Goal: Task Accomplishment & Management: Use online tool/utility

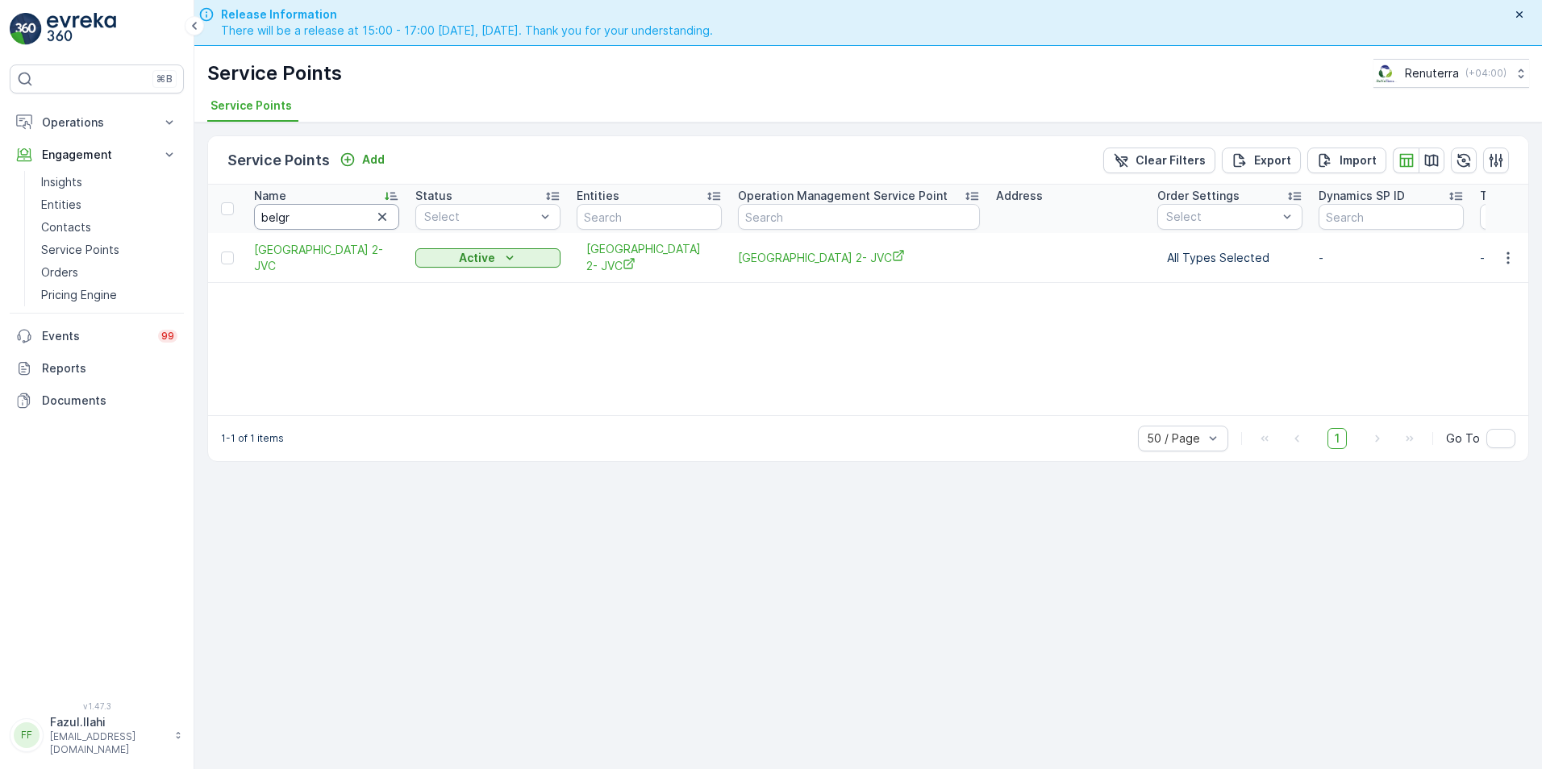
drag, startPoint x: 0, startPoint y: 0, endPoint x: 294, endPoint y: 215, distance: 363.6
click at [294, 215] on input "belgr" at bounding box center [326, 217] width 145 height 26
type input "bin"
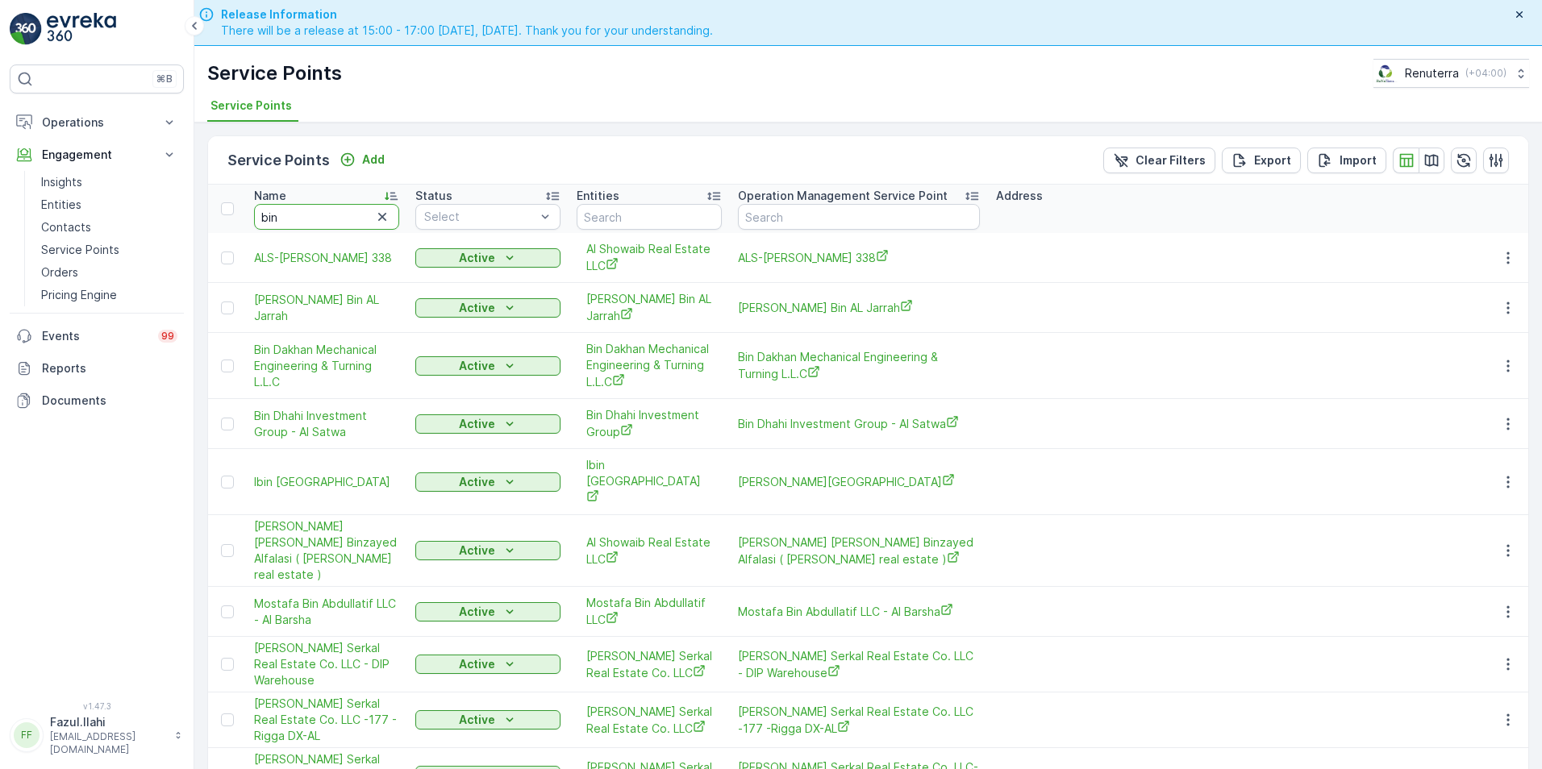
click at [294, 215] on input "bin" at bounding box center [326, 217] width 145 height 26
type input "bin"
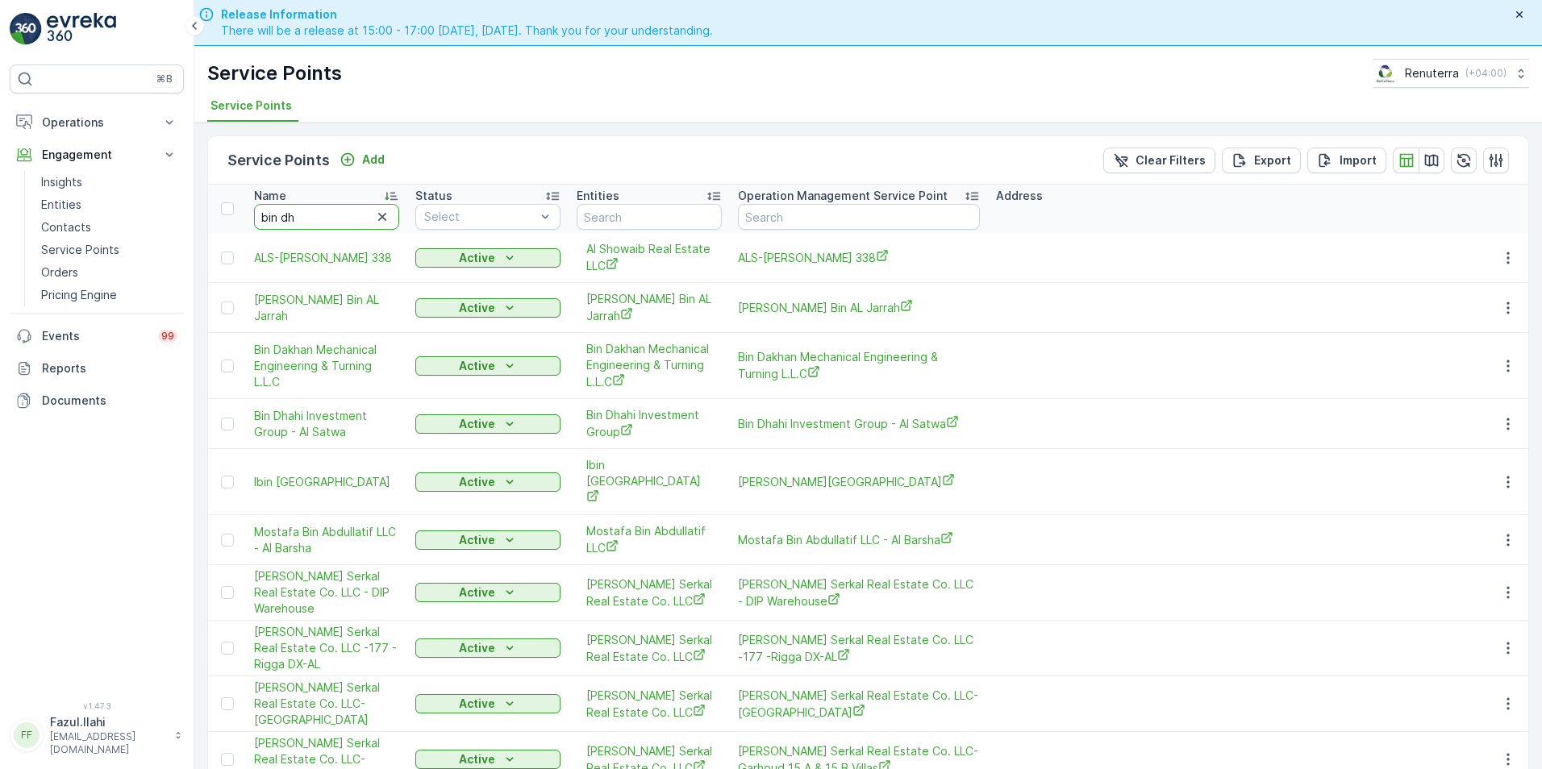
type input "bin dha"
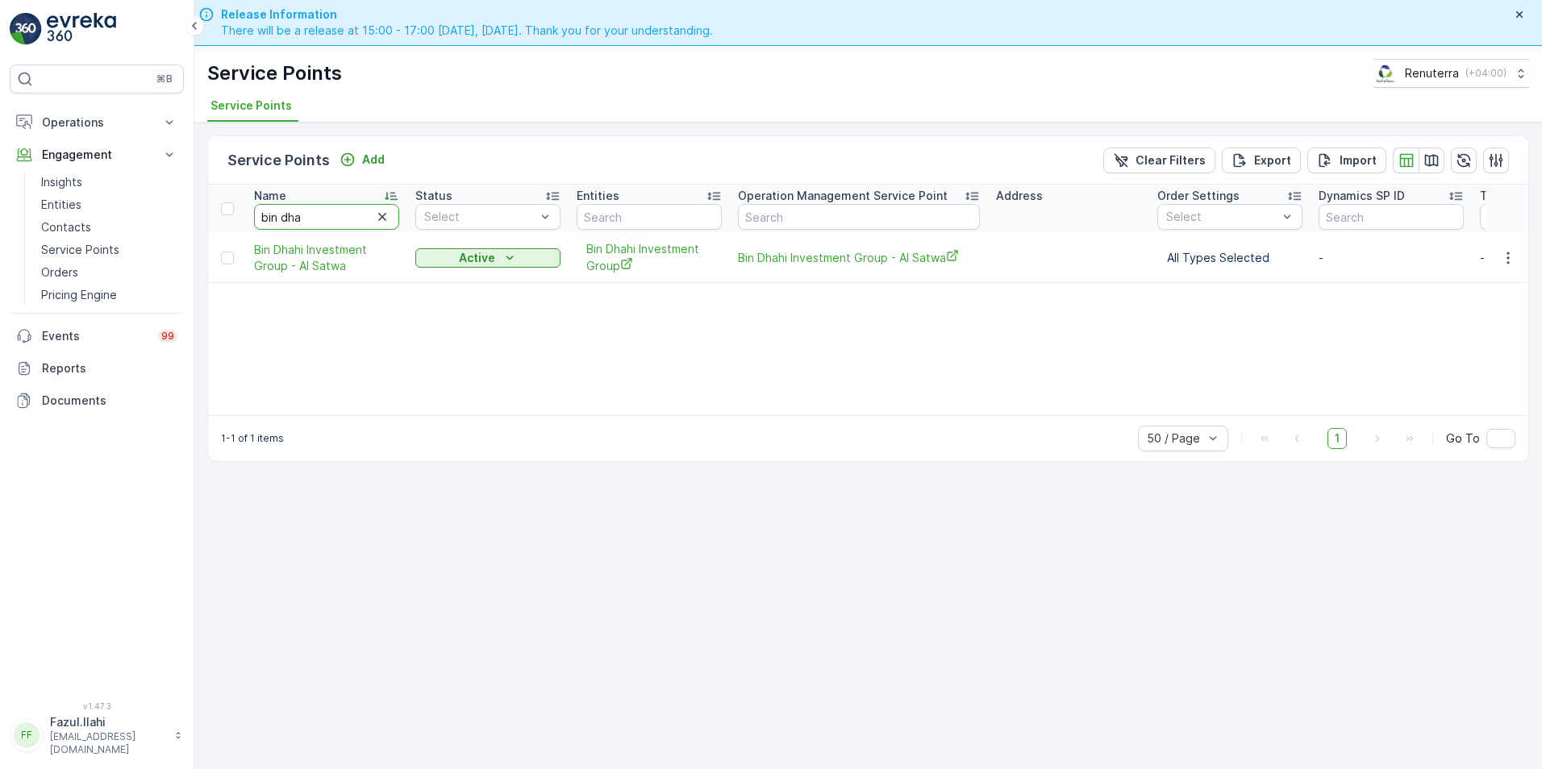
click at [336, 217] on input "bin dha" at bounding box center [326, 217] width 145 height 26
type input "bin d"
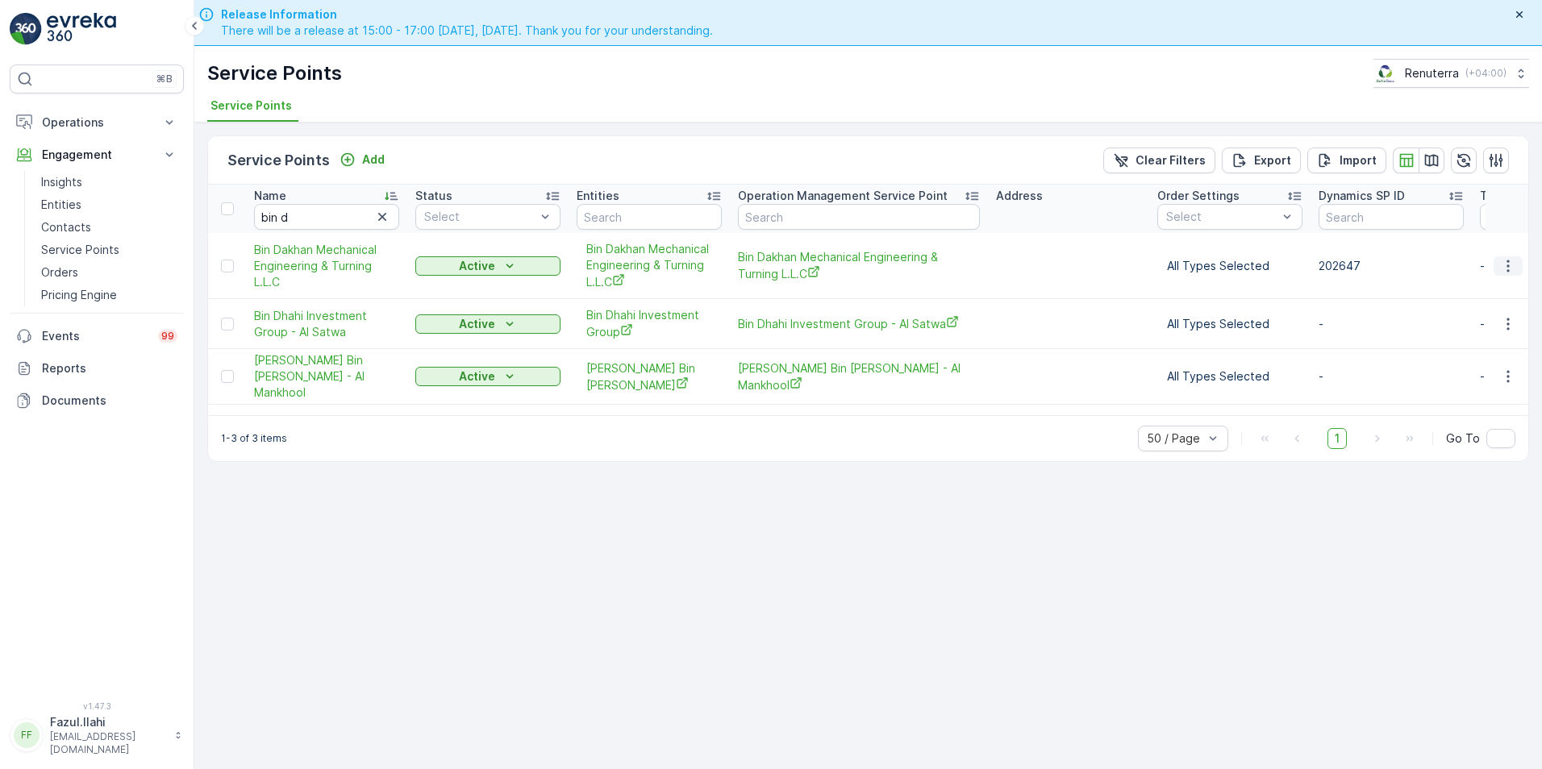
click at [1506, 268] on icon "button" at bounding box center [1508, 266] width 16 height 16
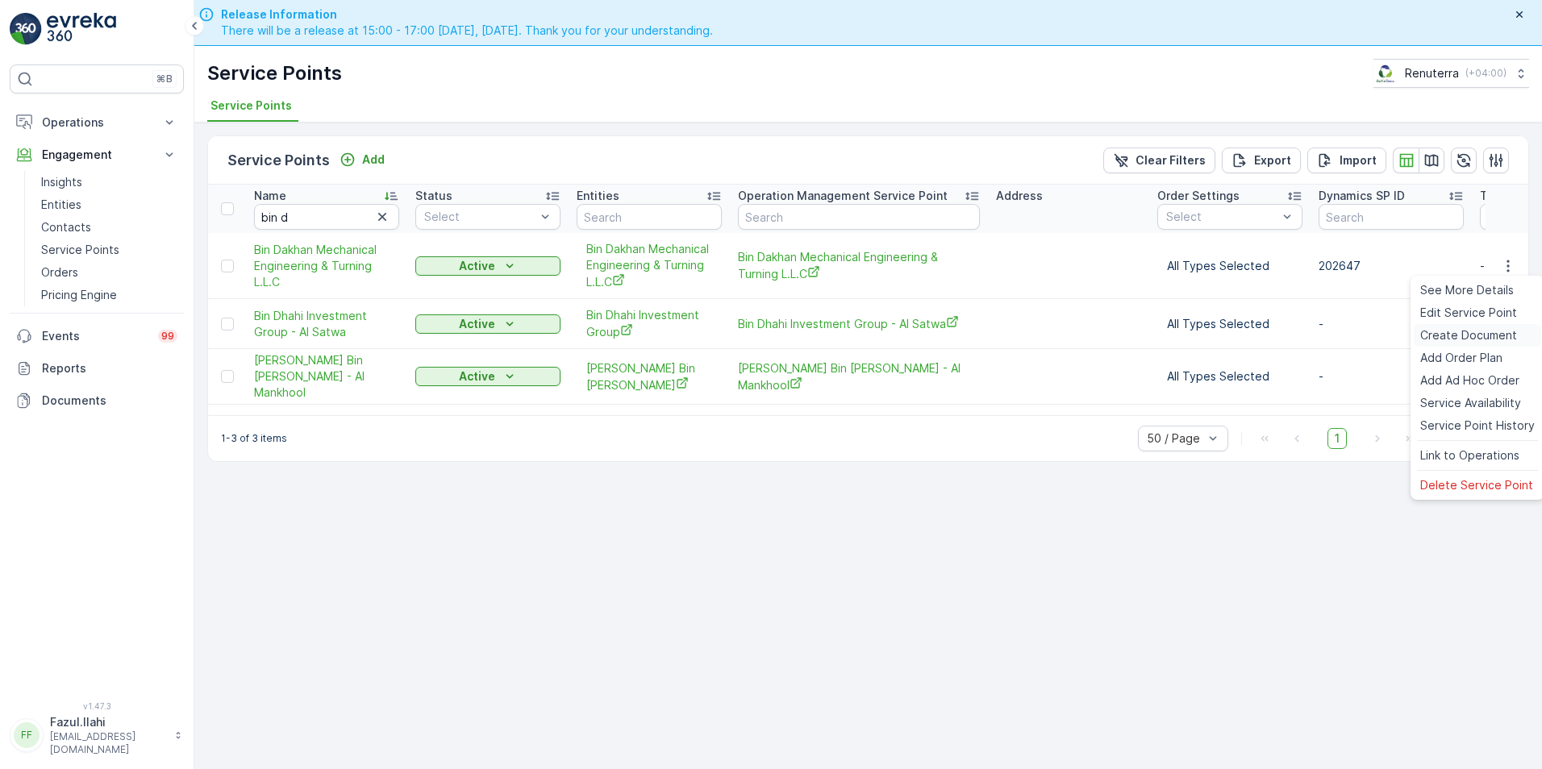
click at [1449, 332] on span "Create Document" at bounding box center [1468, 335] width 97 height 16
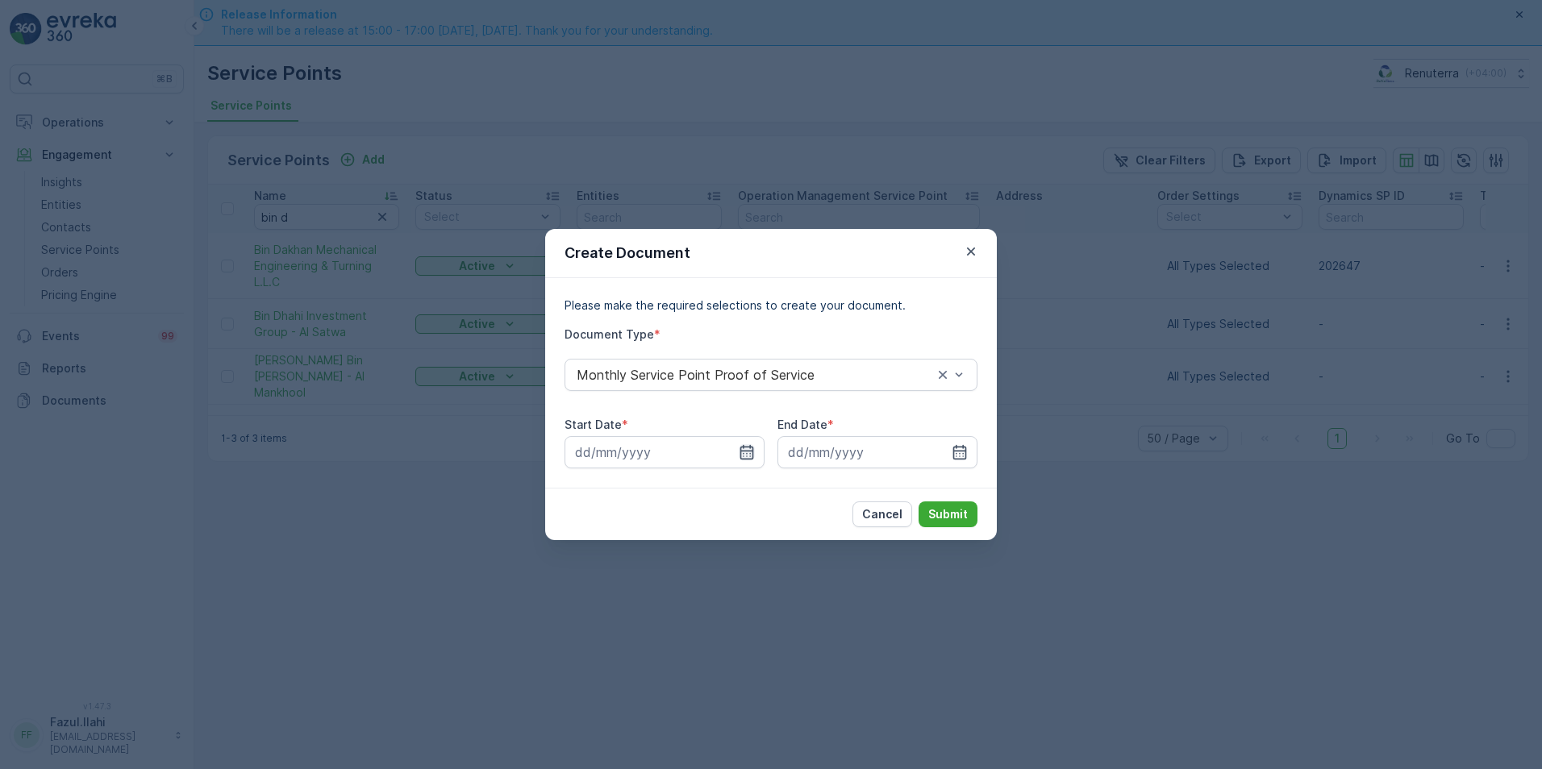
click at [743, 454] on icon "button" at bounding box center [747, 452] width 16 height 16
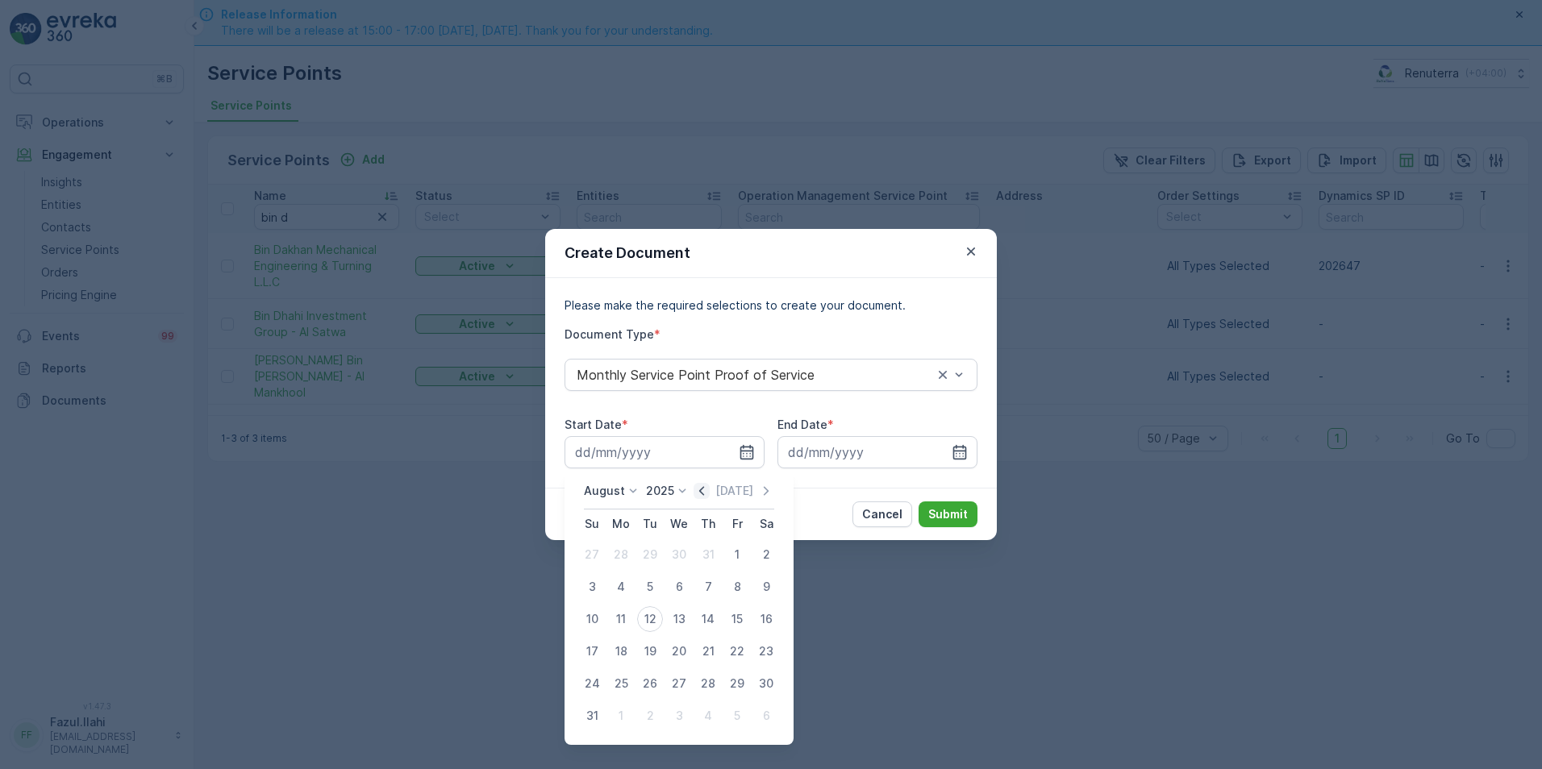
click at [708, 483] on icon "button" at bounding box center [702, 491] width 16 height 16
click at [652, 553] on div "1" at bounding box center [650, 555] width 26 height 26
type input "01.07.2025"
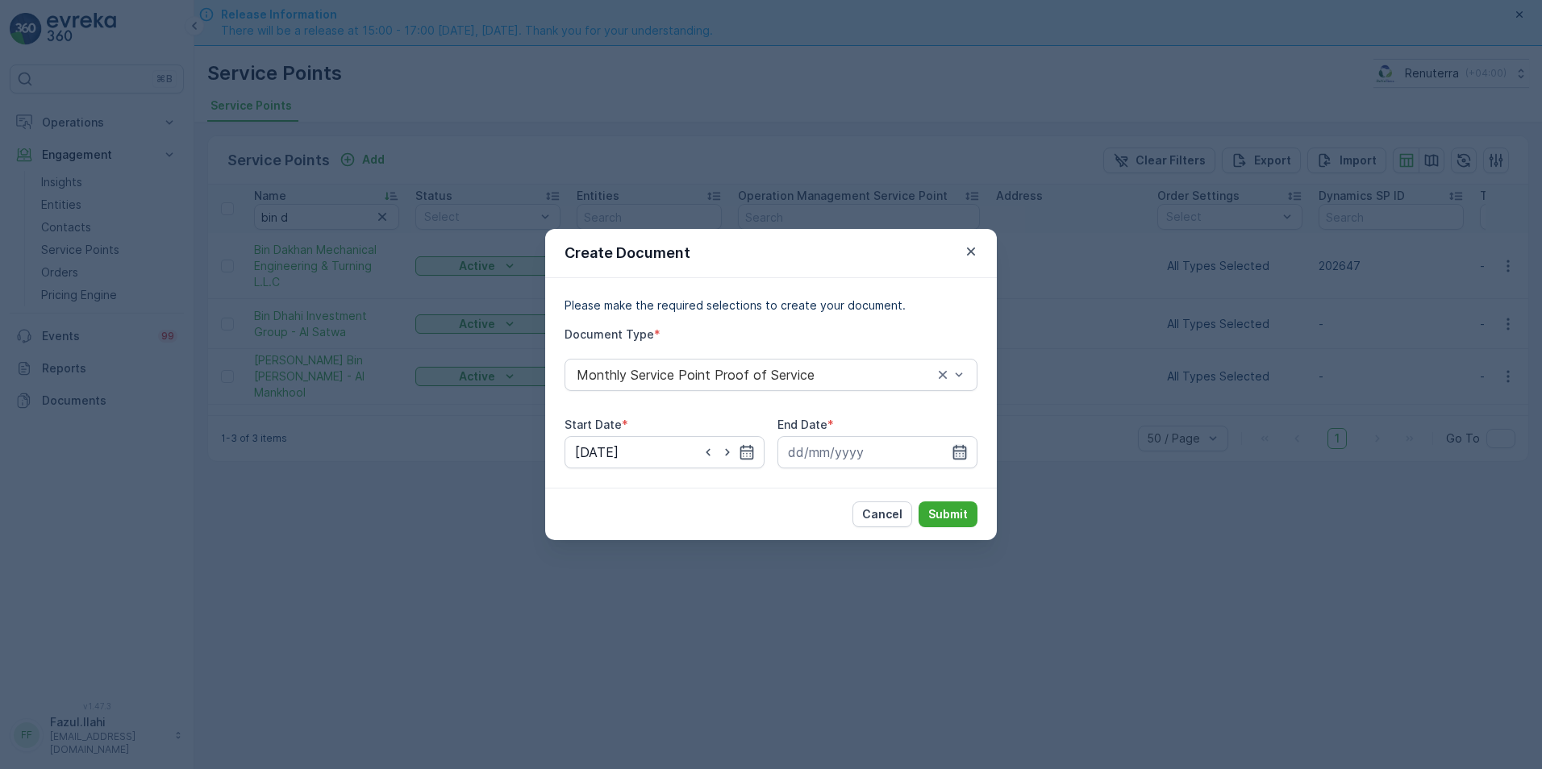
click at [955, 449] on icon "button" at bounding box center [960, 452] width 16 height 16
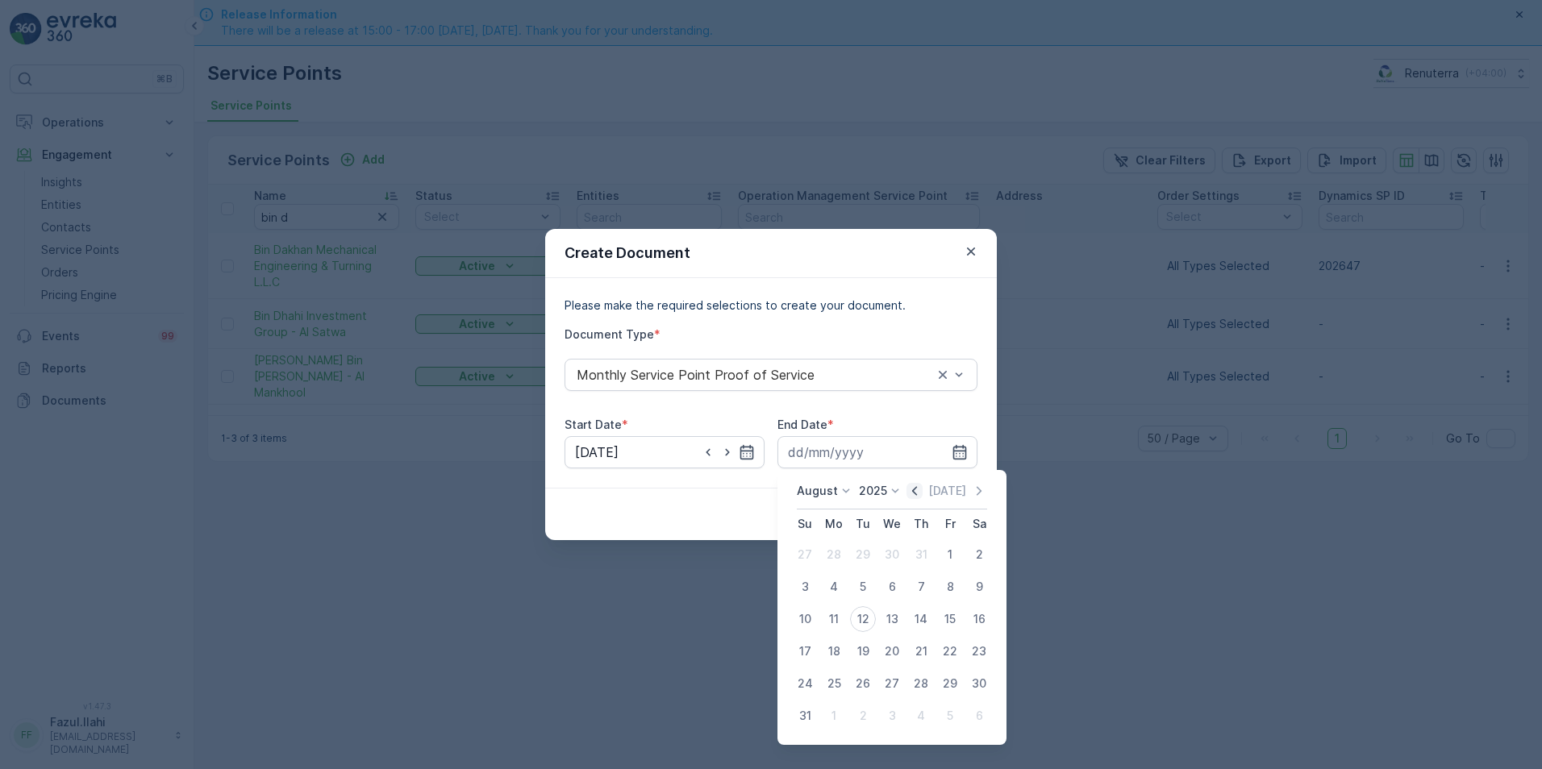
click at [915, 493] on icon "button" at bounding box center [915, 491] width 16 height 16
click at [920, 683] on div "31" at bounding box center [921, 684] width 26 height 26
type input "31.07.2025"
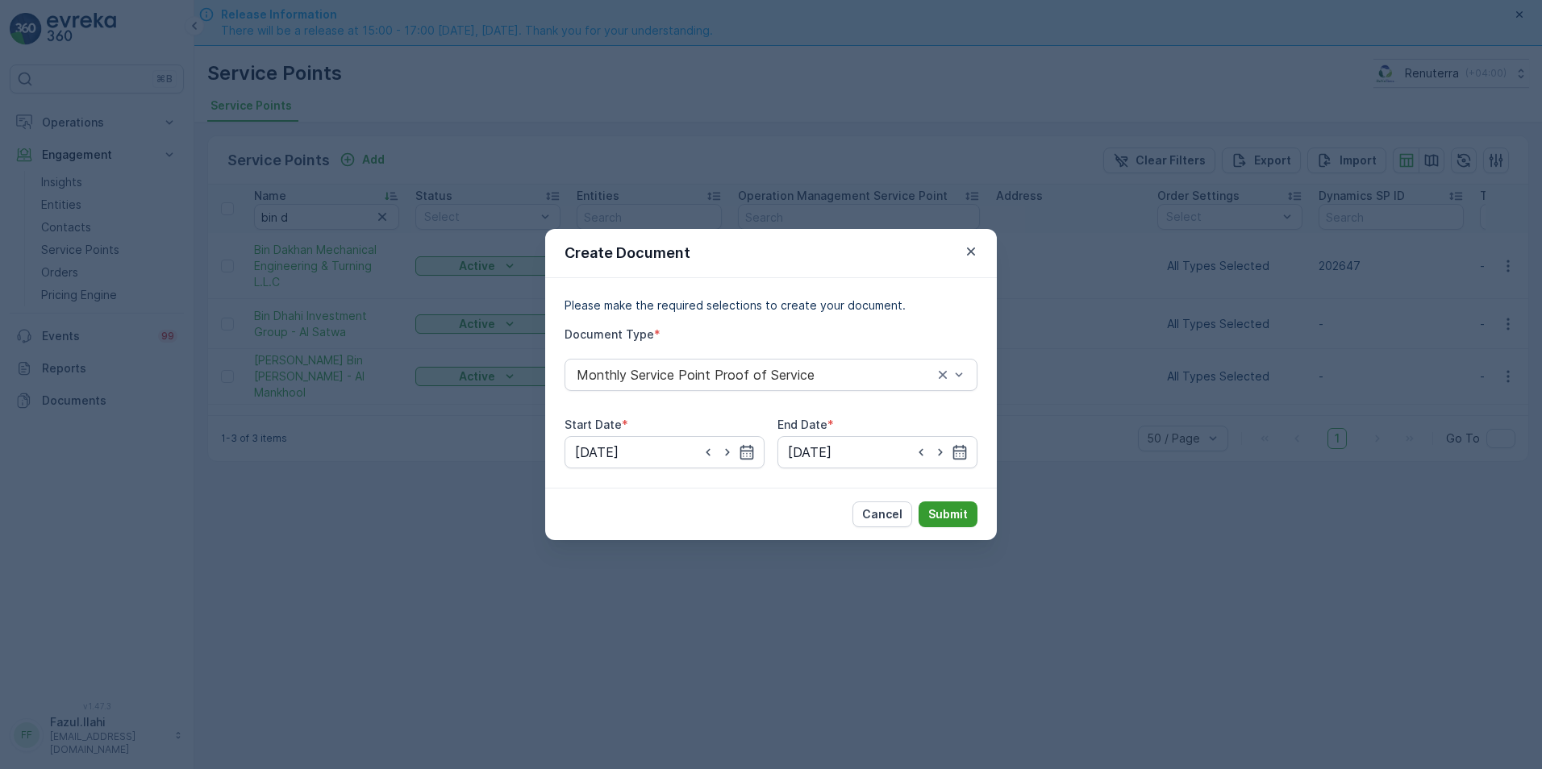
click at [959, 511] on p "Submit" at bounding box center [948, 515] width 40 height 16
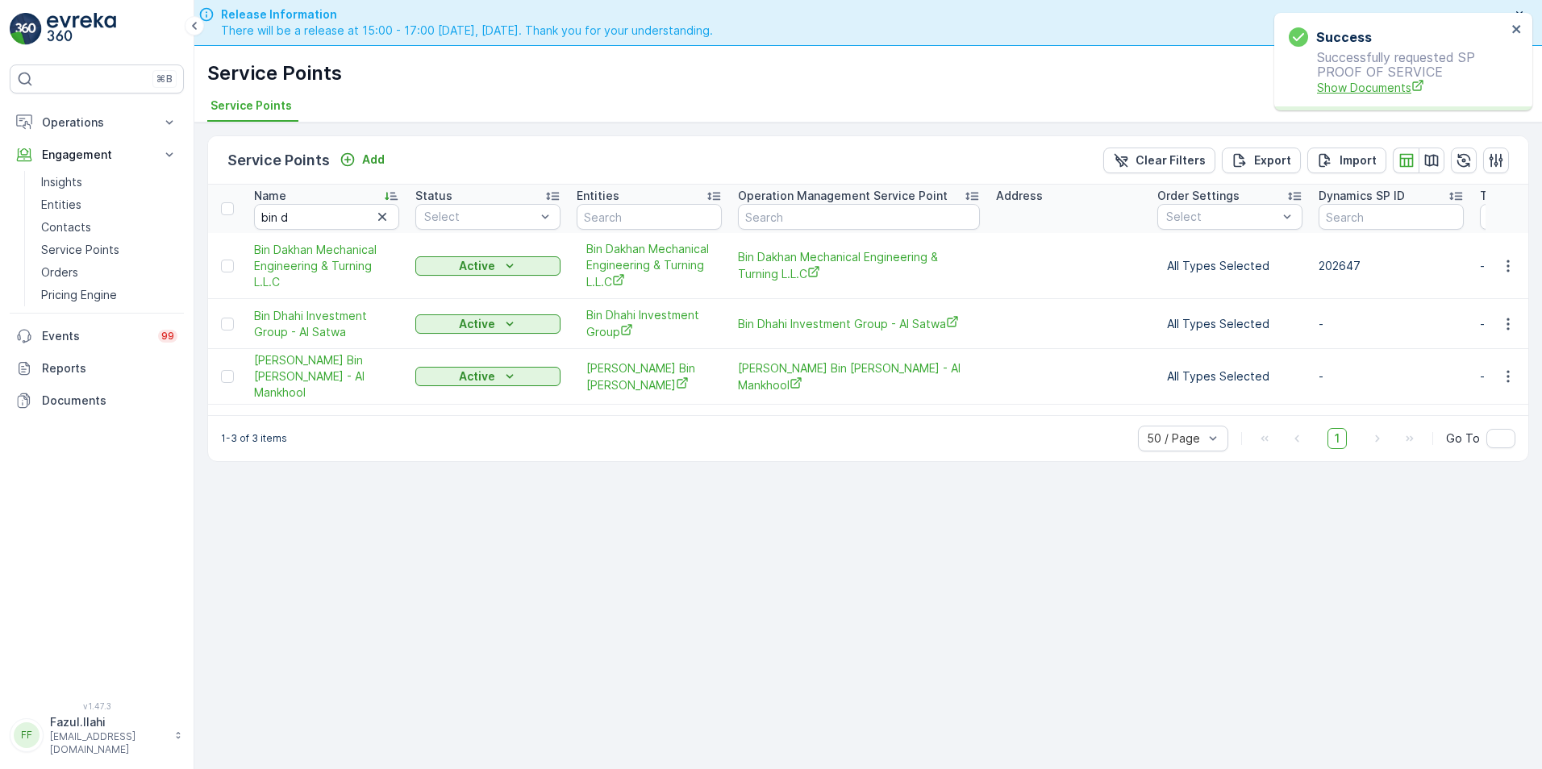
click at [1395, 93] on span "Show Documents" at bounding box center [1412, 87] width 190 height 17
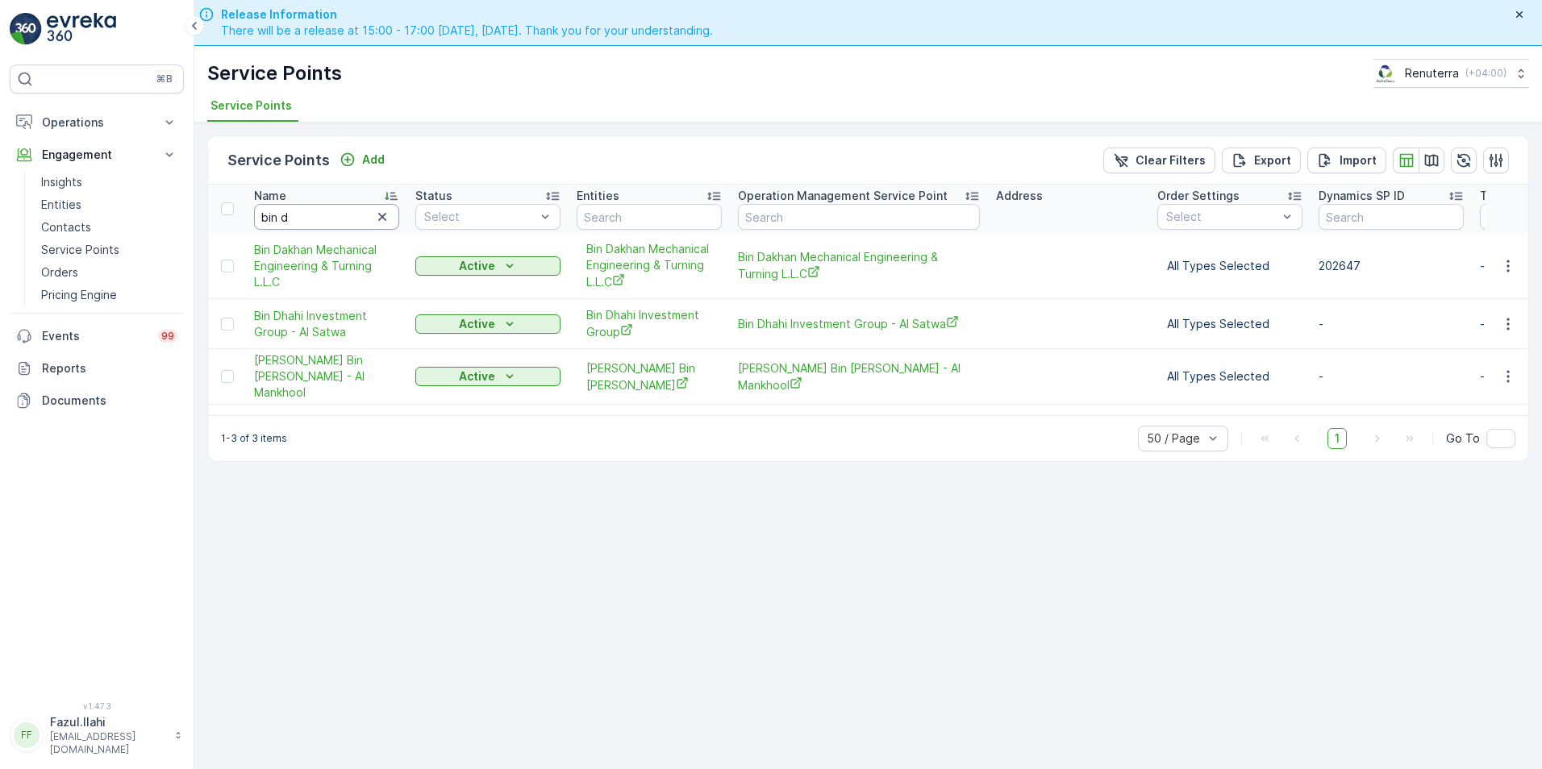
click at [329, 225] on input "bin d" at bounding box center [326, 217] width 145 height 26
type input "al serh"
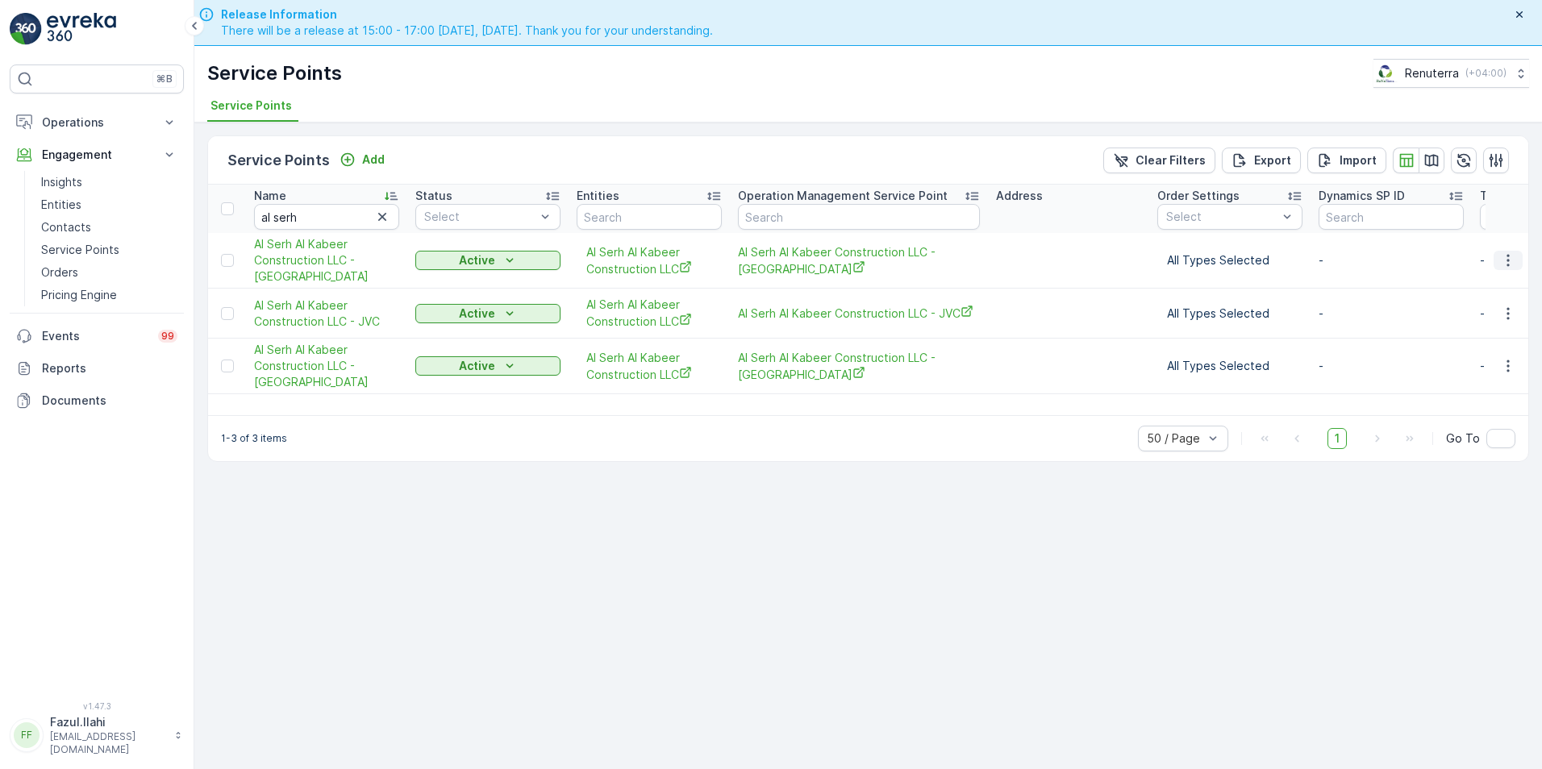
click at [1505, 260] on icon "button" at bounding box center [1508, 260] width 16 height 16
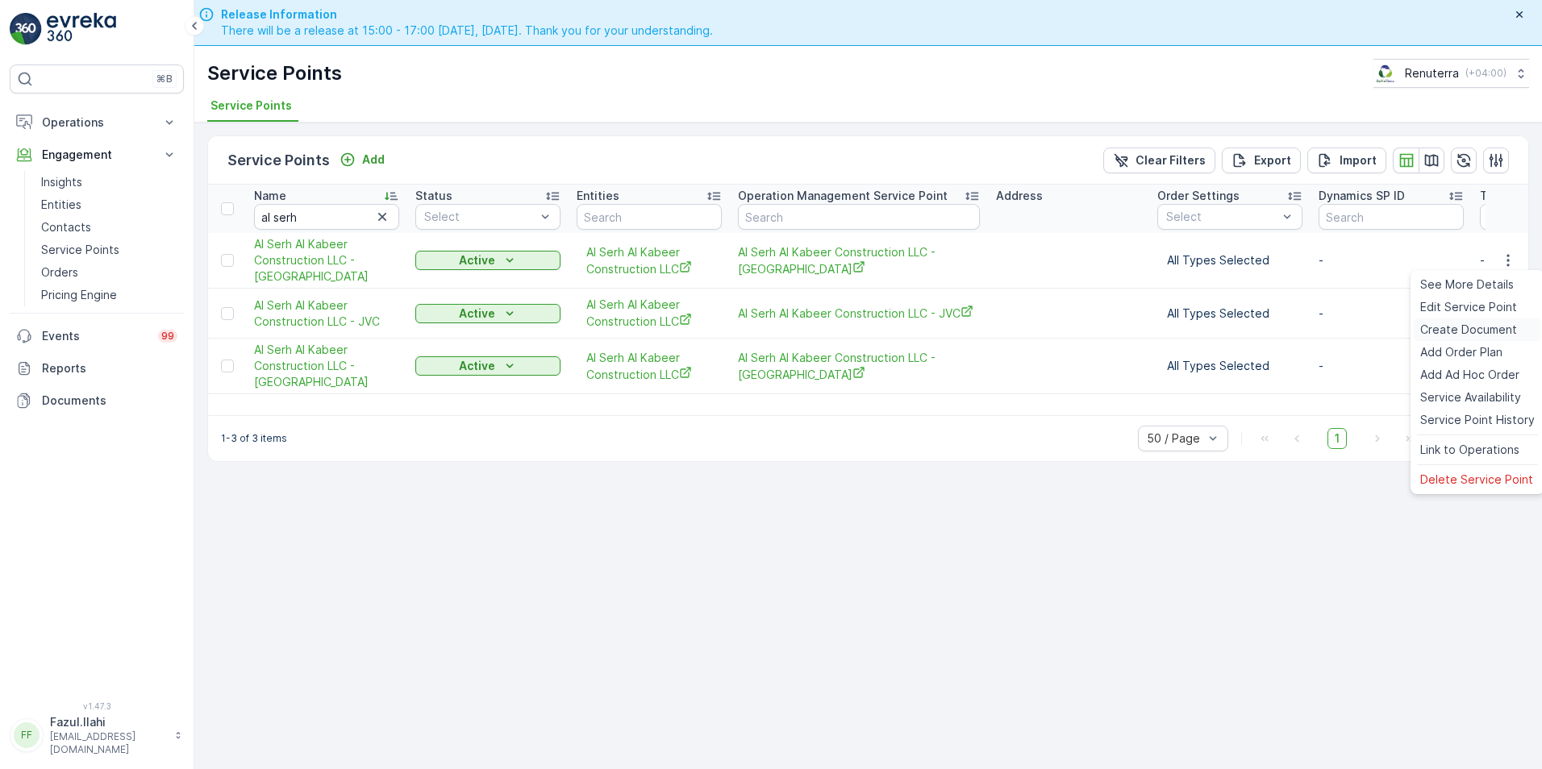
click at [1463, 327] on span "Create Document" at bounding box center [1468, 330] width 97 height 16
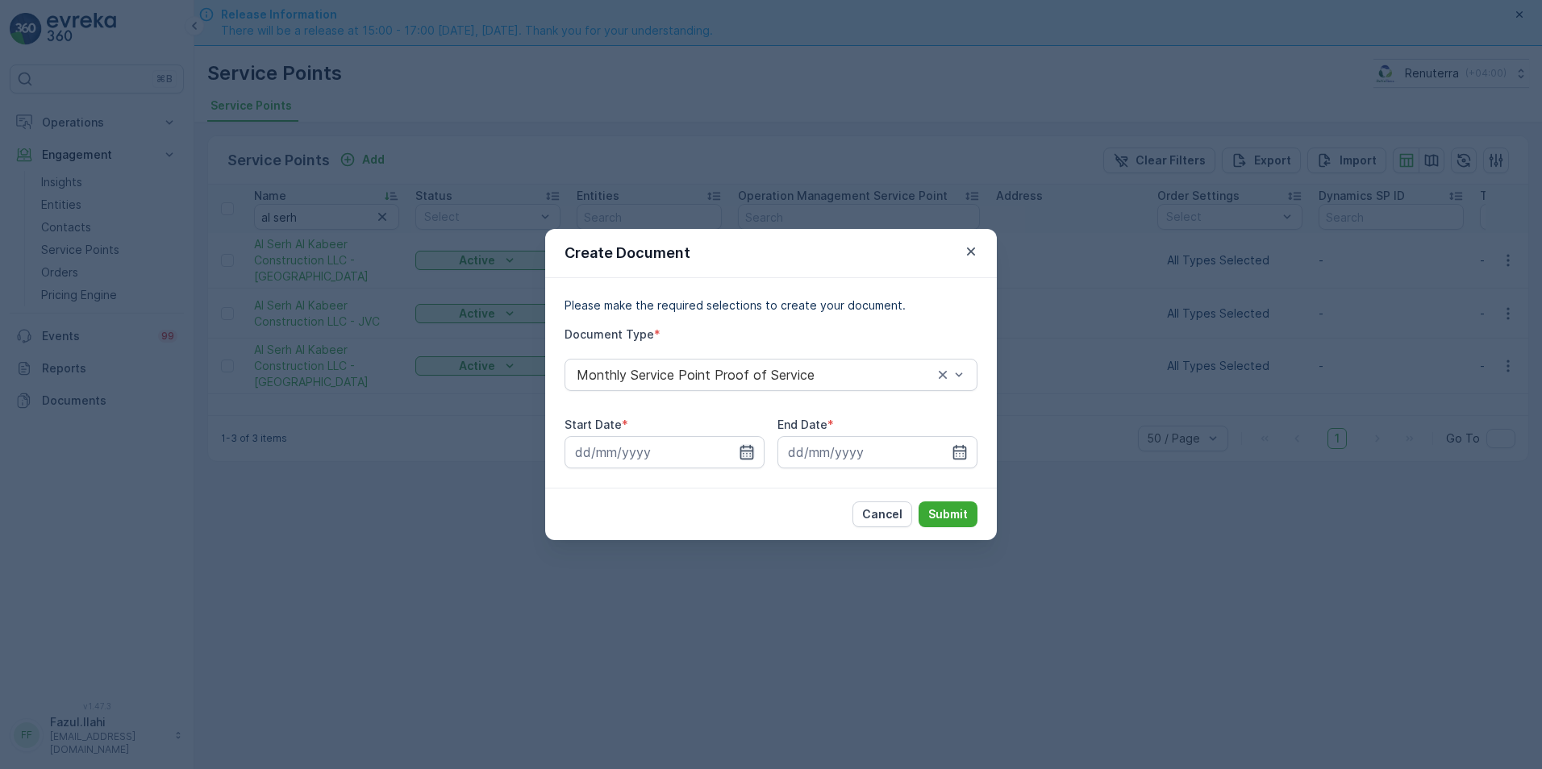
click at [749, 452] on icon "button" at bounding box center [747, 452] width 16 height 16
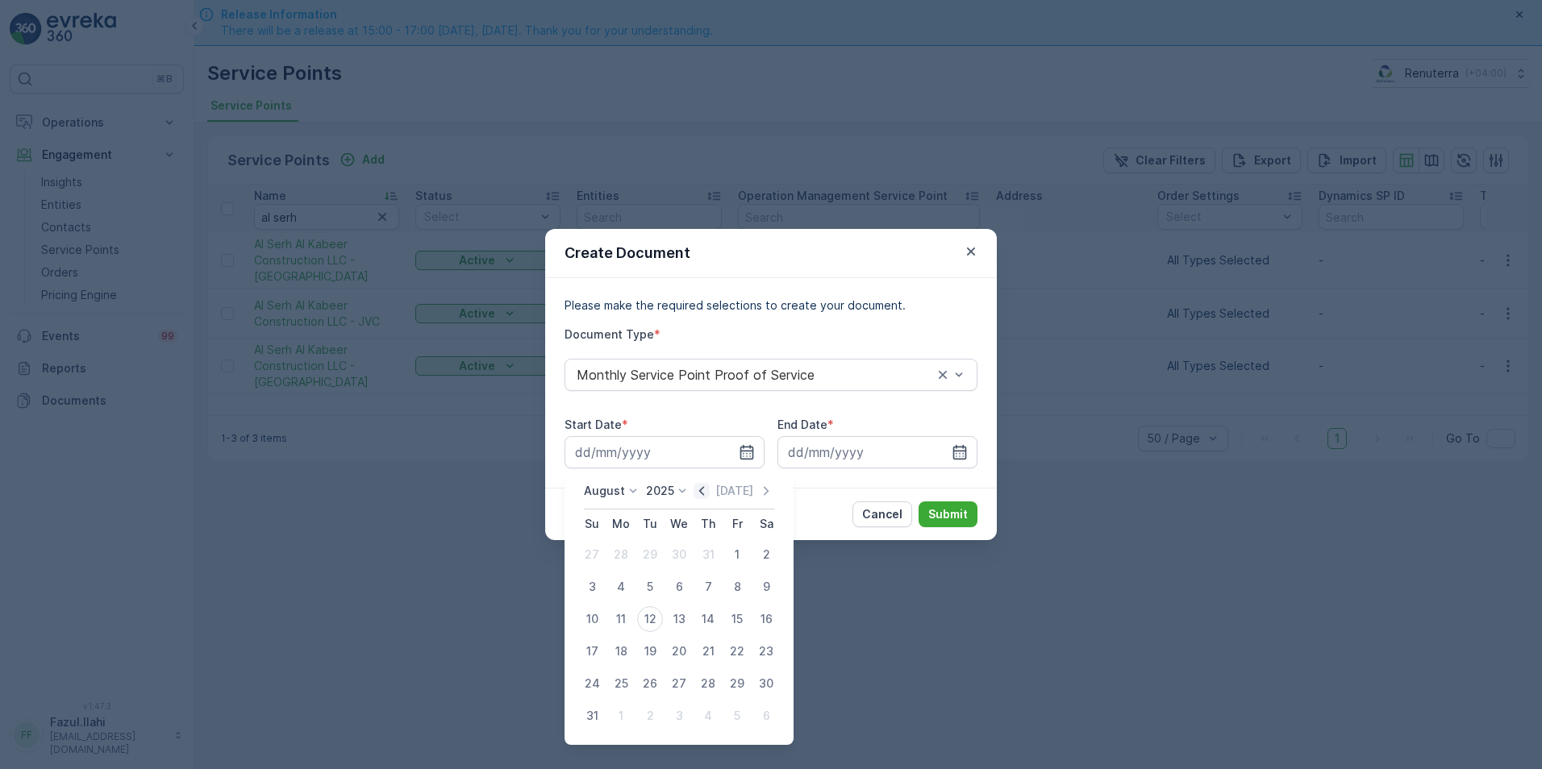
click at [704, 488] on icon "button" at bounding box center [701, 490] width 5 height 9
click at [651, 551] on div "1" at bounding box center [650, 555] width 26 height 26
type input "01.07.2025"
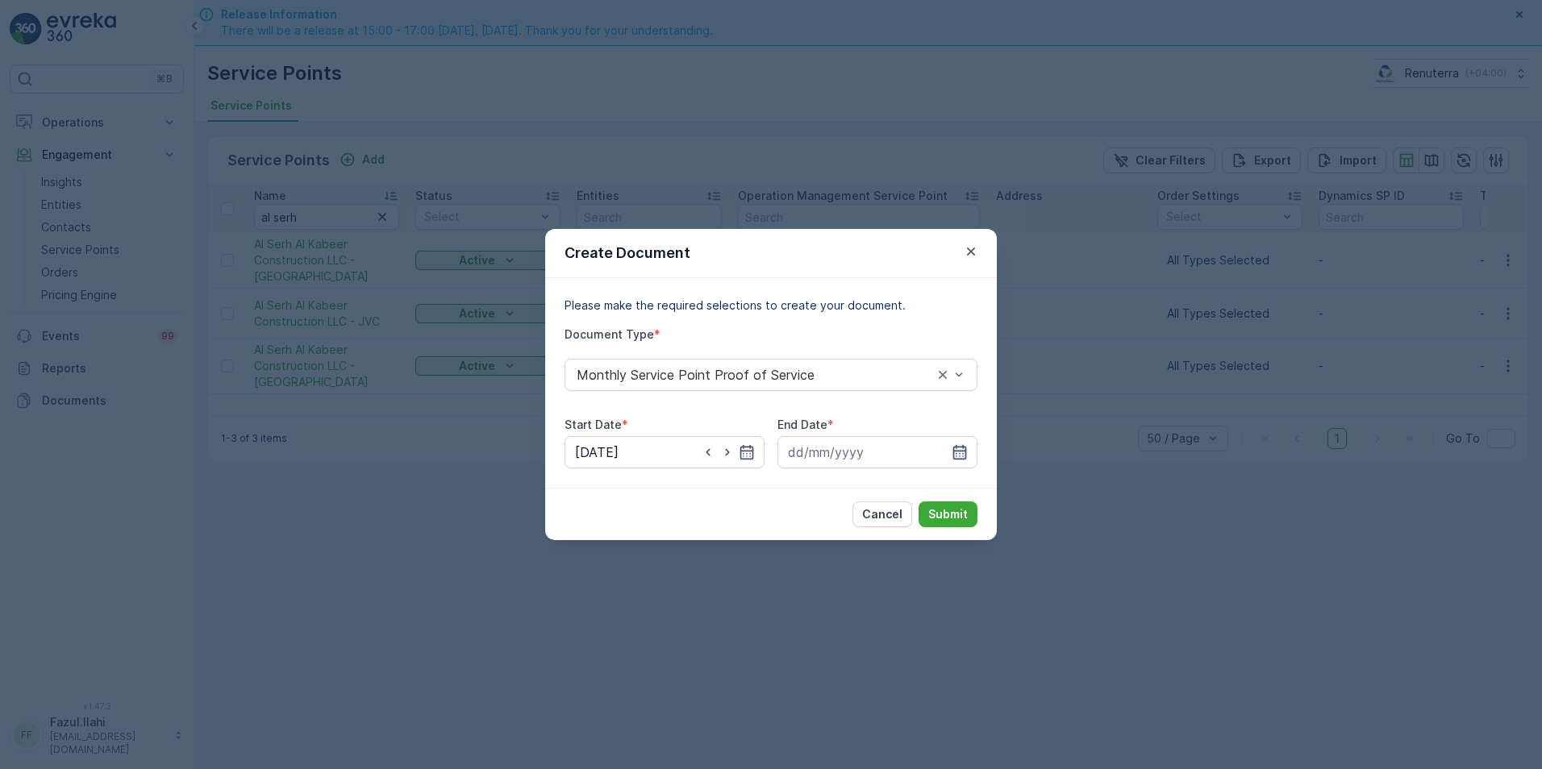
click at [957, 447] on icon "button" at bounding box center [960, 452] width 14 height 15
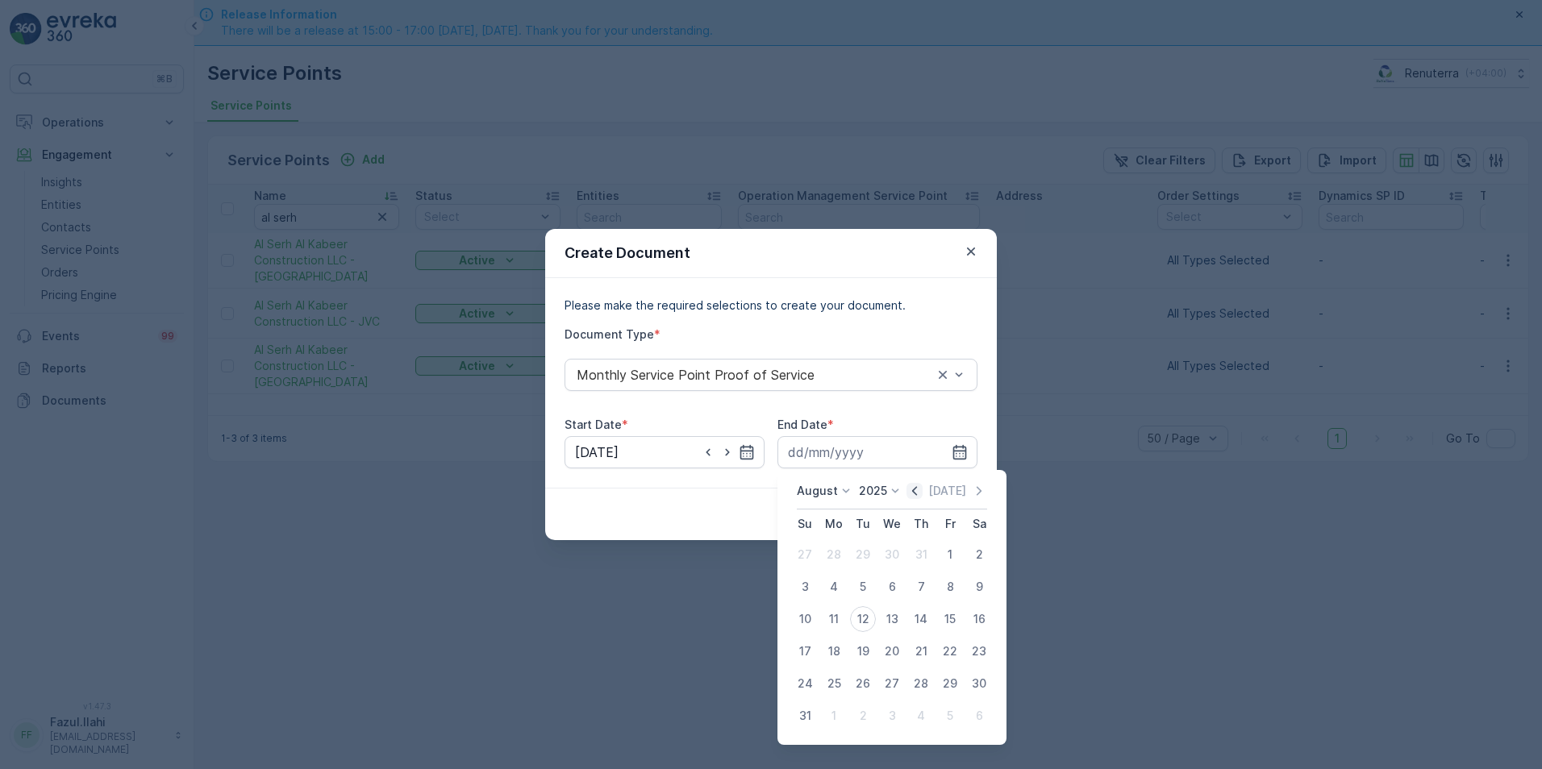
click at [916, 490] on icon "button" at bounding box center [915, 491] width 16 height 16
click at [920, 689] on div "31" at bounding box center [921, 684] width 26 height 26
type input "31.07.2025"
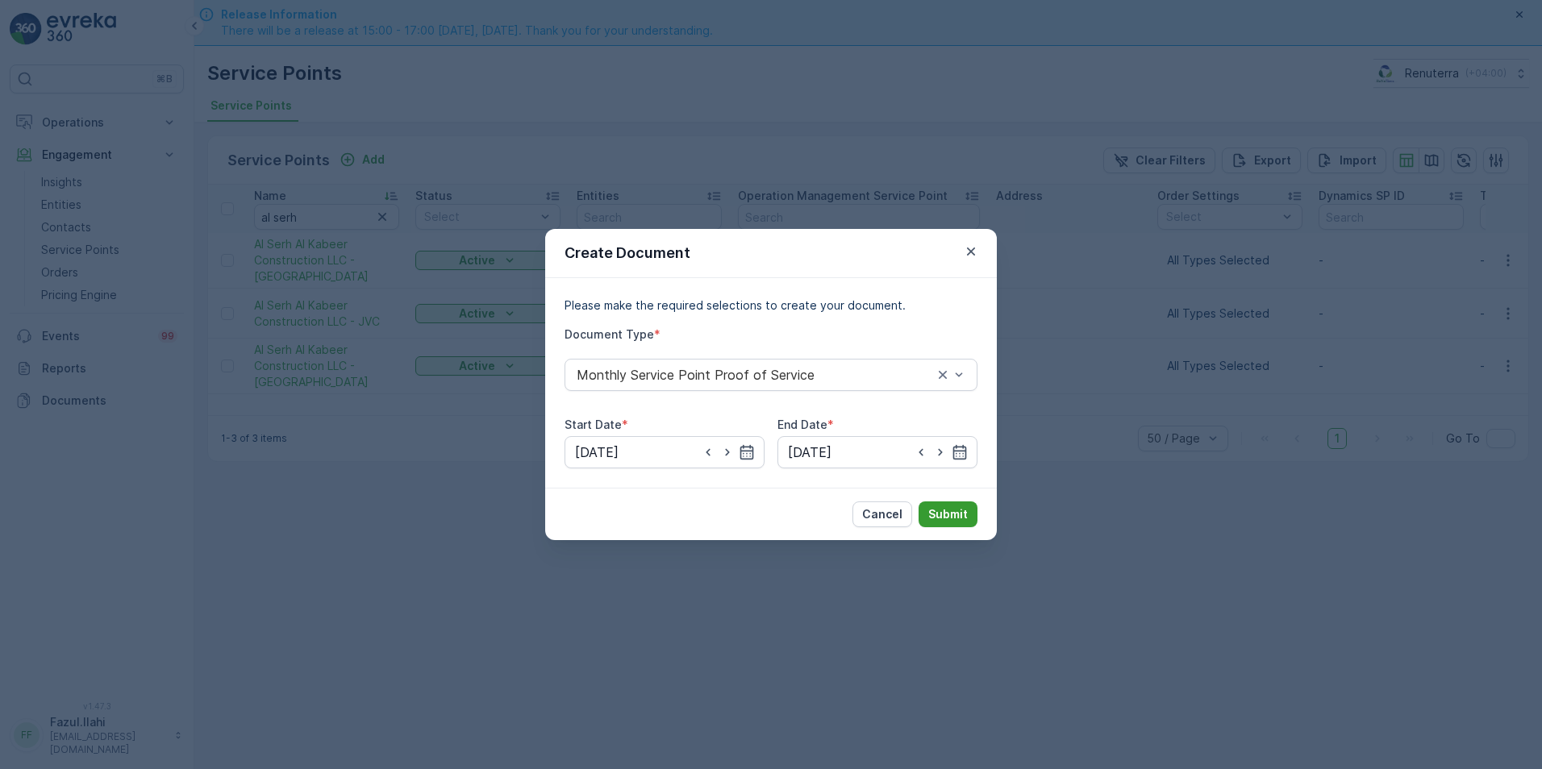
click at [968, 514] on button "Submit" at bounding box center [948, 515] width 59 height 26
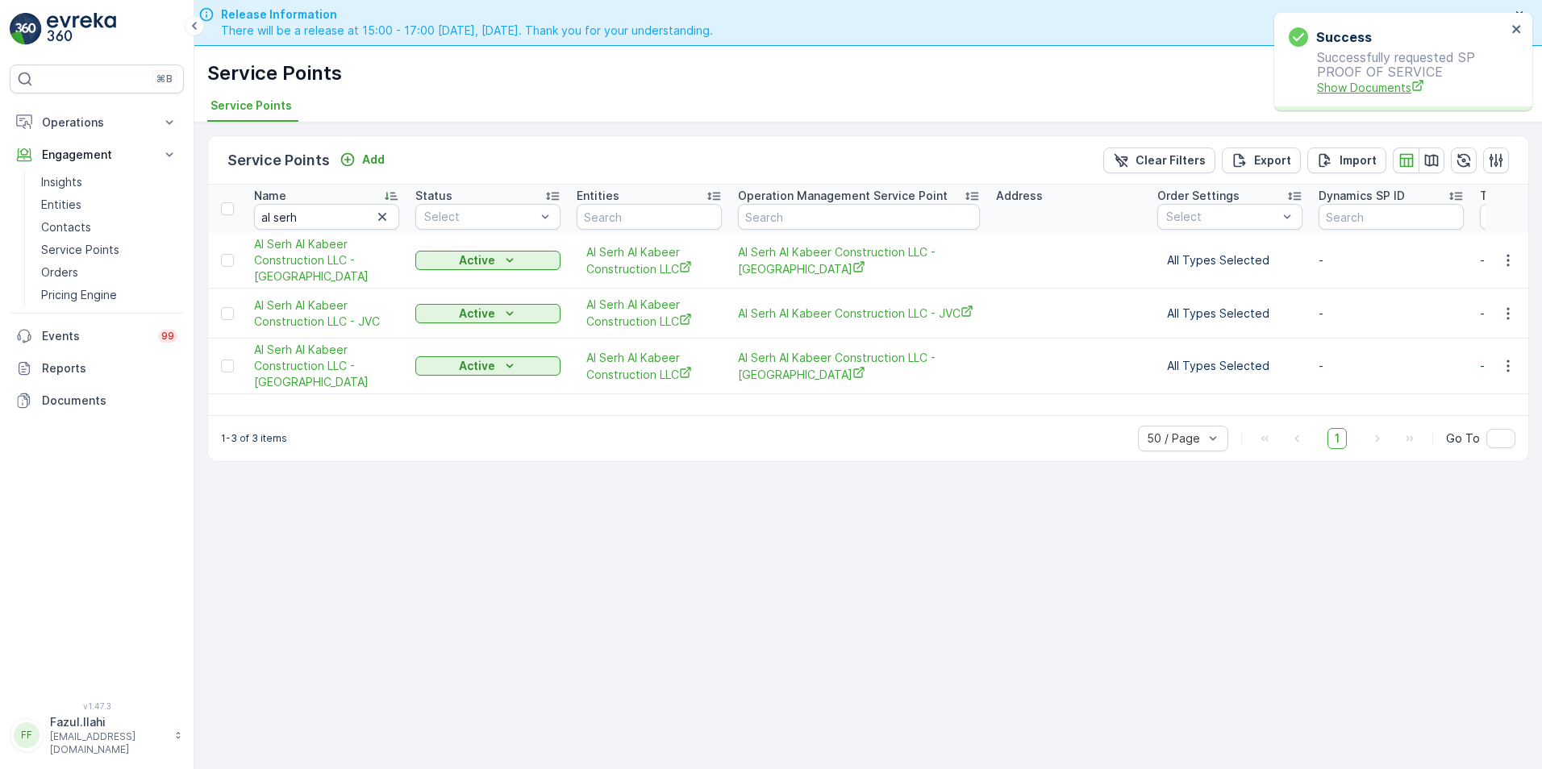
click at [1364, 90] on span "Show Documents" at bounding box center [1412, 87] width 190 height 17
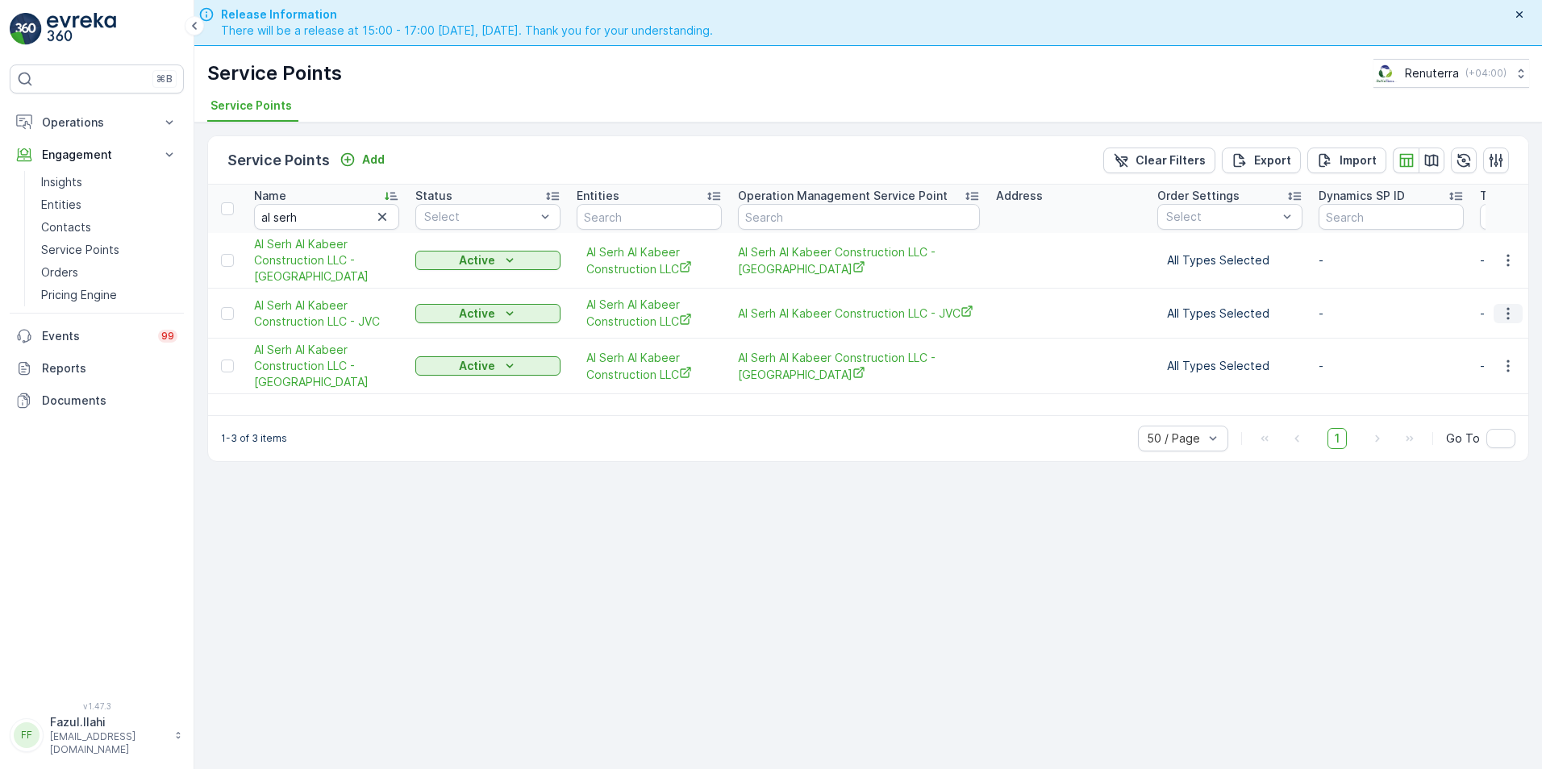
click at [1512, 314] on icon "button" at bounding box center [1508, 314] width 16 height 16
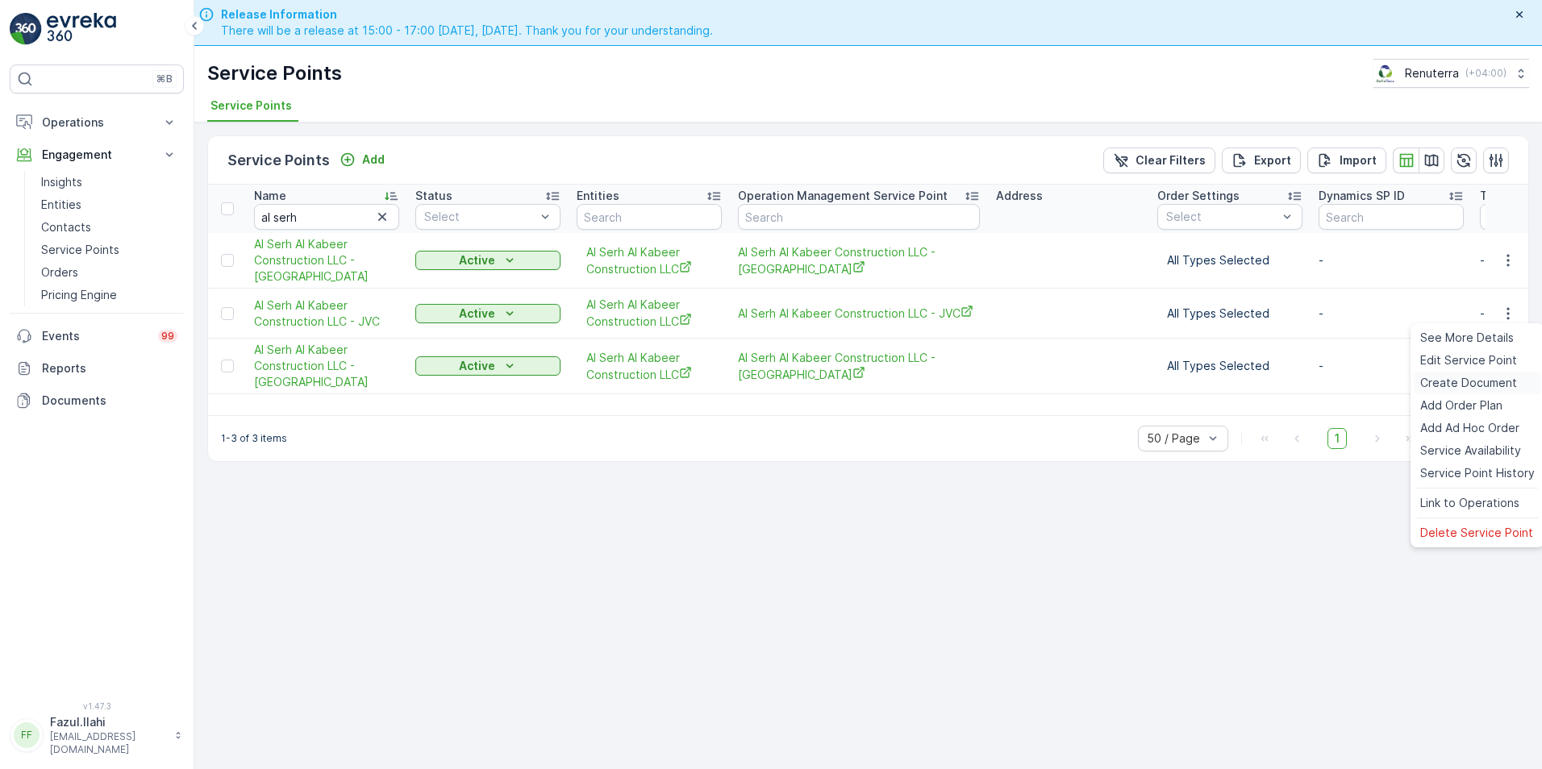
click at [1453, 383] on span "Create Document" at bounding box center [1468, 383] width 97 height 16
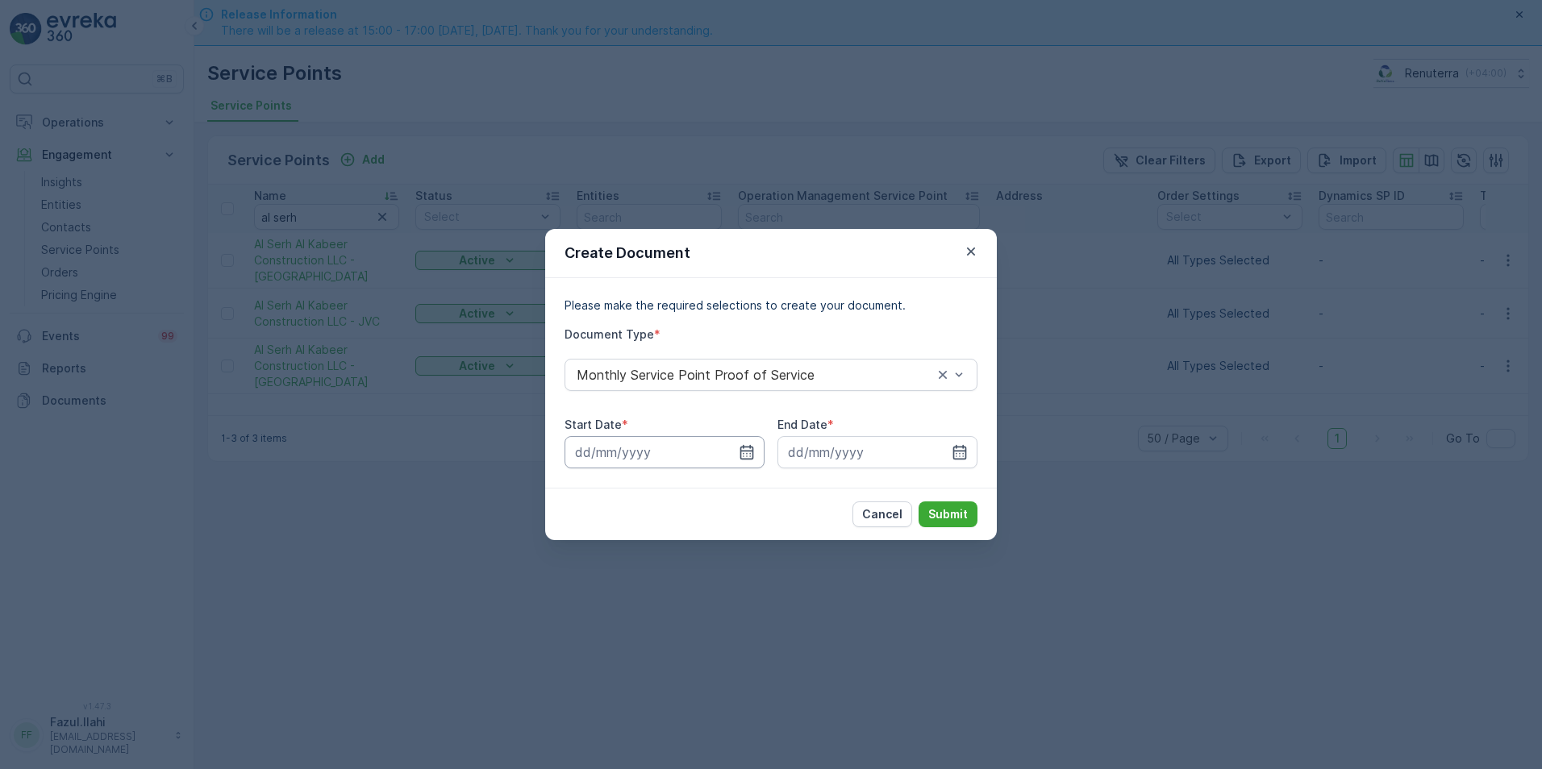
drag, startPoint x: 756, startPoint y: 449, endPoint x: 756, endPoint y: 440, distance: 9.7
click at [756, 440] on input at bounding box center [665, 452] width 200 height 32
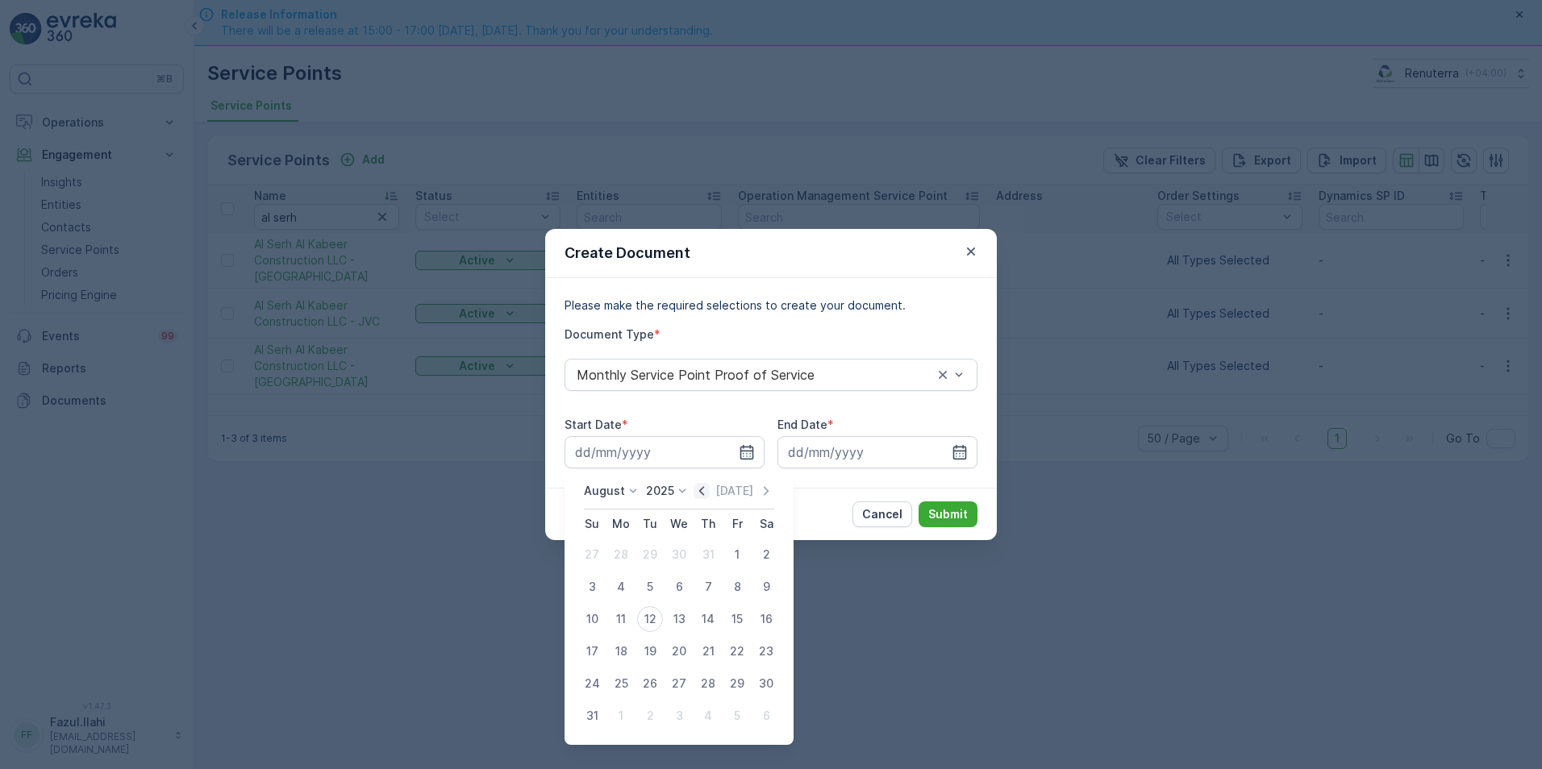
click at [704, 488] on icon "button" at bounding box center [702, 491] width 16 height 16
click at [653, 553] on div "1" at bounding box center [650, 555] width 26 height 26
type input "01.07.2025"
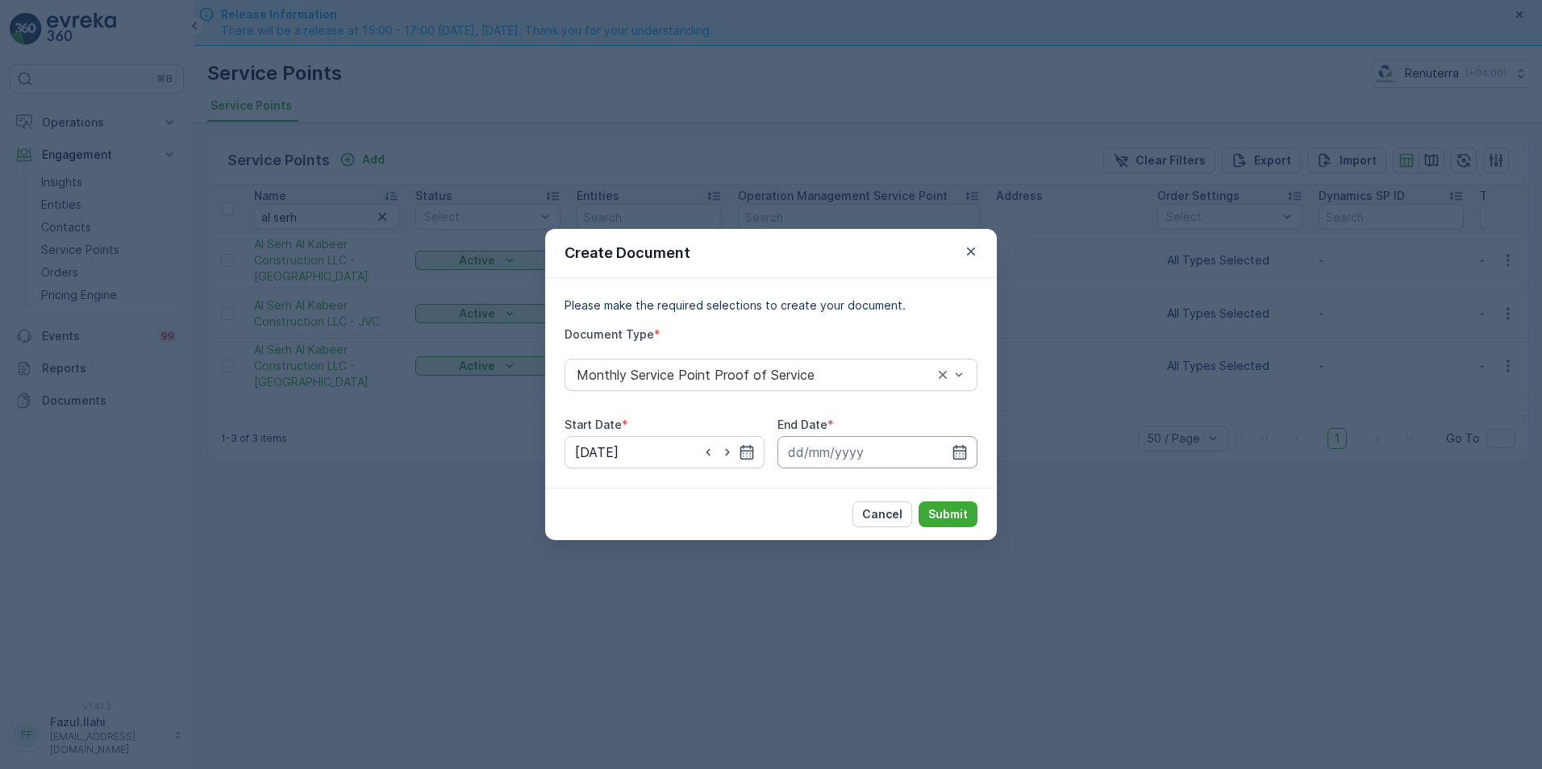
click at [969, 452] on input at bounding box center [878, 452] width 200 height 32
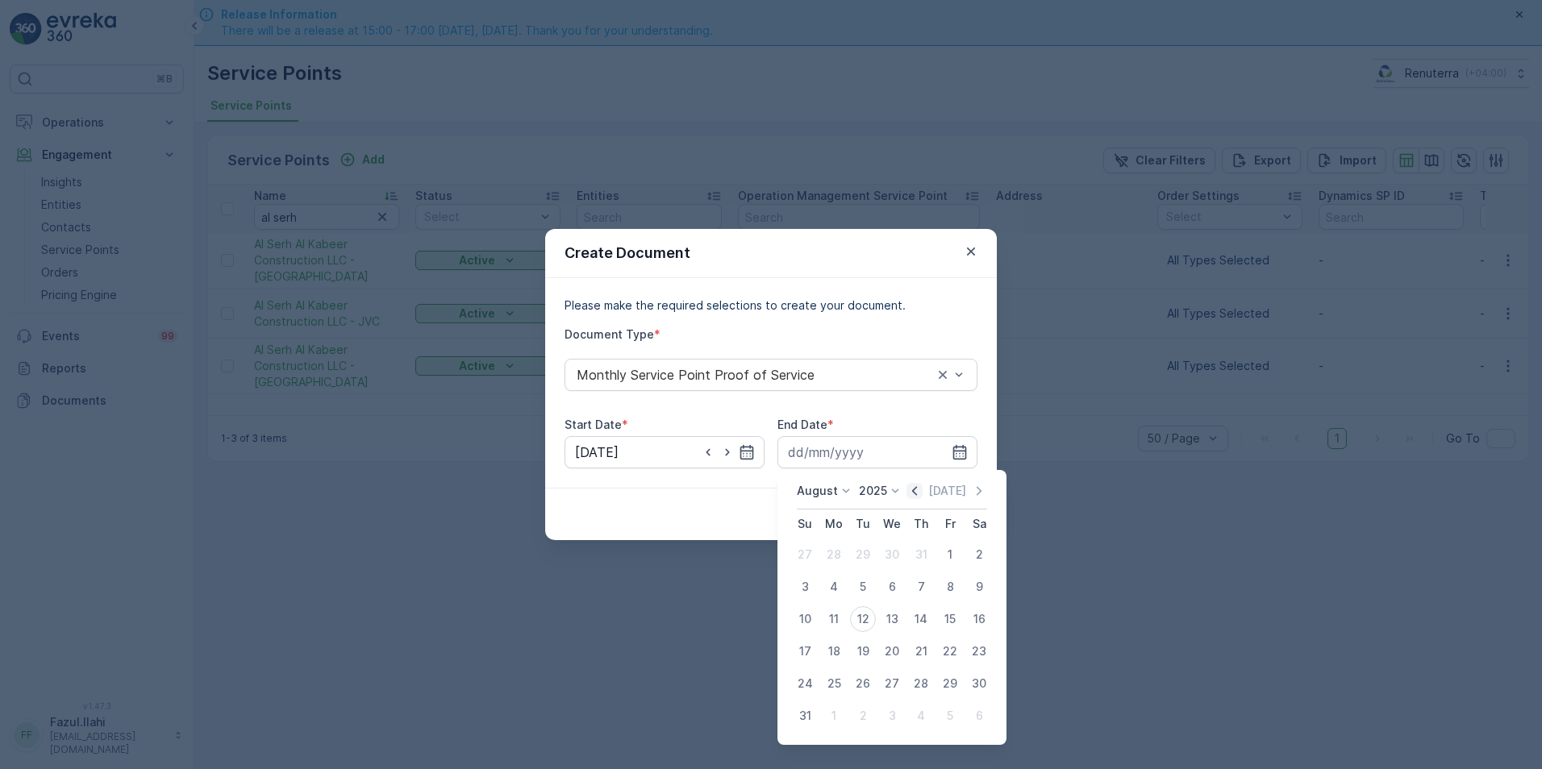
click at [918, 489] on icon "button" at bounding box center [915, 491] width 16 height 16
click at [928, 687] on div "31" at bounding box center [921, 684] width 26 height 26
type input "31.07.2025"
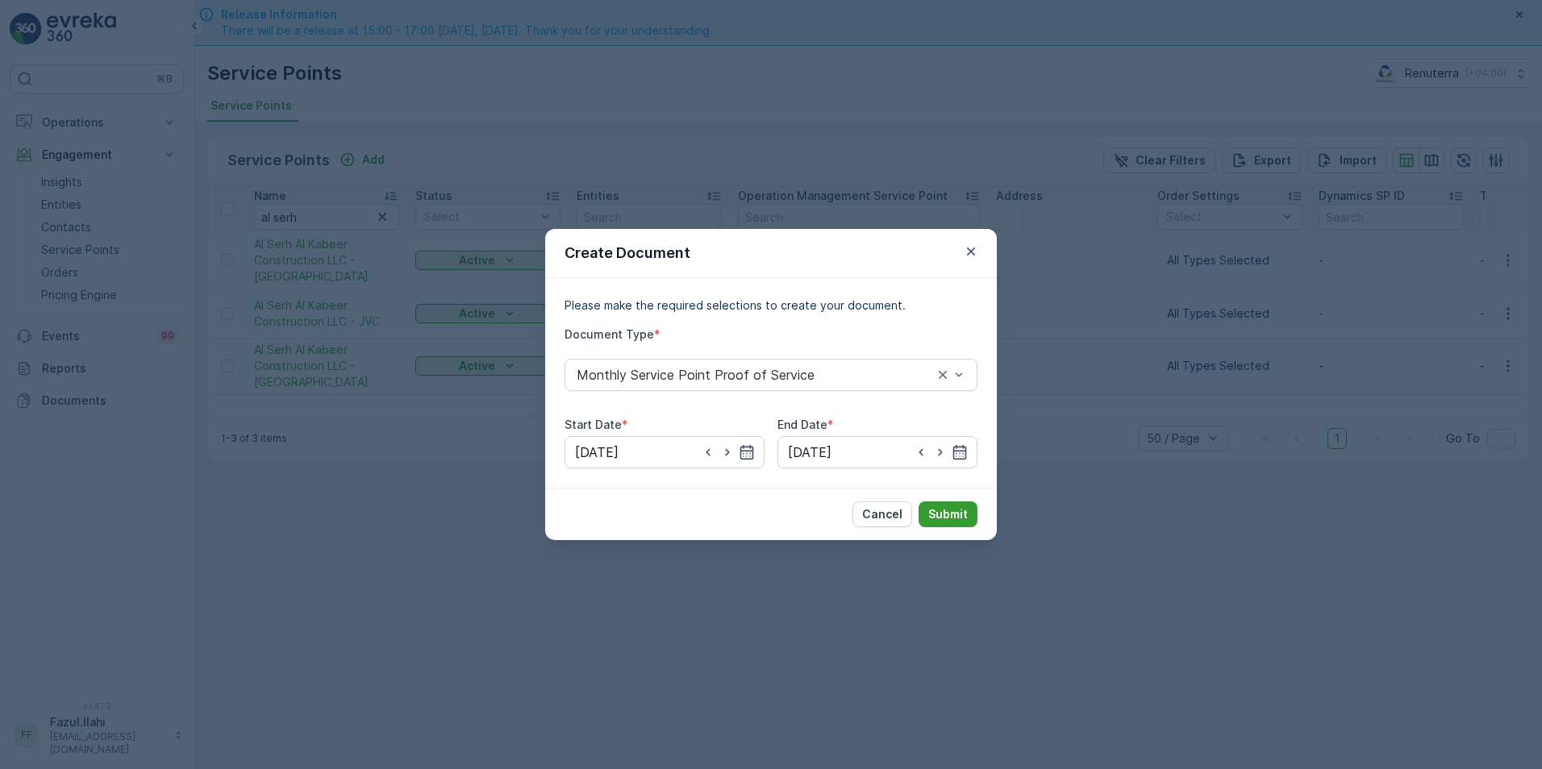
click at [966, 519] on p "Submit" at bounding box center [948, 515] width 40 height 16
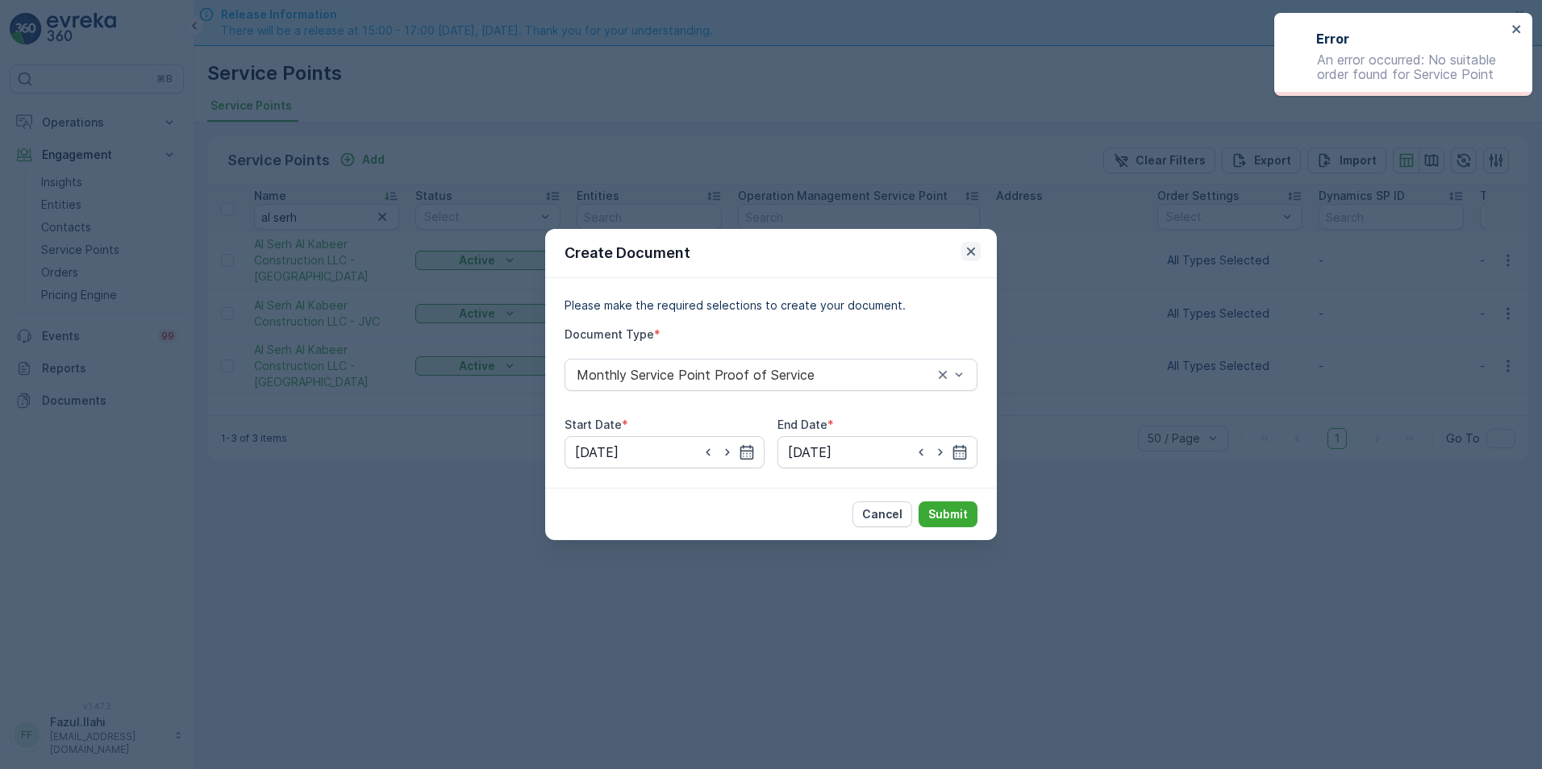
click at [974, 248] on icon "button" at bounding box center [971, 252] width 16 height 16
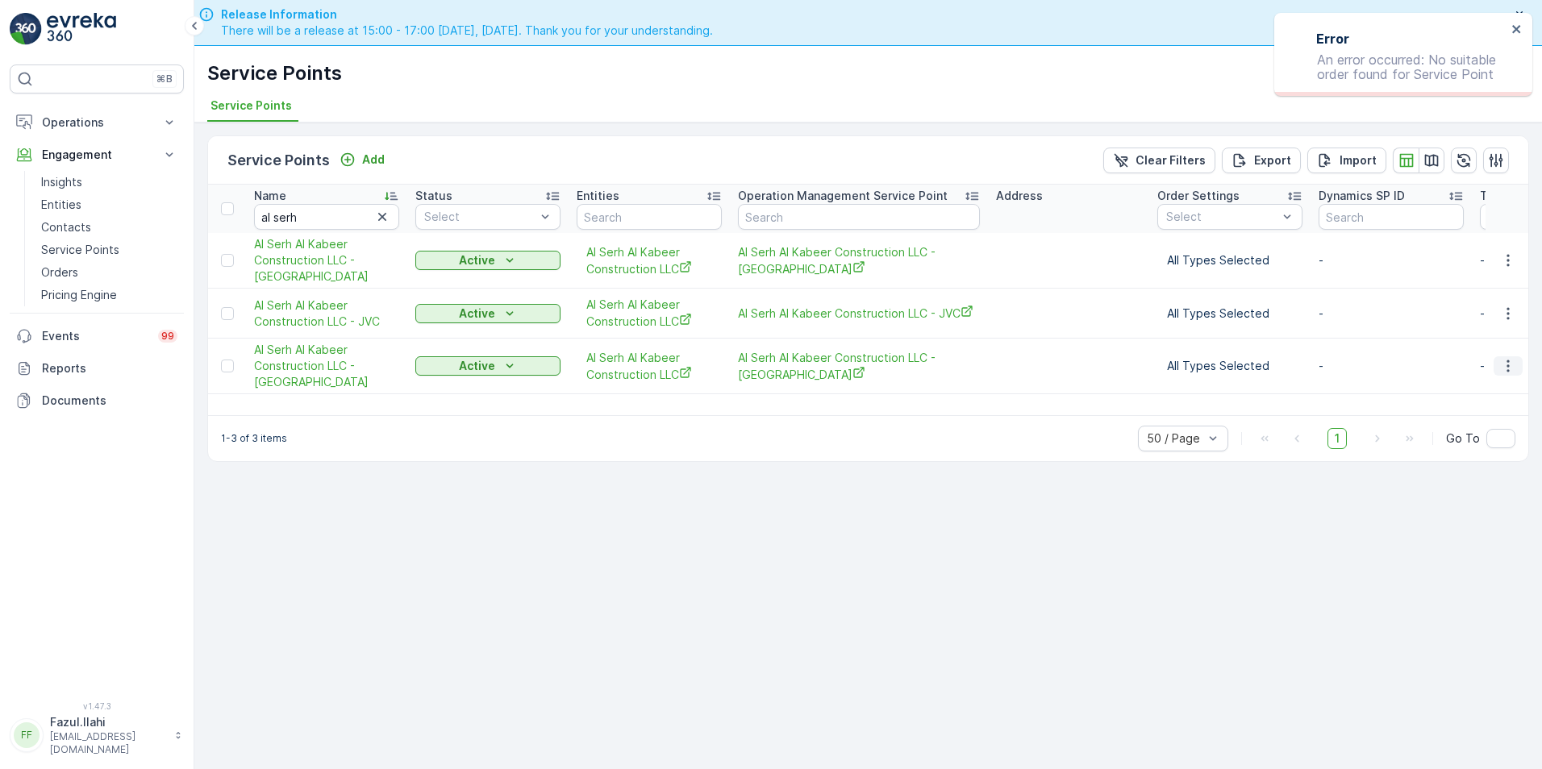
click at [1506, 369] on icon "button" at bounding box center [1508, 366] width 16 height 16
click at [1431, 430] on span "Create Document" at bounding box center [1468, 435] width 97 height 16
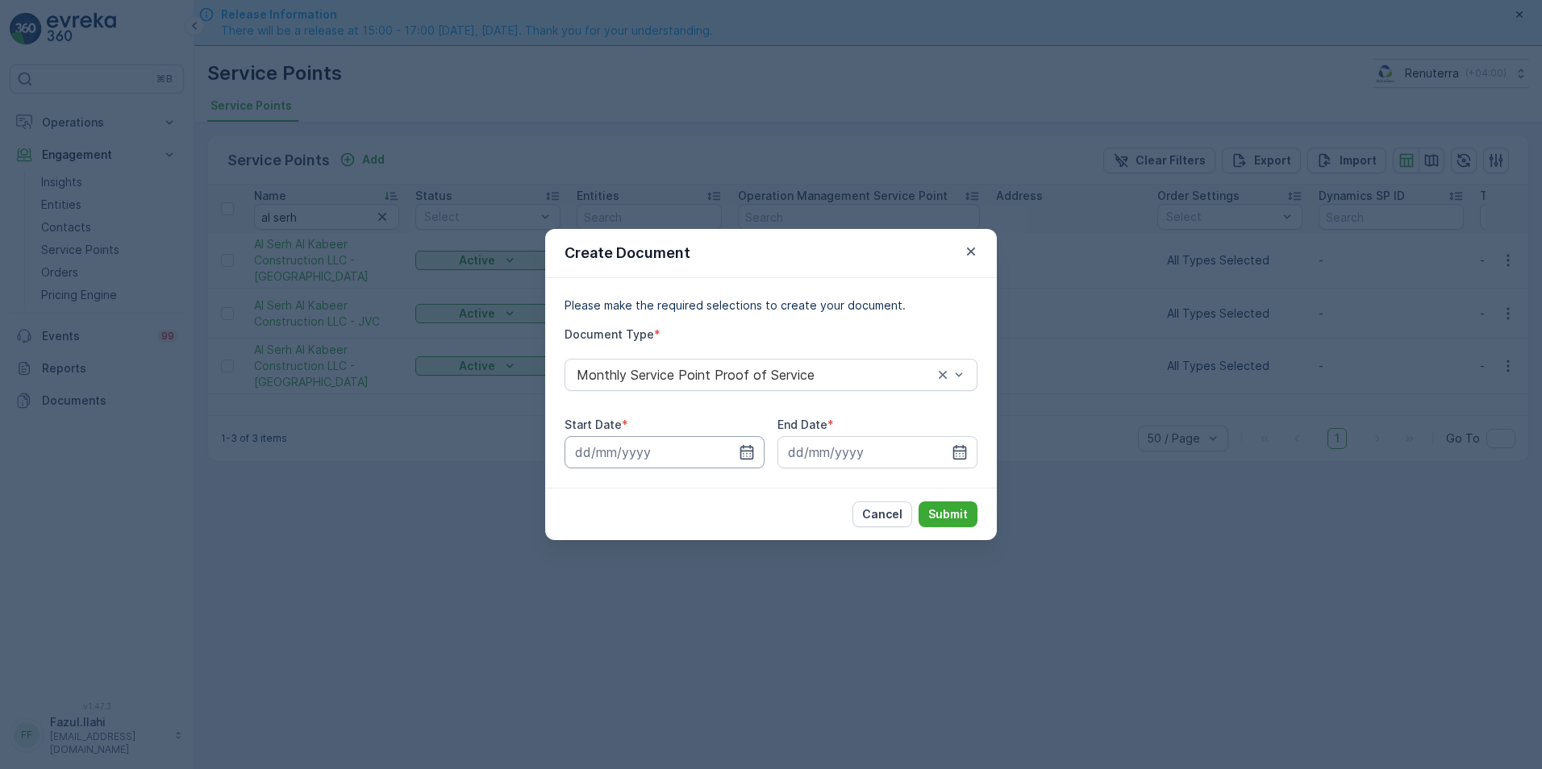
click at [744, 440] on input at bounding box center [665, 452] width 200 height 32
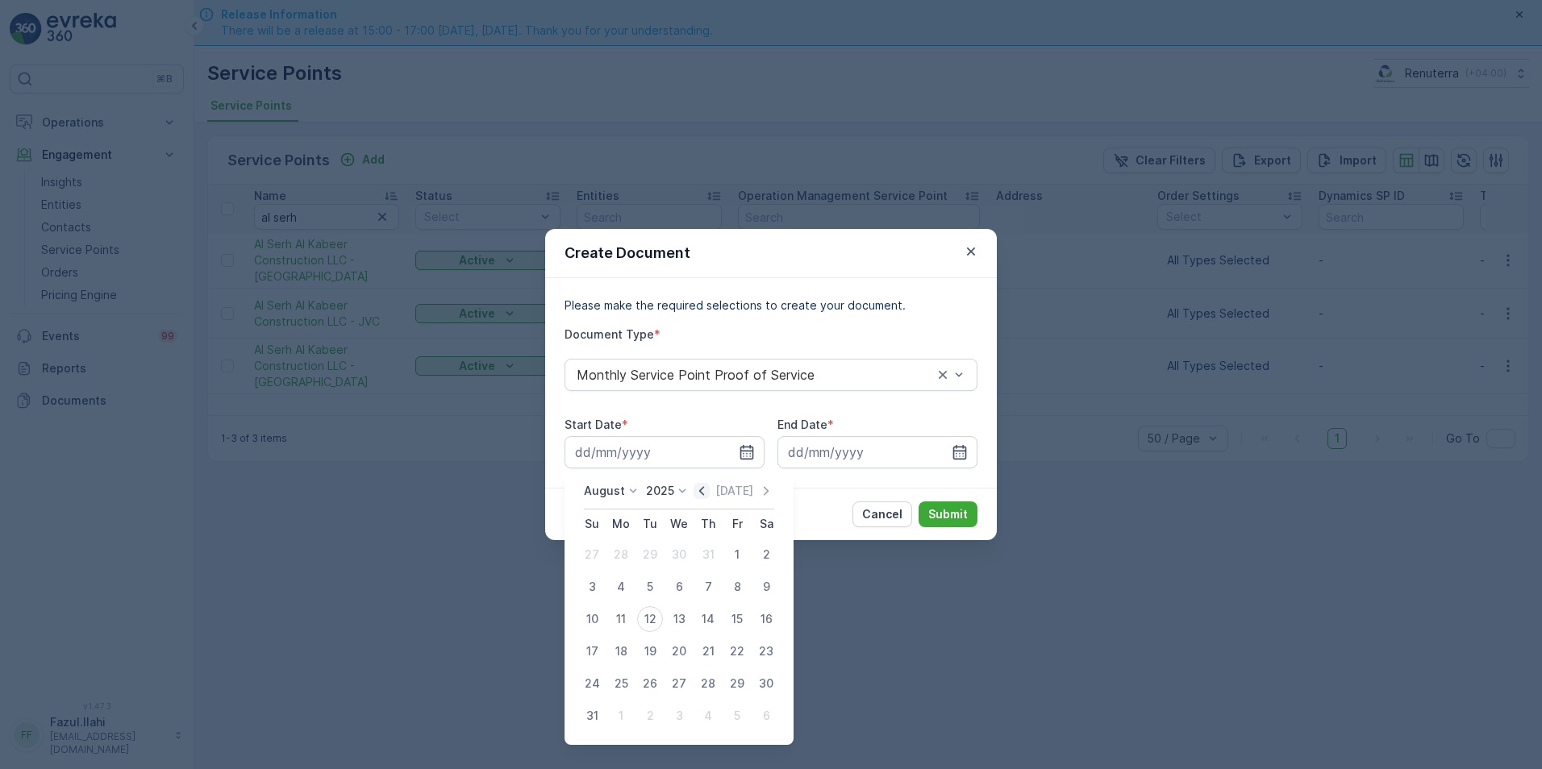
click at [710, 489] on icon "button" at bounding box center [702, 491] width 16 height 16
click at [646, 550] on div "1" at bounding box center [650, 555] width 26 height 26
type input "01.07.2025"
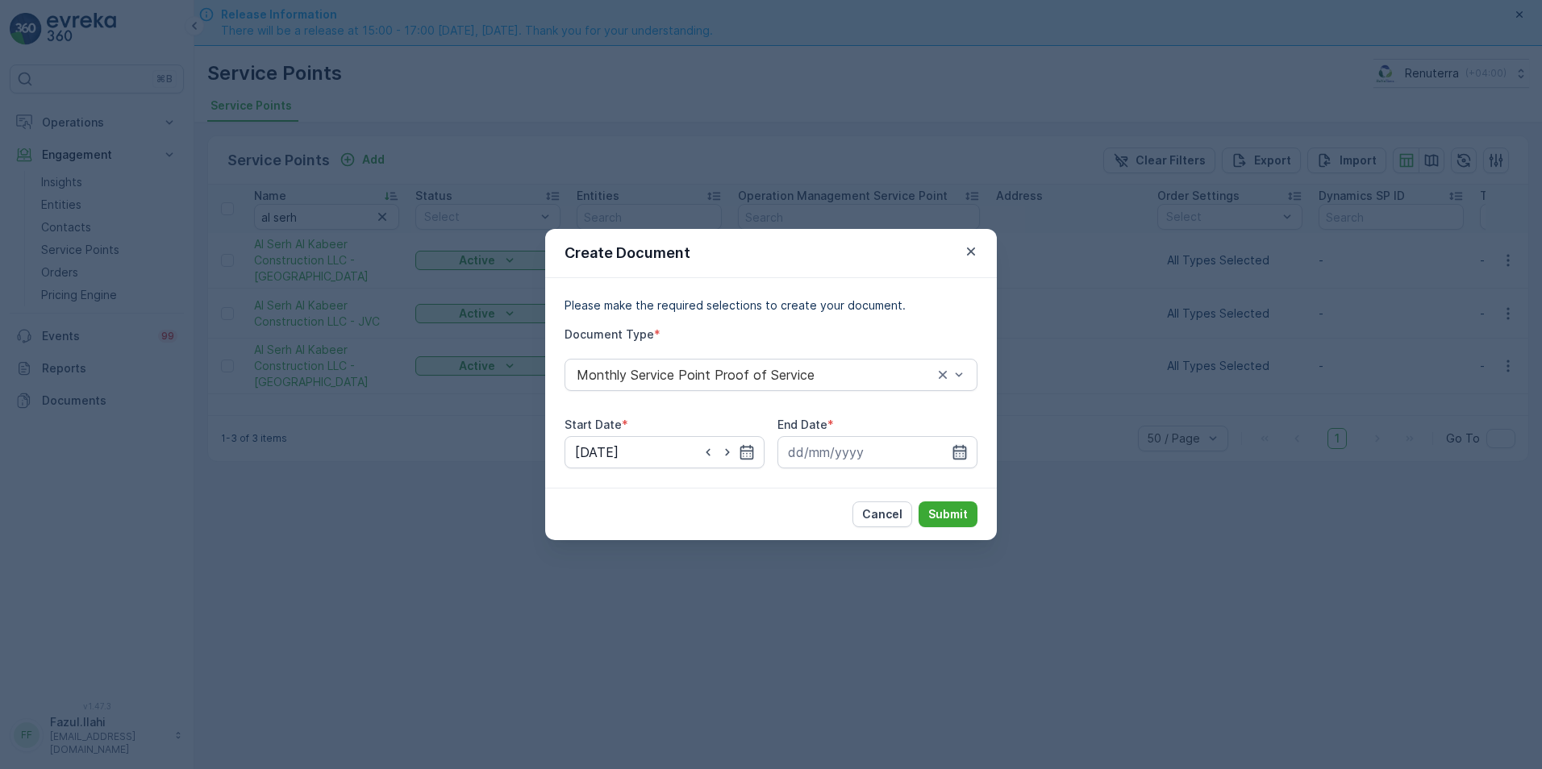
click at [964, 454] on icon "button" at bounding box center [960, 452] width 16 height 16
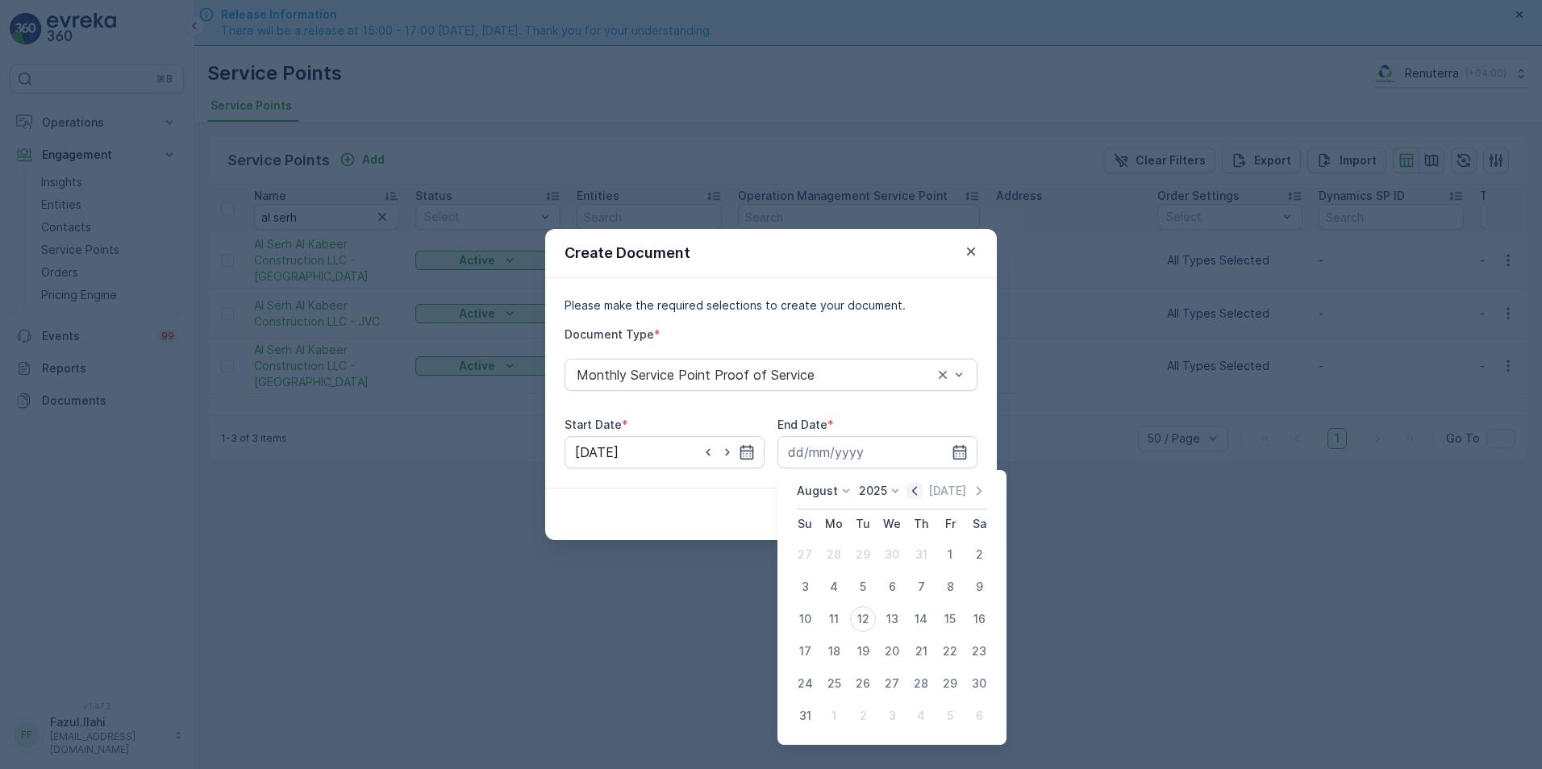
click at [916, 490] on icon "button" at bounding box center [915, 491] width 16 height 16
click at [928, 673] on div "31" at bounding box center [921, 684] width 26 height 26
type input "31.07.2025"
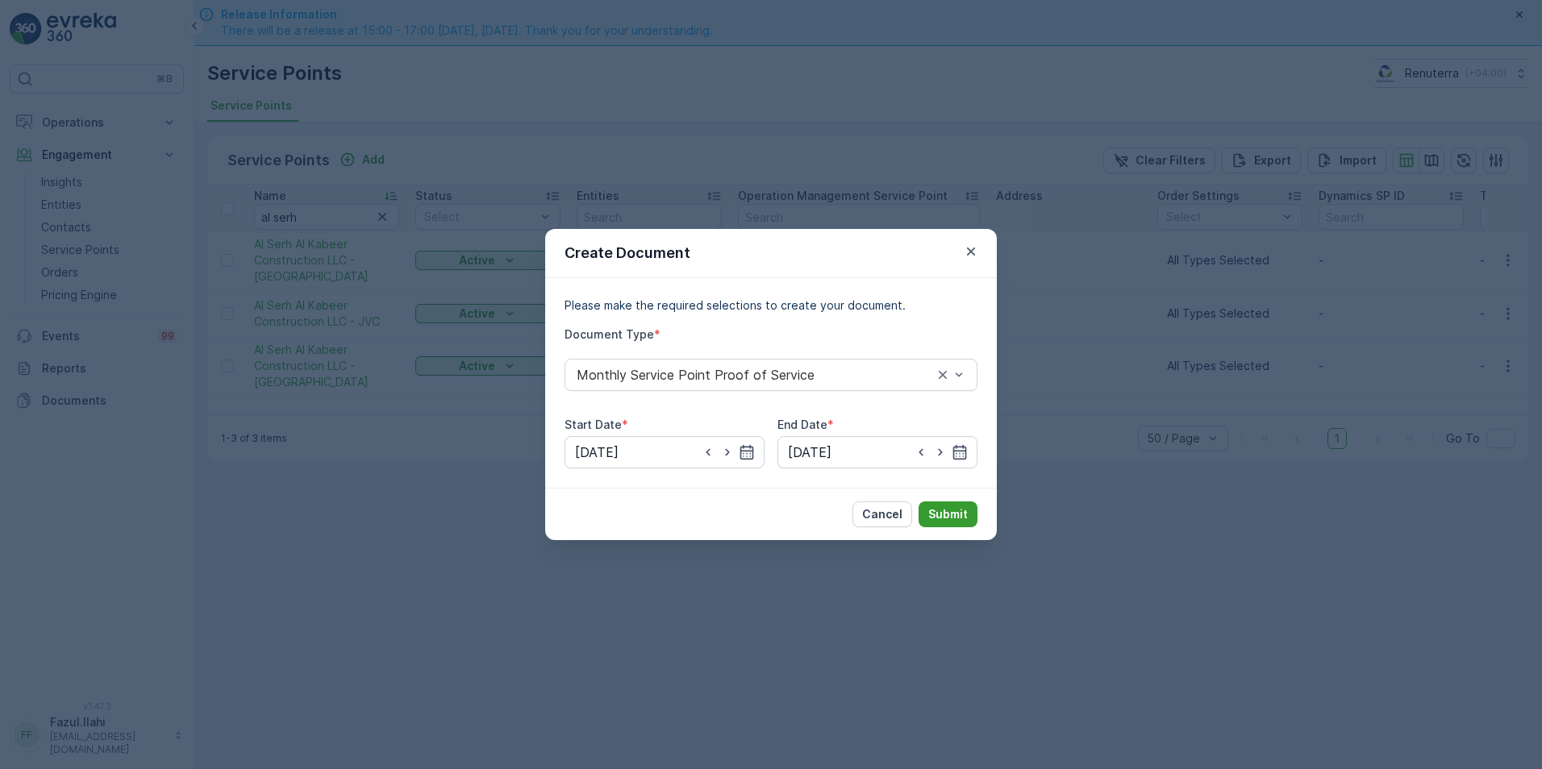
click at [949, 515] on p "Submit" at bounding box center [948, 515] width 40 height 16
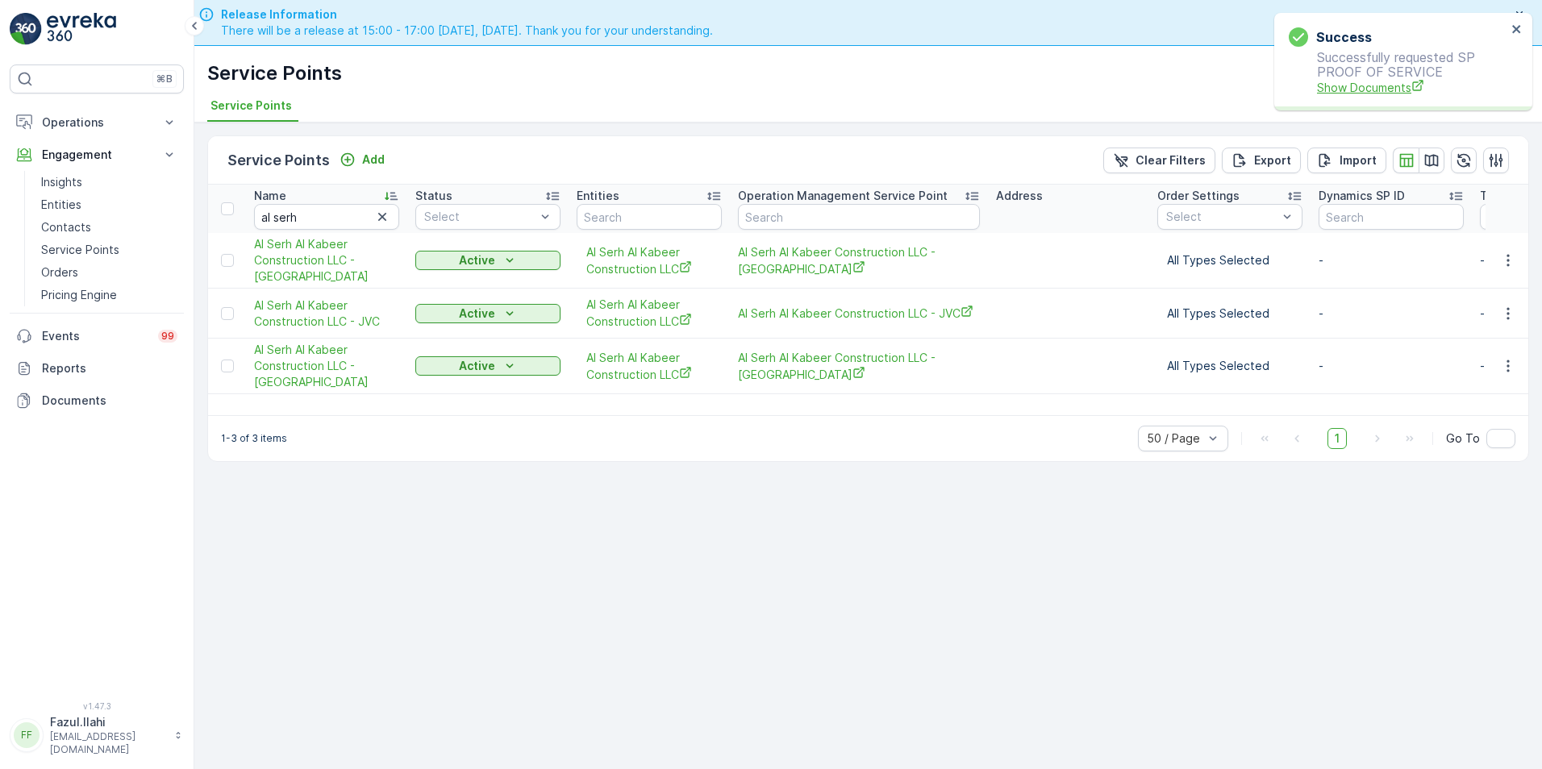
click at [1353, 88] on span "Show Documents" at bounding box center [1412, 87] width 190 height 17
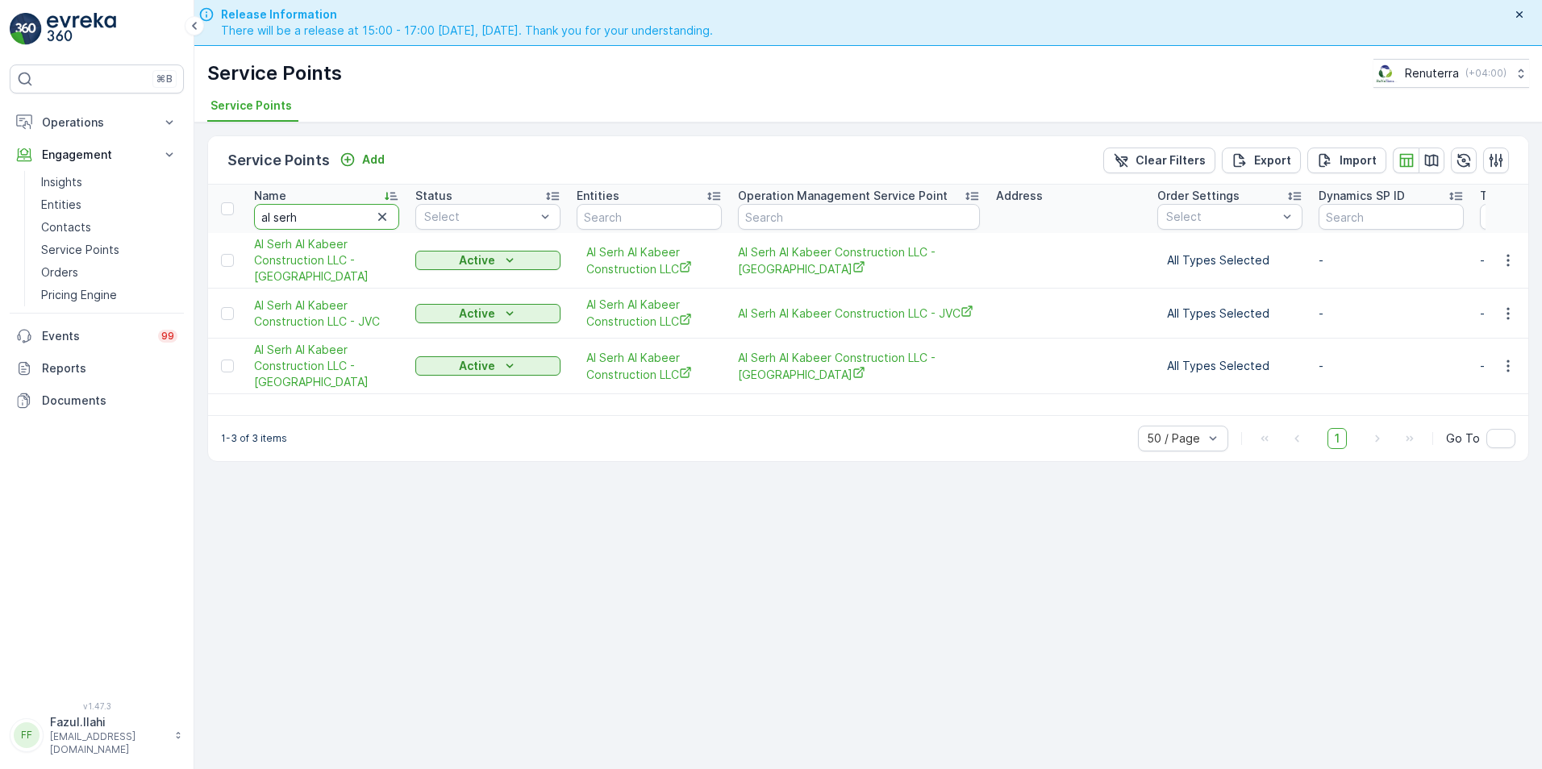
click at [314, 210] on input "al serh" at bounding box center [326, 217] width 145 height 26
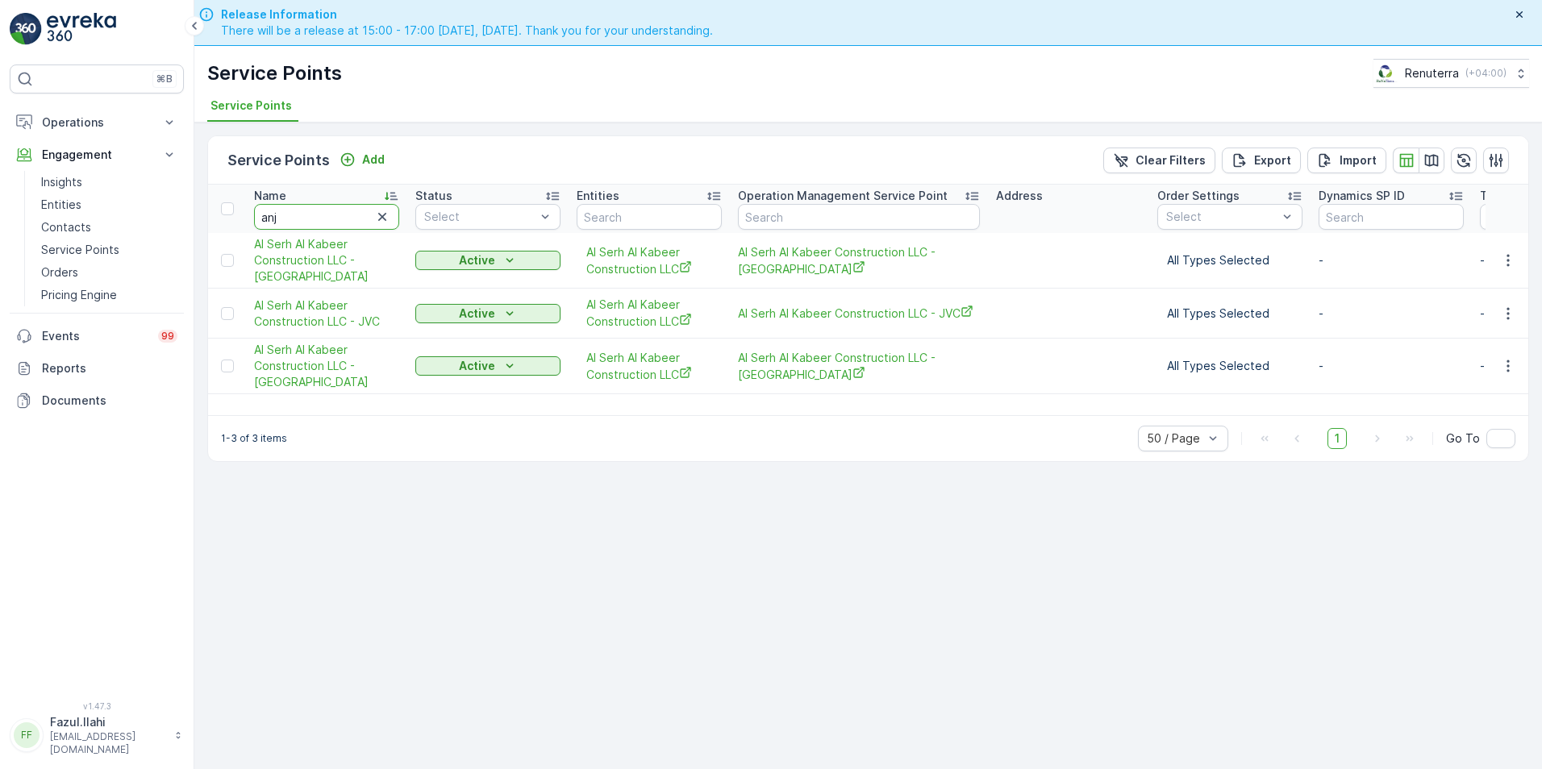
type input "anja"
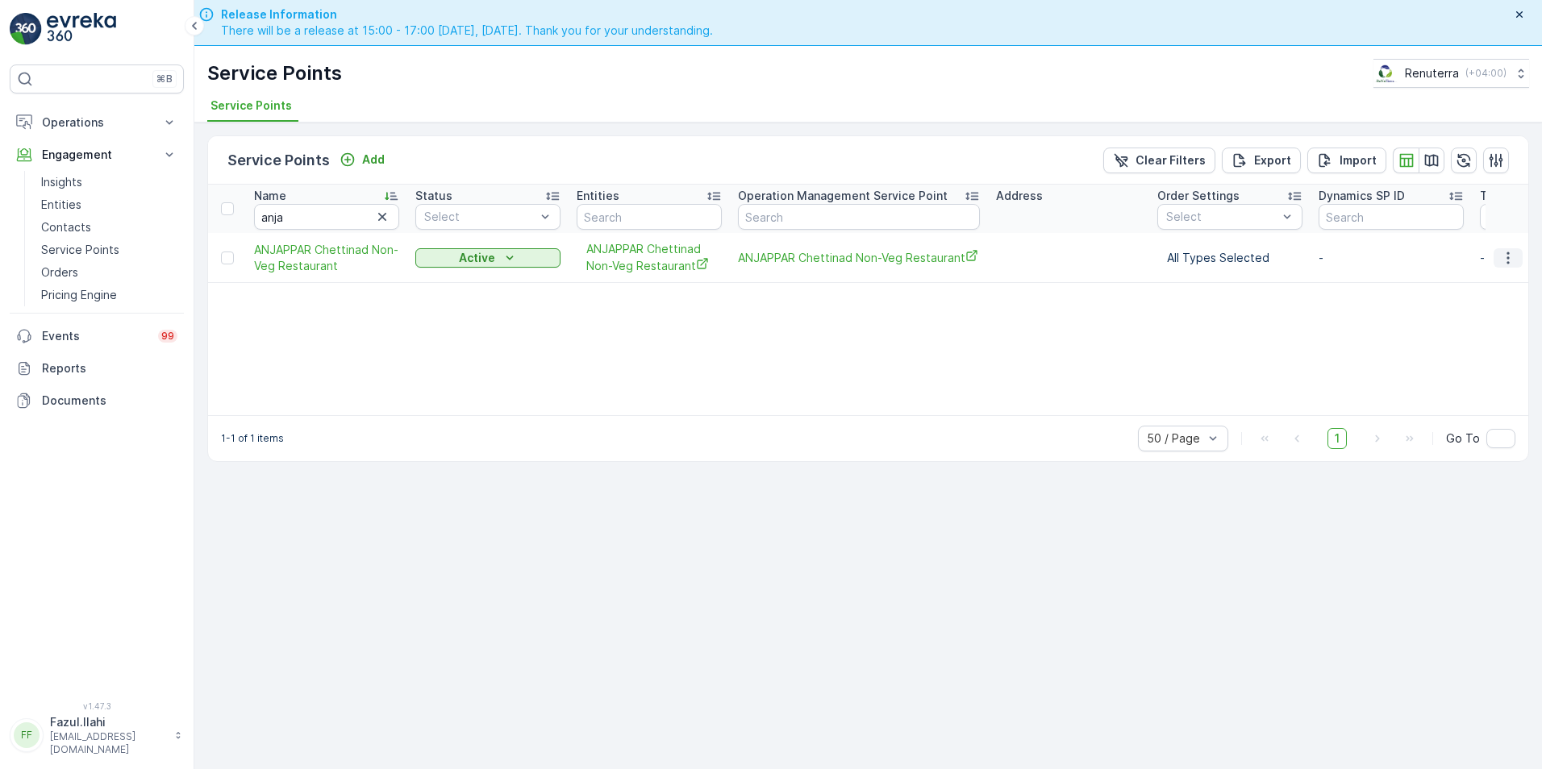
click at [1504, 257] on icon "button" at bounding box center [1508, 258] width 16 height 16
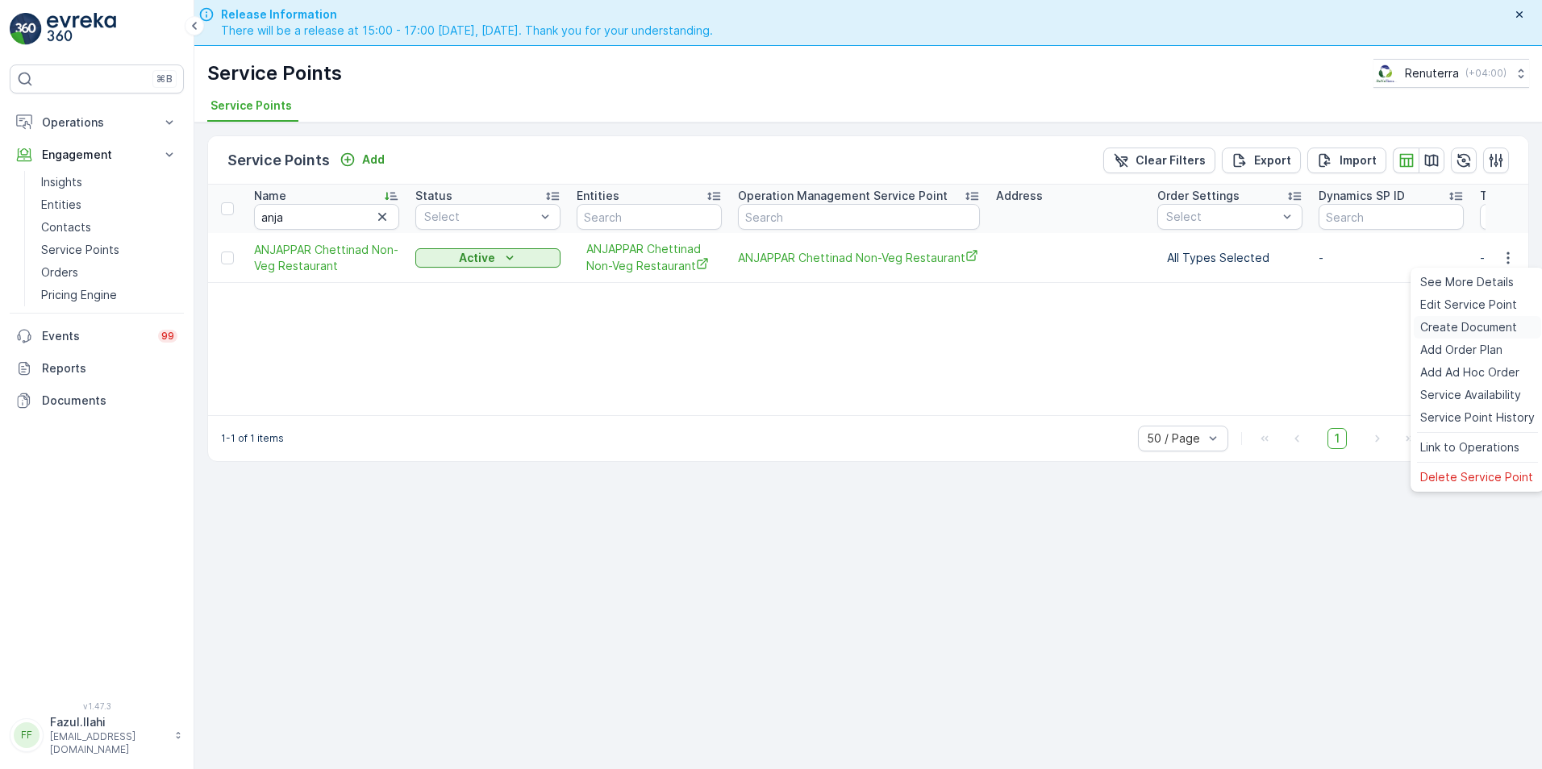
click at [1466, 331] on span "Create Document" at bounding box center [1468, 327] width 97 height 16
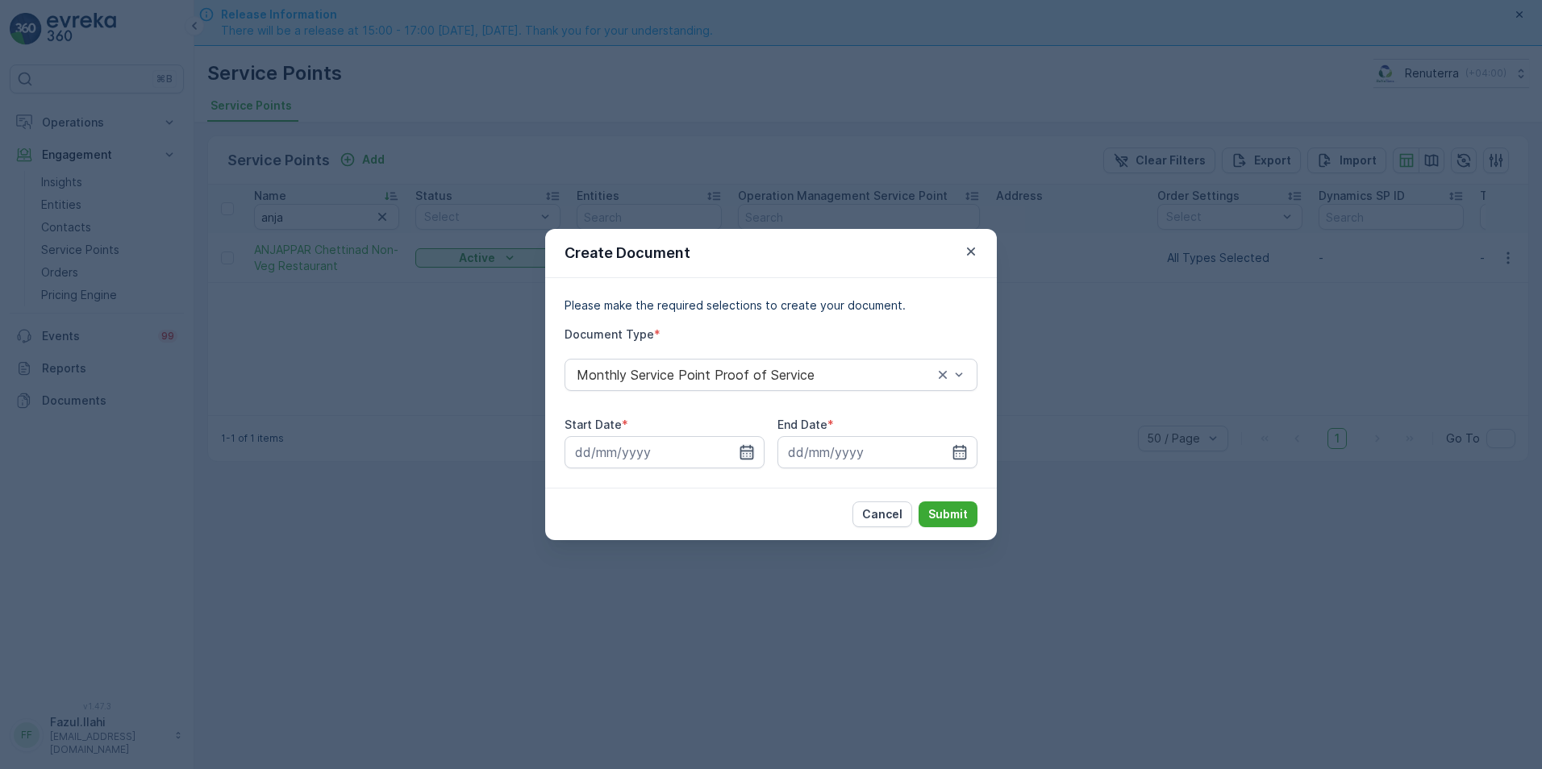
click at [740, 455] on icon "button" at bounding box center [747, 452] width 16 height 16
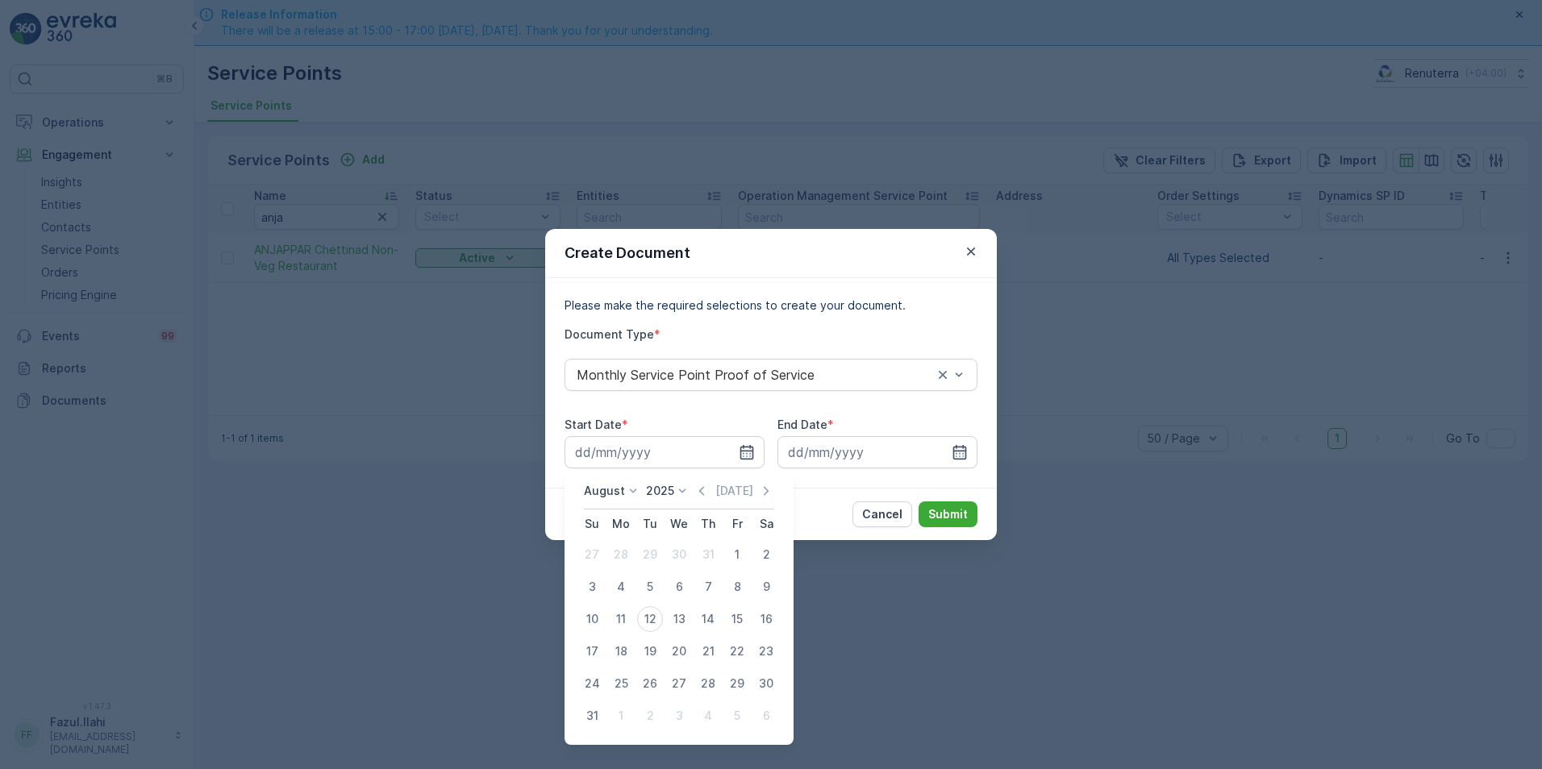
click at [711, 482] on div "August 2025 Today Su Mo Tu We Th Fr Sa 27 28 29 30 31 1 2 3 4 5 6 7 8 9 10 11 1…" at bounding box center [679, 607] width 229 height 275
click at [701, 494] on icon "button" at bounding box center [702, 491] width 16 height 16
click at [651, 557] on div "1" at bounding box center [650, 555] width 26 height 26
type input "01.07.2025"
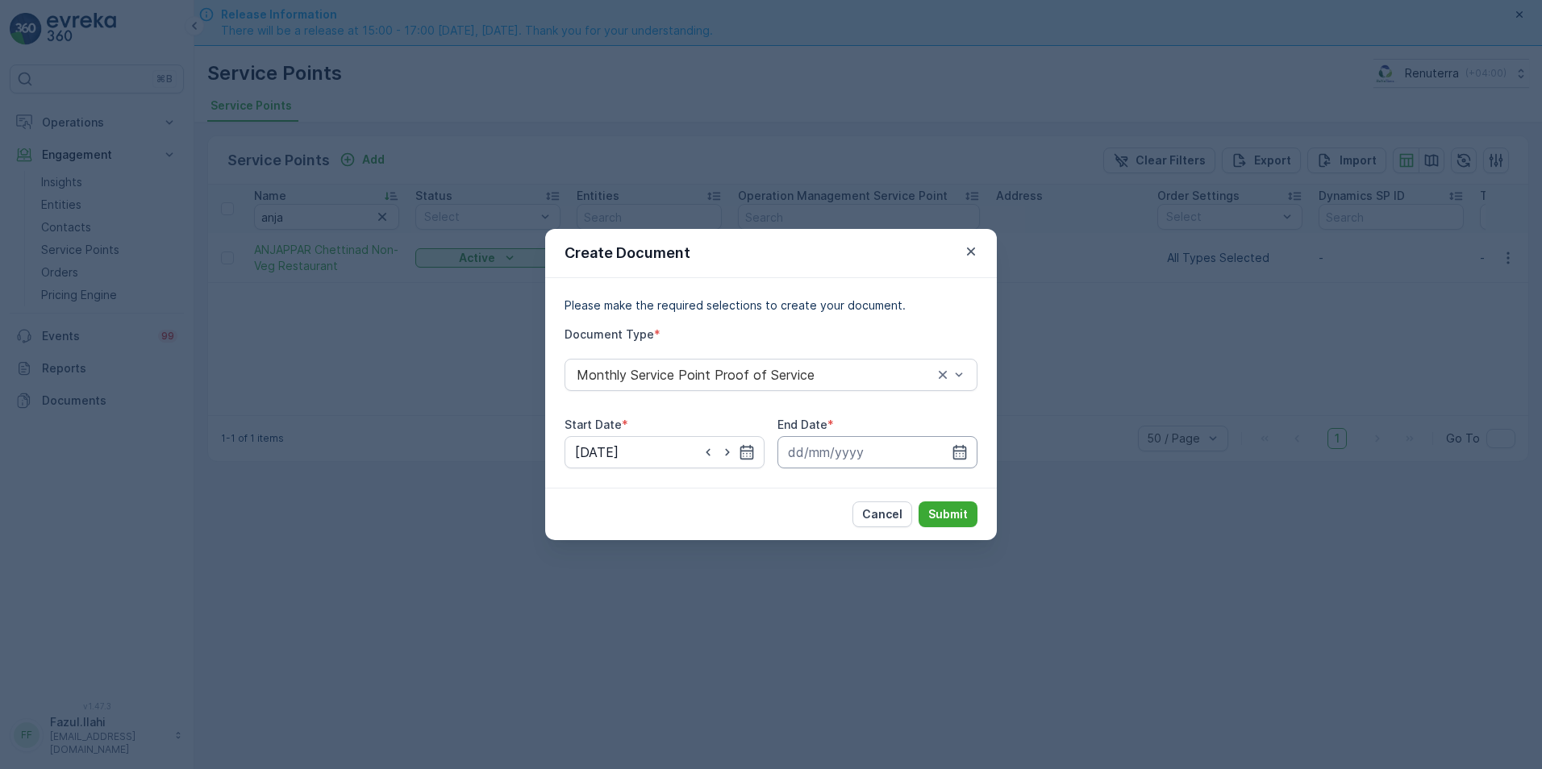
click at [973, 450] on input at bounding box center [878, 452] width 200 height 32
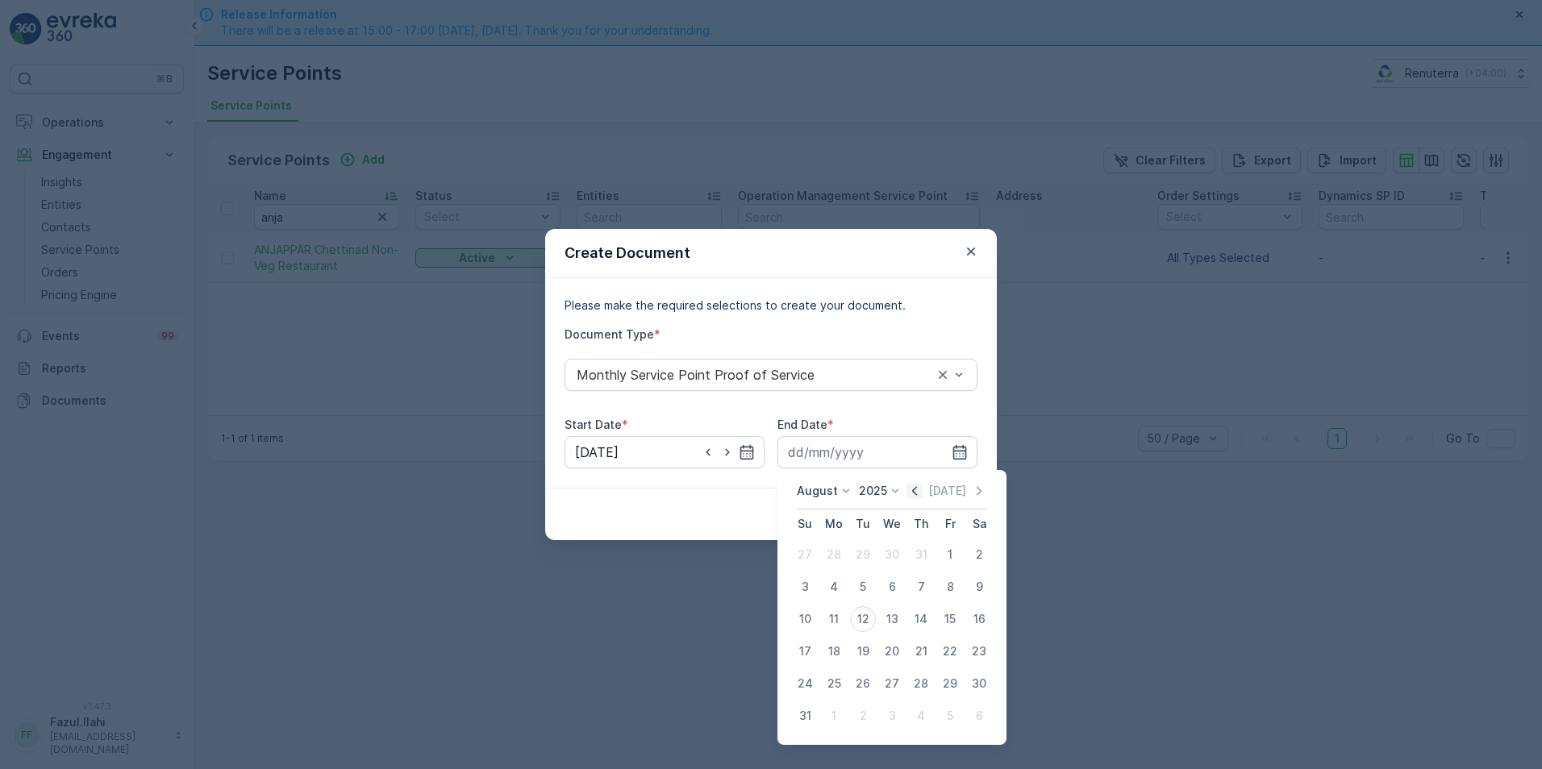
click at [917, 498] on icon "button" at bounding box center [915, 491] width 16 height 16
click at [919, 682] on div "31" at bounding box center [921, 684] width 26 height 26
type input "31.07.2025"
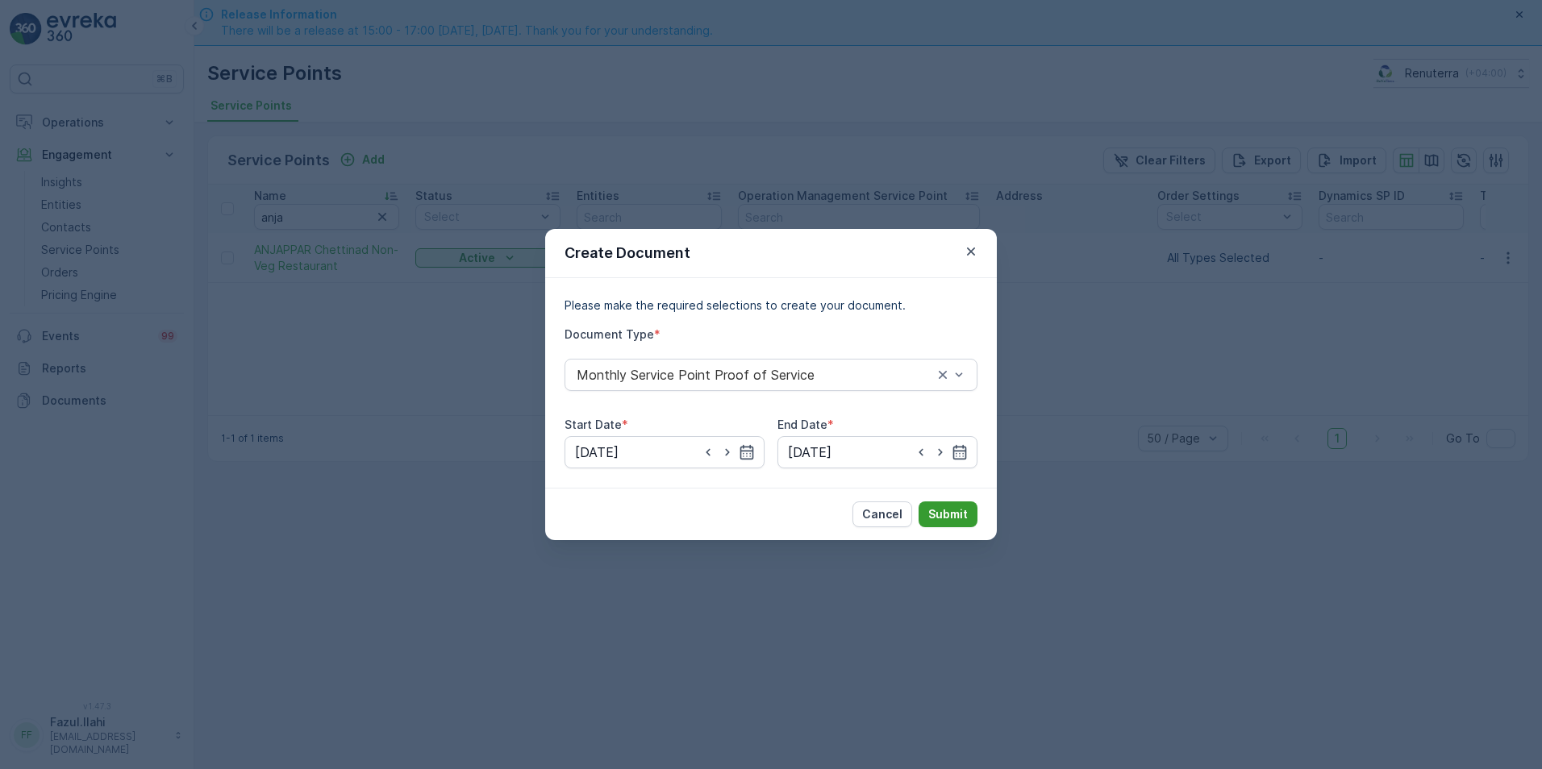
click at [955, 513] on p "Submit" at bounding box center [948, 515] width 40 height 16
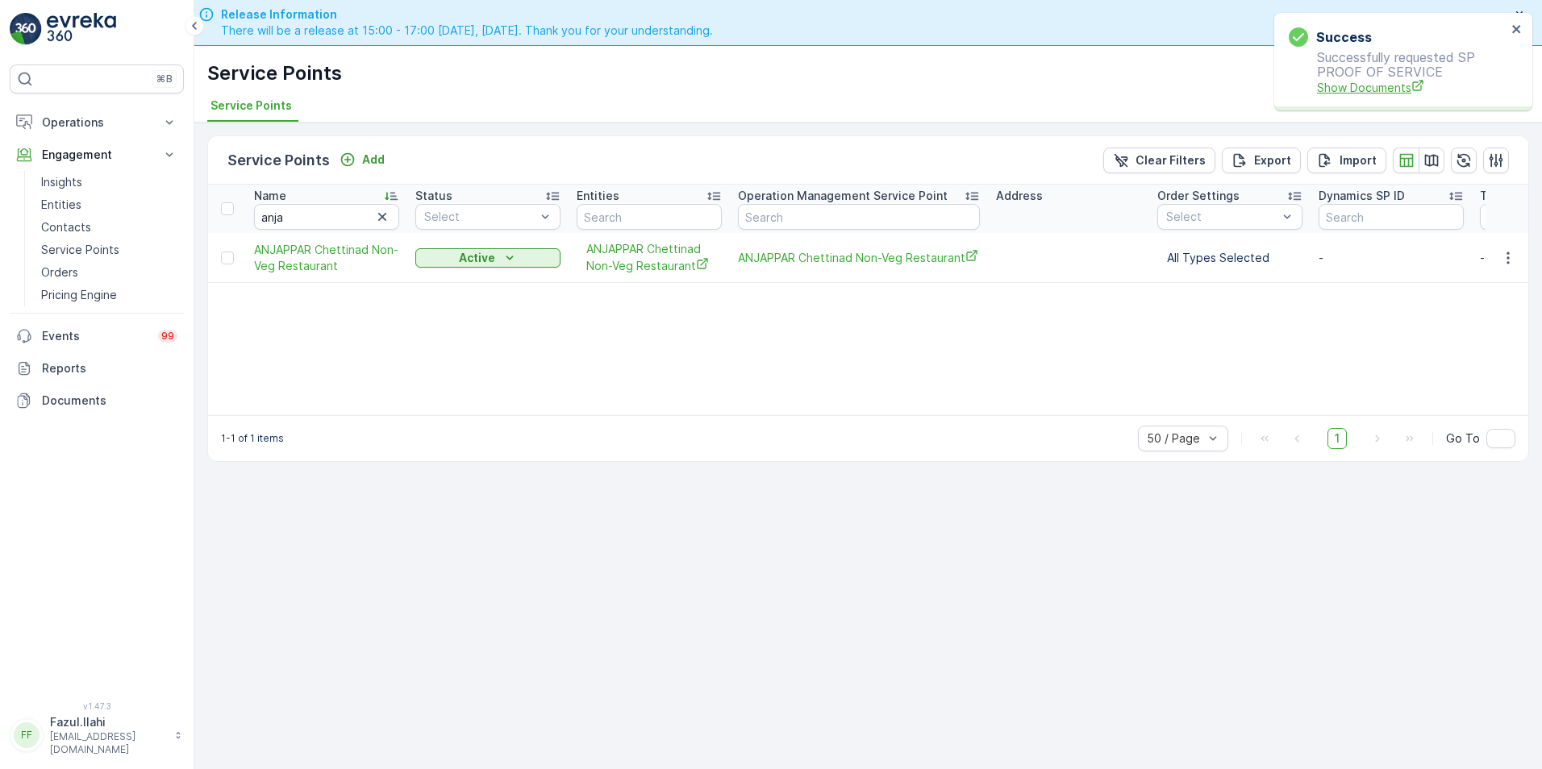
click at [1380, 85] on span "Show Documents" at bounding box center [1412, 87] width 190 height 17
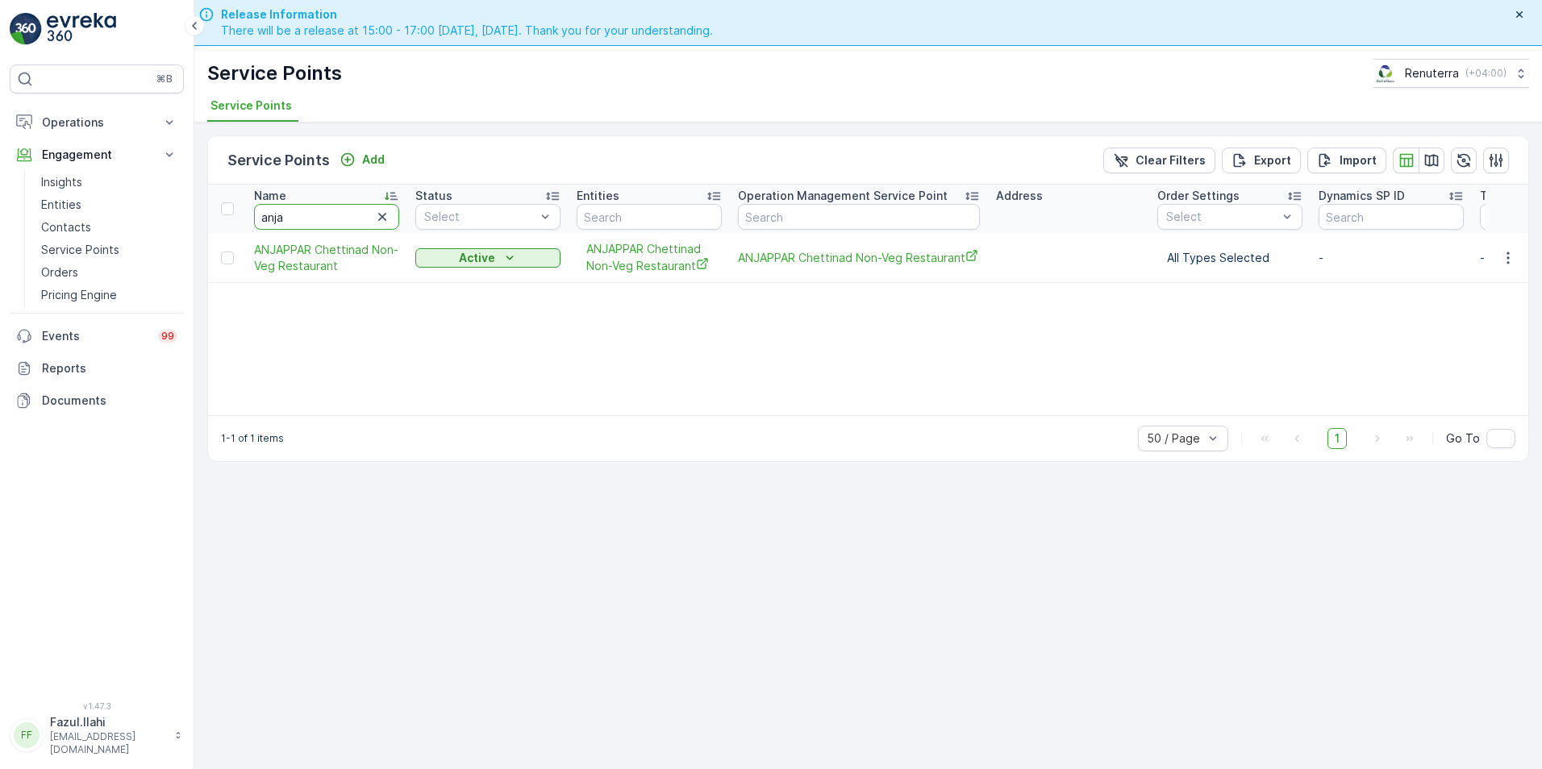
click at [307, 227] on input "anja" at bounding box center [326, 217] width 145 height 26
type input "al serh"
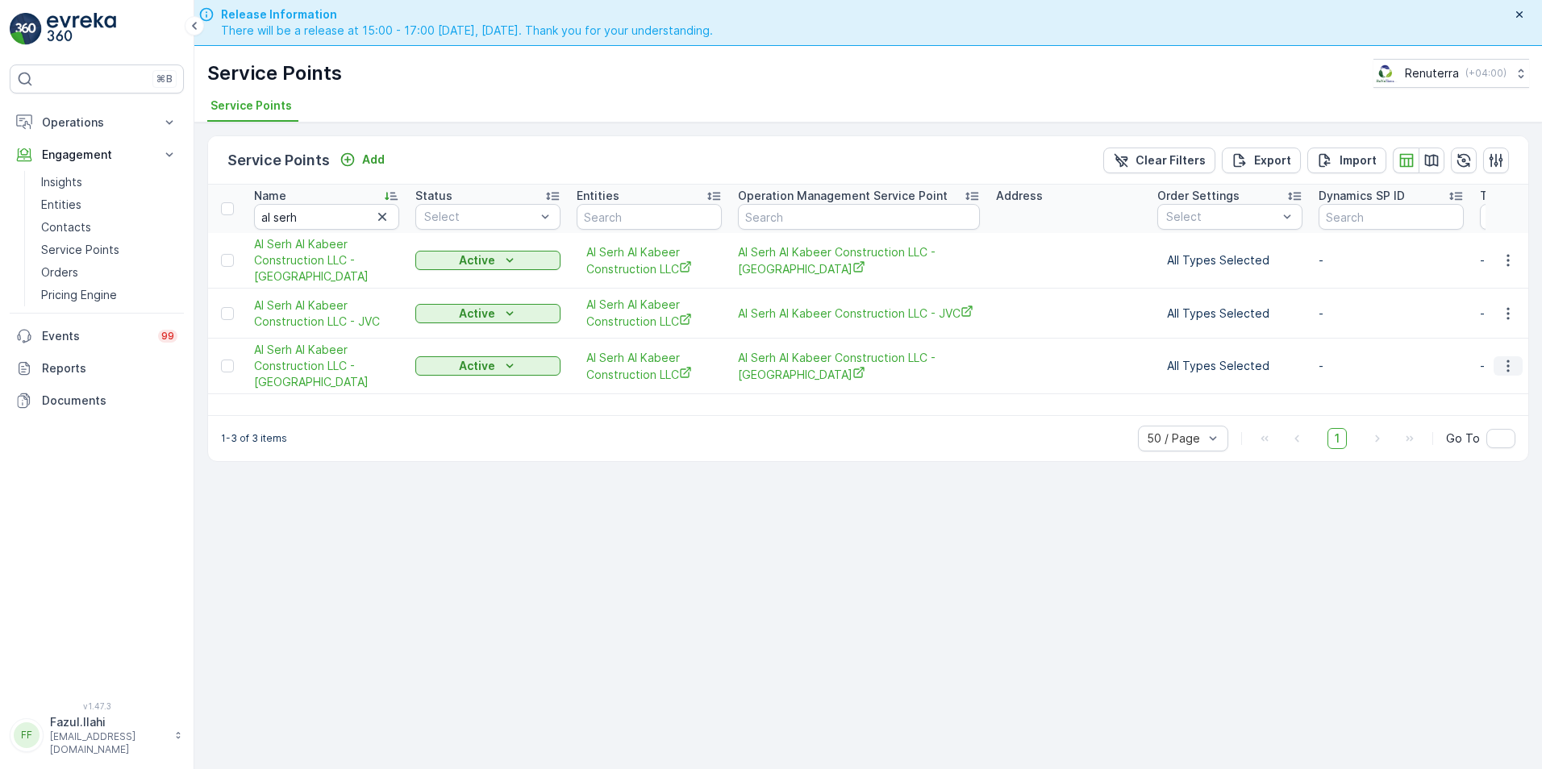
click at [1510, 371] on icon "button" at bounding box center [1508, 366] width 16 height 16
click at [1434, 427] on div "Create Document" at bounding box center [1477, 435] width 127 height 23
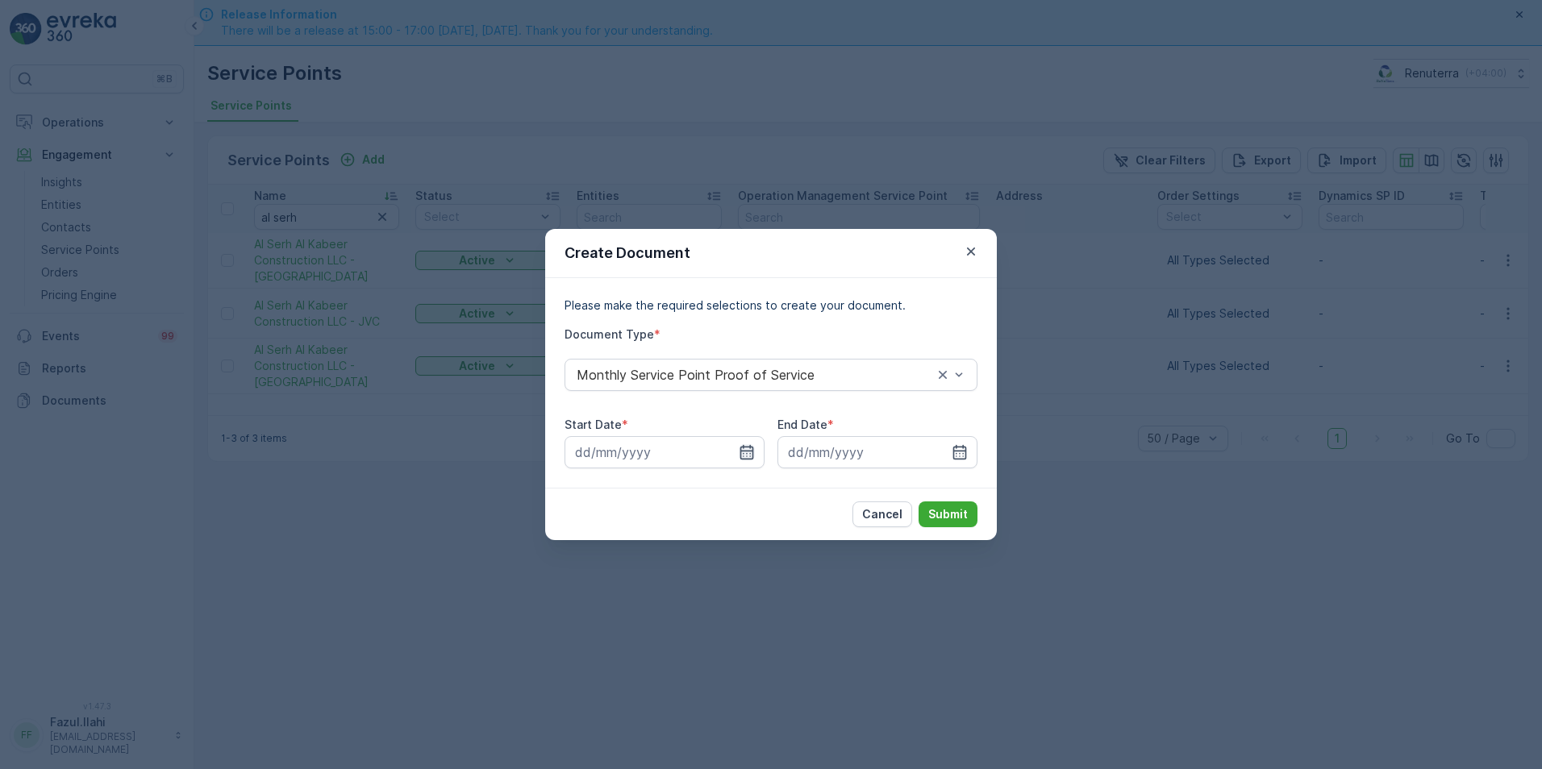
click at [750, 454] on icon "button" at bounding box center [747, 452] width 14 height 15
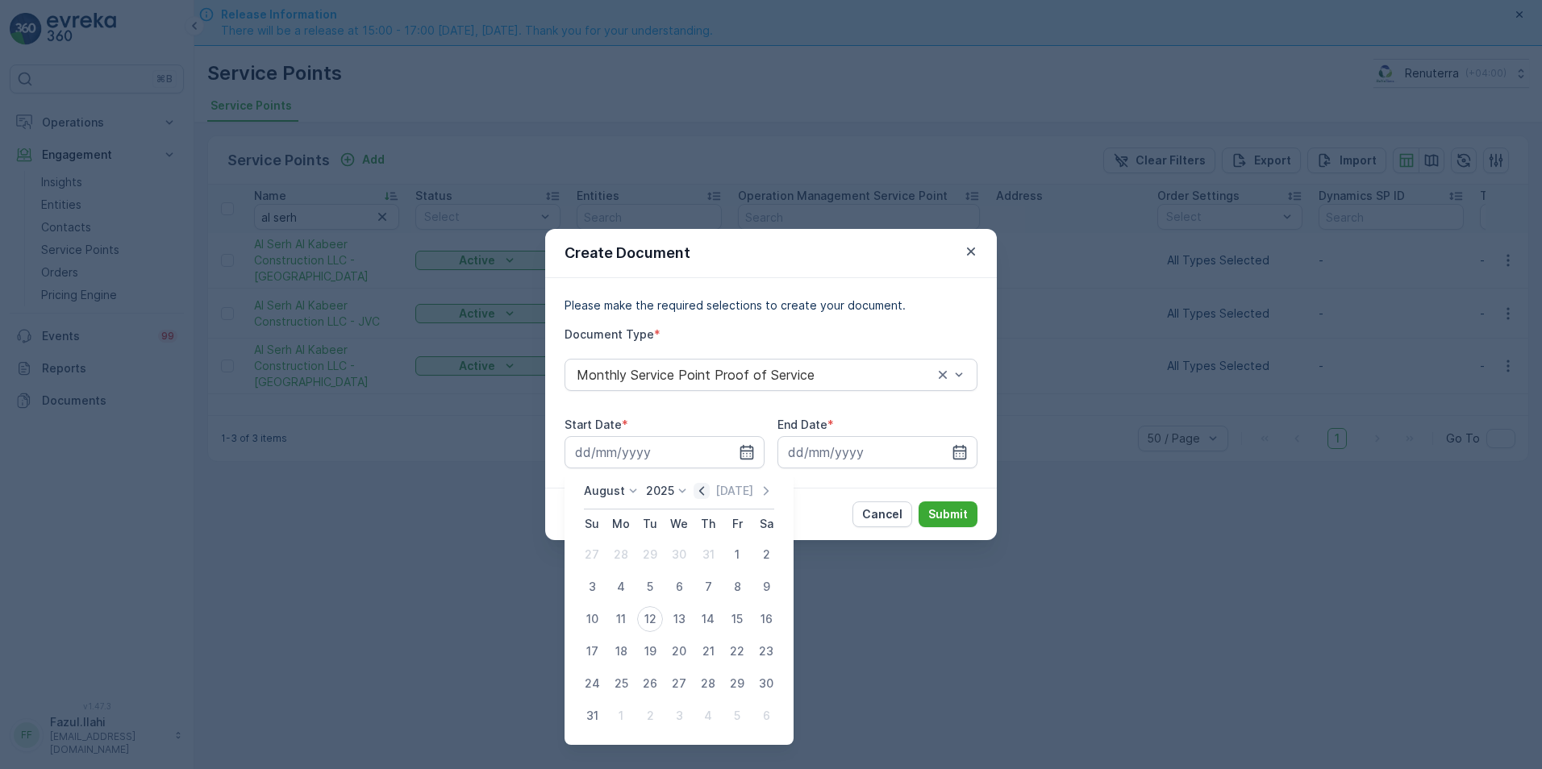
click at [704, 490] on icon "button" at bounding box center [702, 491] width 16 height 16
click at [659, 550] on div "1" at bounding box center [650, 555] width 26 height 26
type input "01.07.2025"
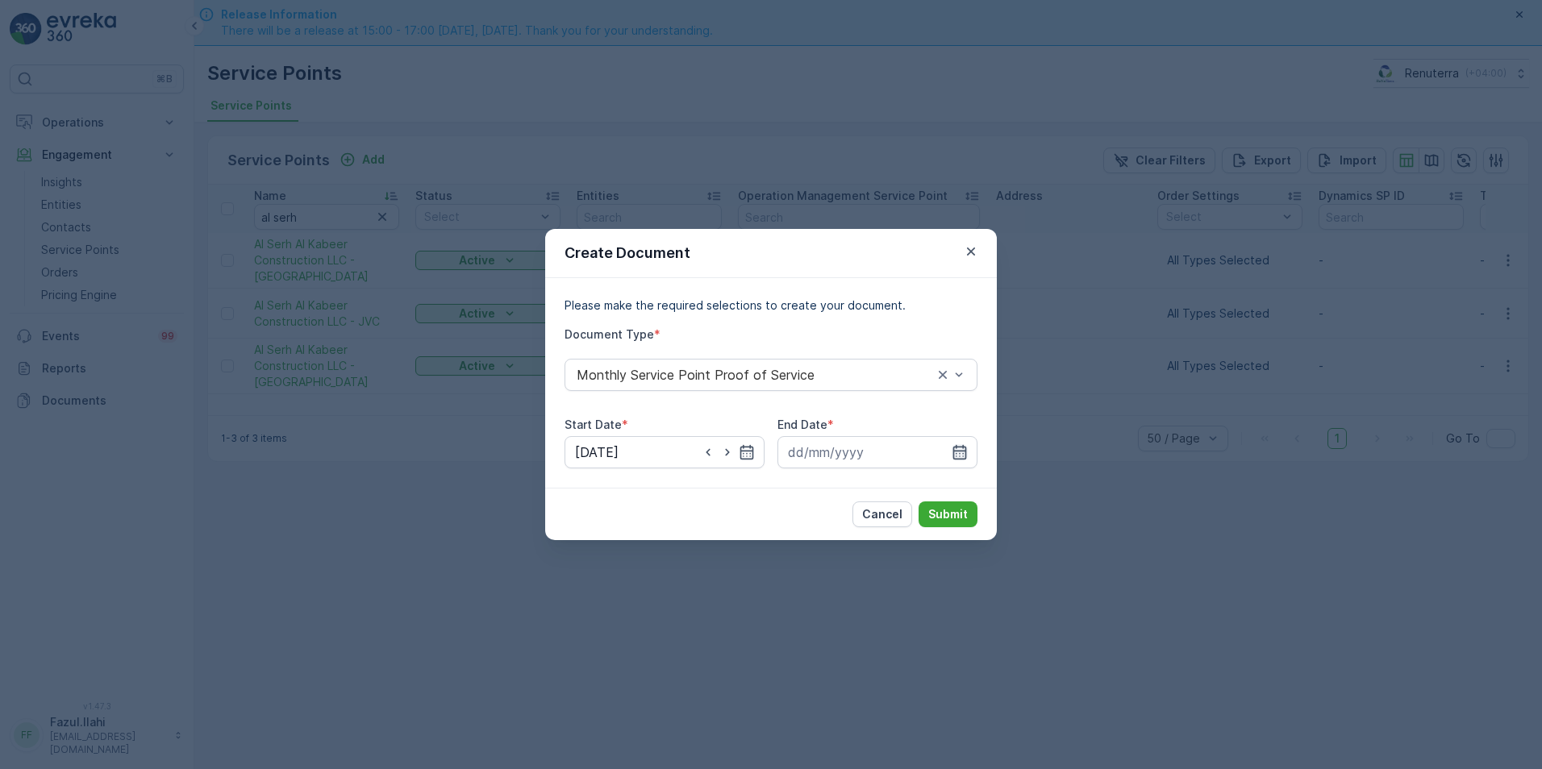
click at [956, 455] on icon "button" at bounding box center [960, 452] width 16 height 16
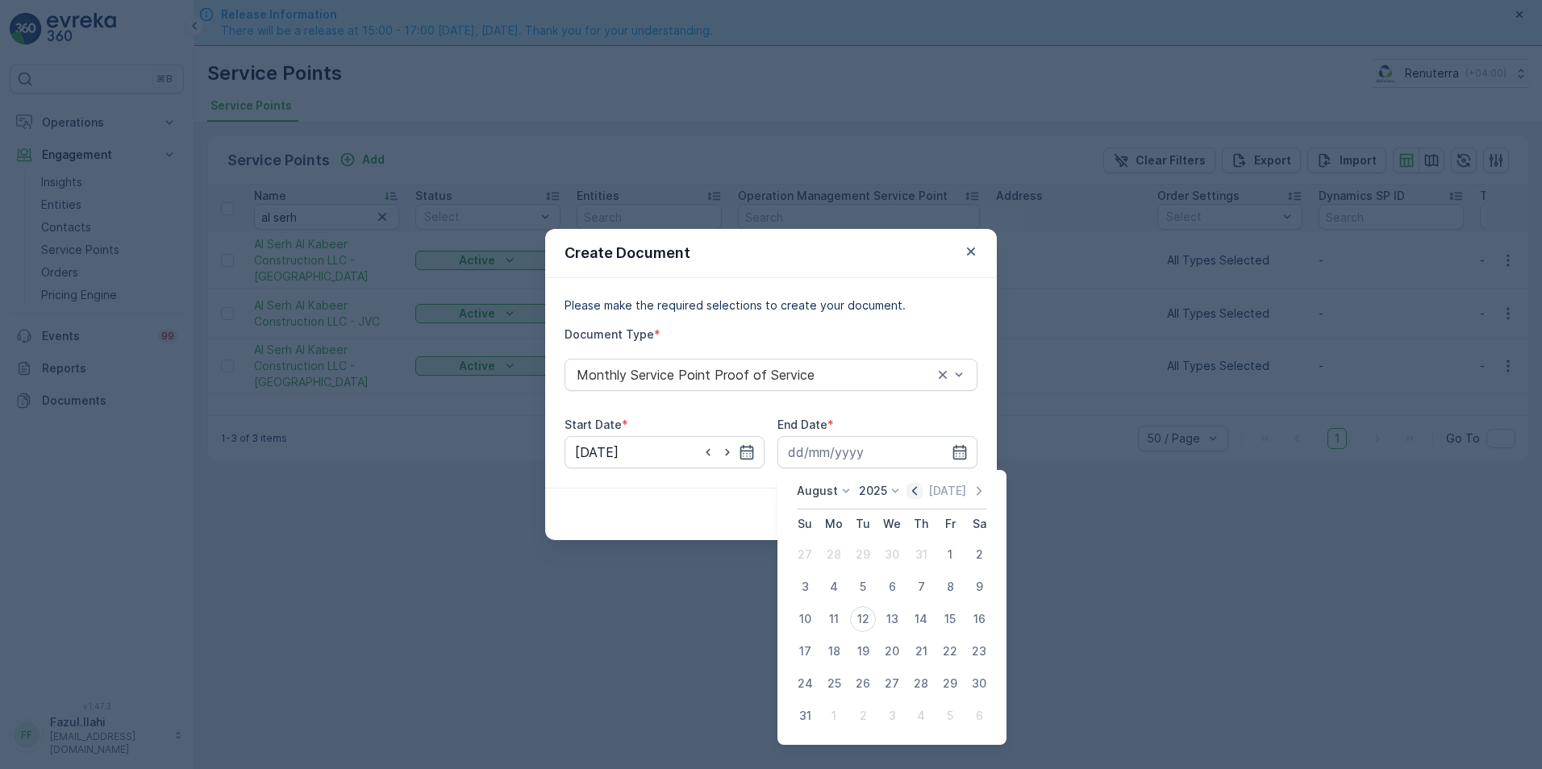
click at [921, 485] on icon "button" at bounding box center [915, 491] width 16 height 16
click at [924, 682] on div "31" at bounding box center [921, 684] width 26 height 26
type input "31.07.2025"
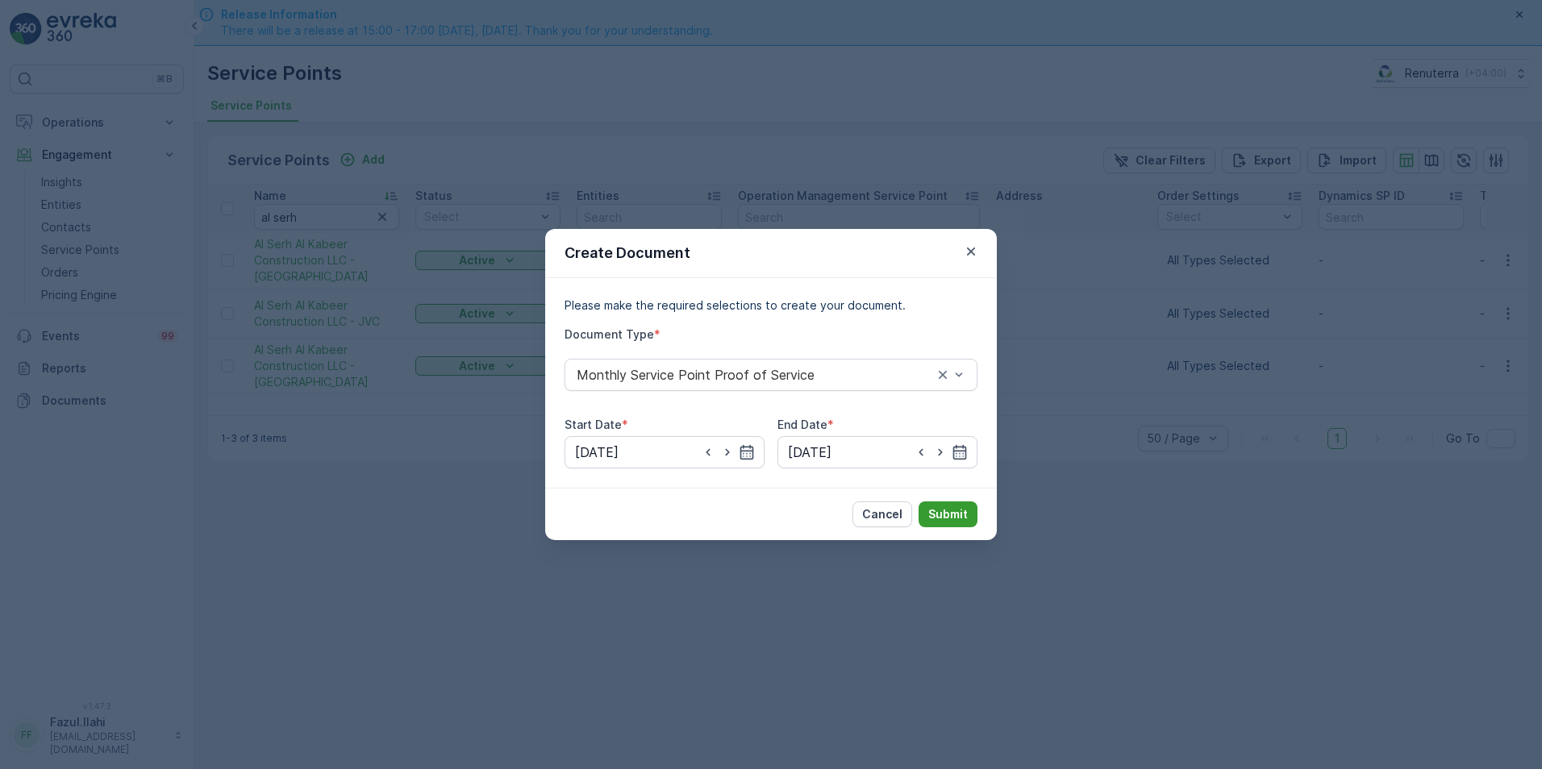
click at [945, 516] on p "Submit" at bounding box center [948, 515] width 40 height 16
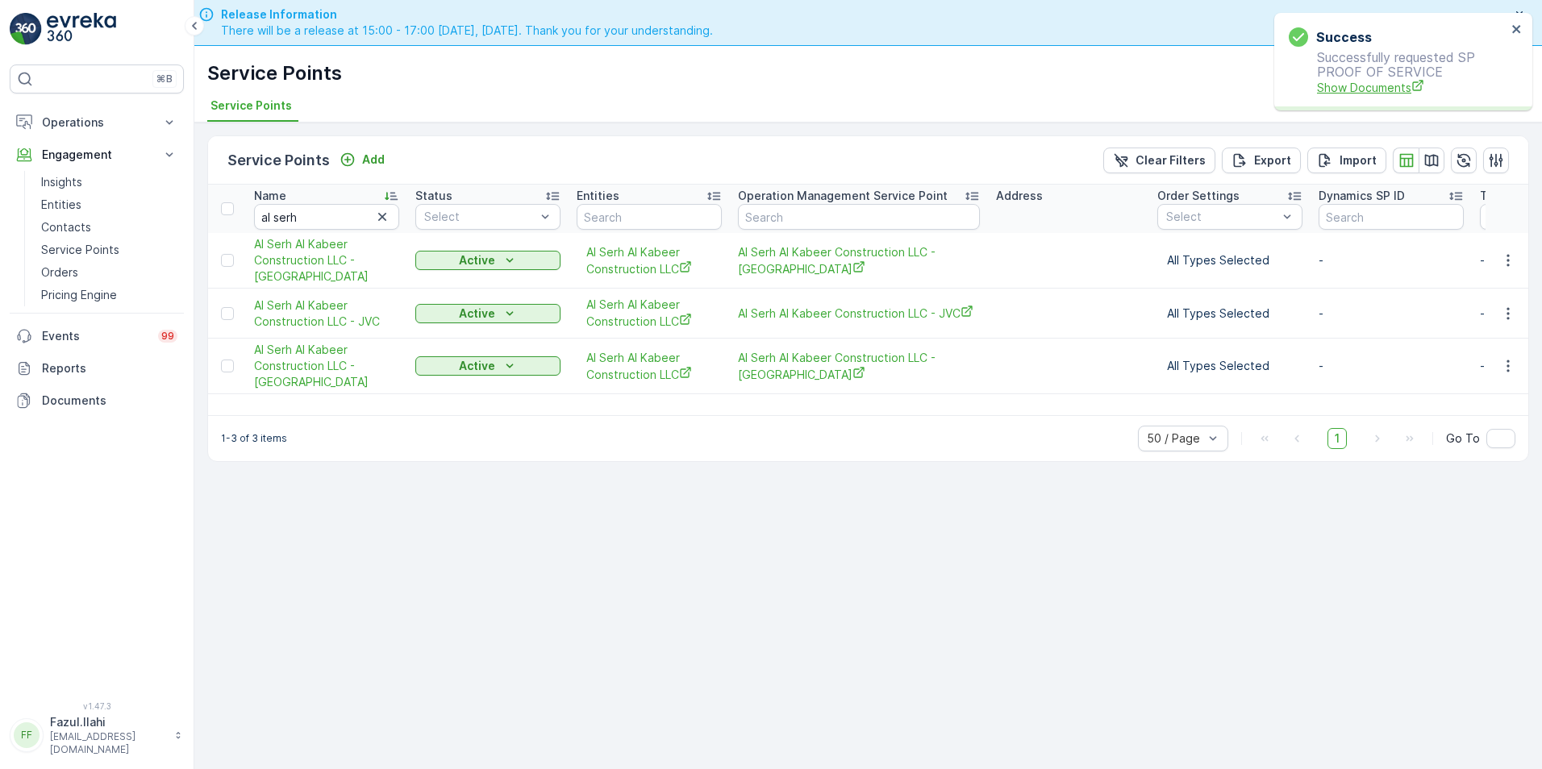
click at [1356, 90] on span "Show Documents" at bounding box center [1412, 87] width 190 height 17
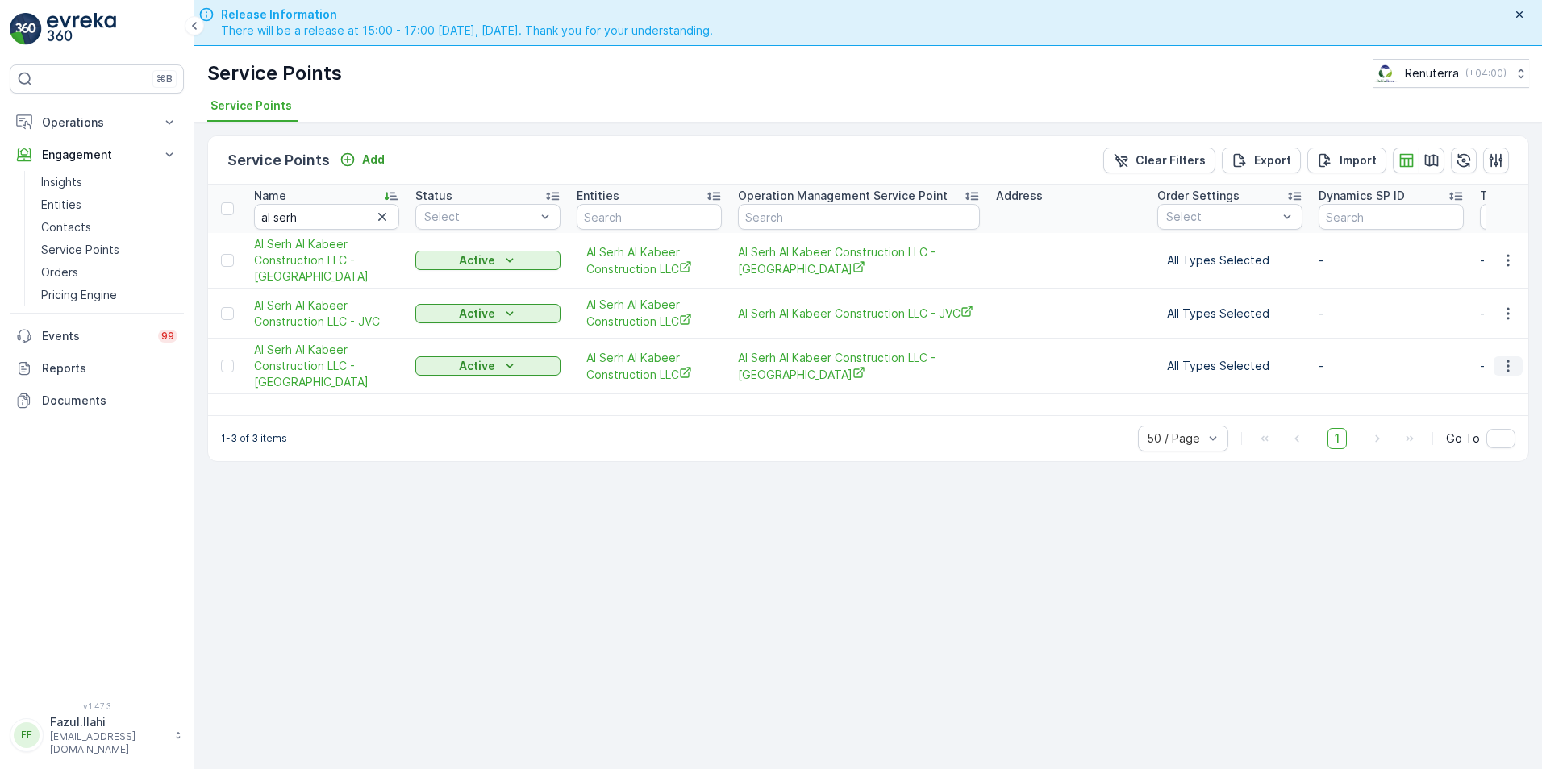
click at [1508, 365] on icon "button" at bounding box center [1508, 366] width 16 height 16
click at [1446, 432] on span "Create Document" at bounding box center [1468, 435] width 97 height 16
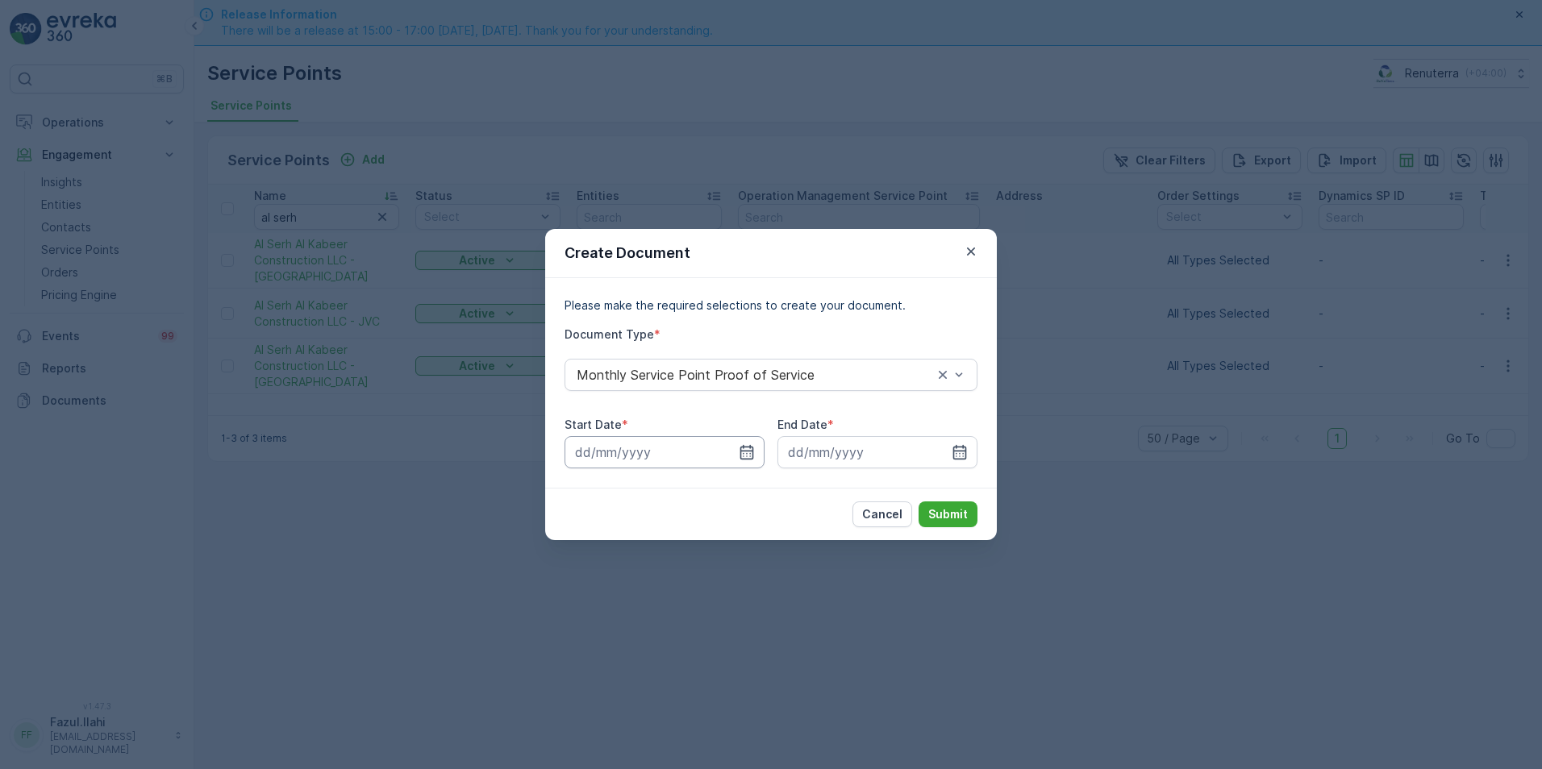
click at [738, 457] on input at bounding box center [665, 452] width 200 height 32
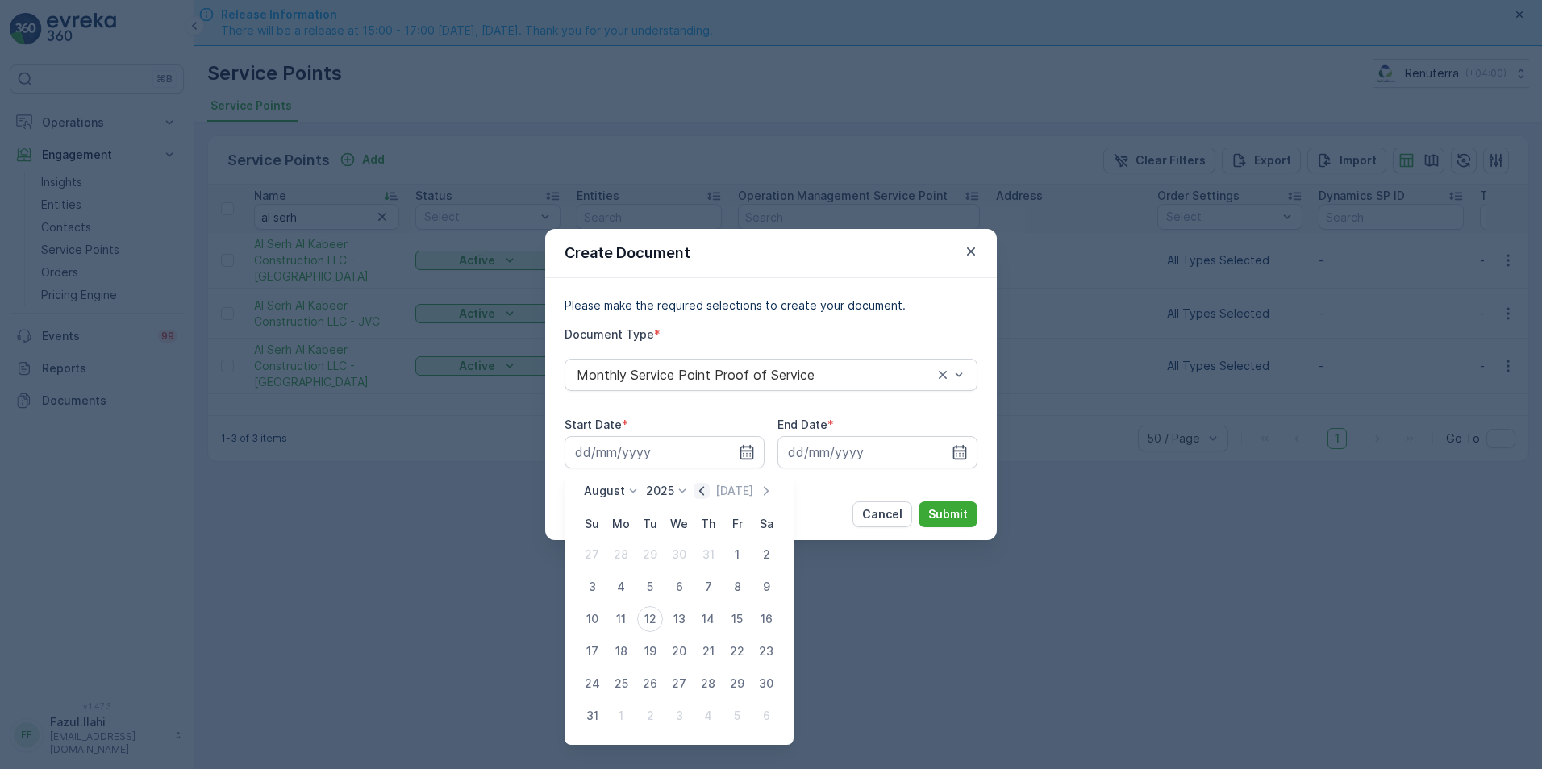
click at [708, 492] on icon "button" at bounding box center [702, 491] width 16 height 16
click at [711, 548] on div "1" at bounding box center [708, 555] width 26 height 26
type input "01.05.2025"
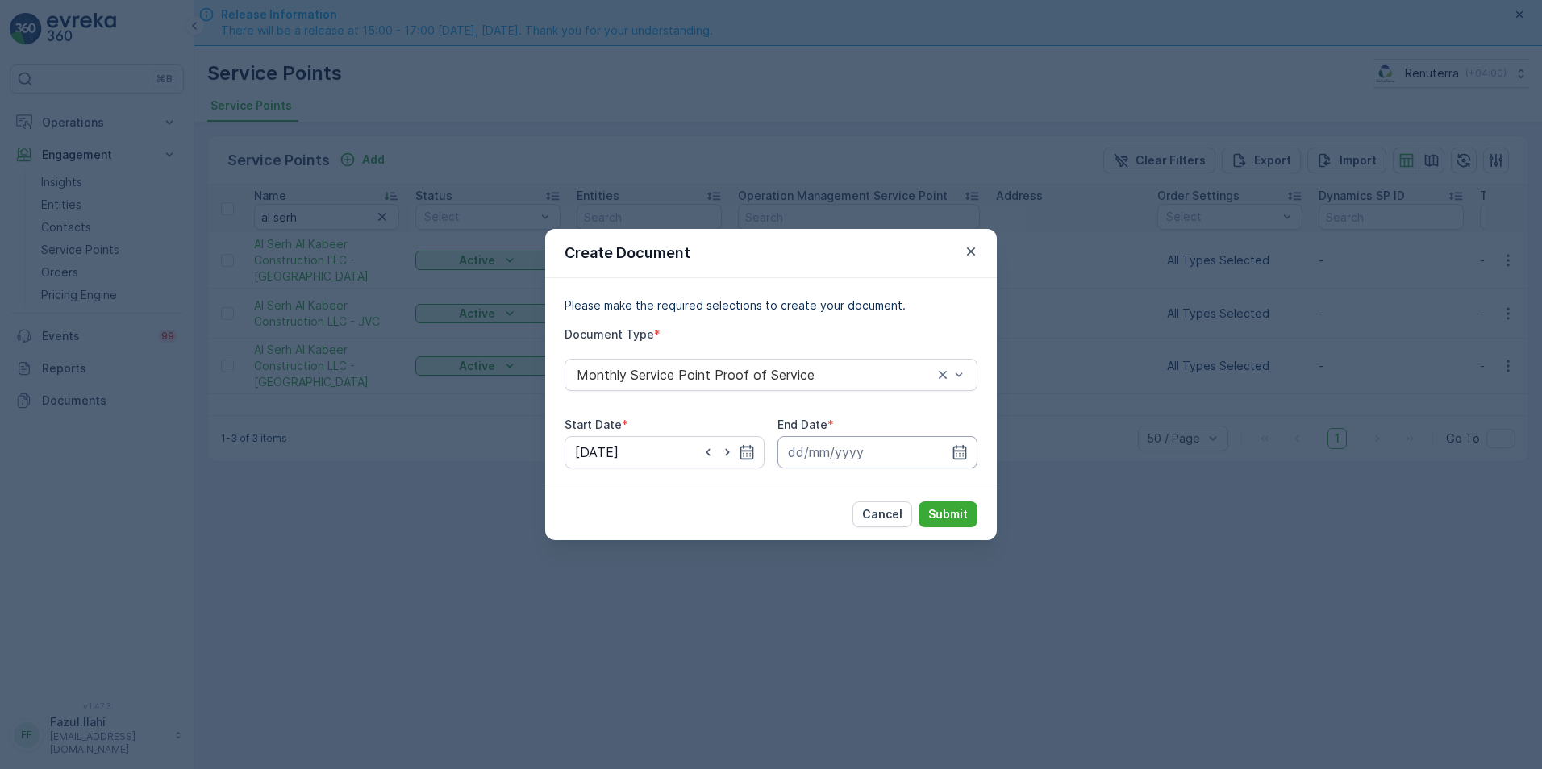
click at [969, 445] on input at bounding box center [878, 452] width 200 height 32
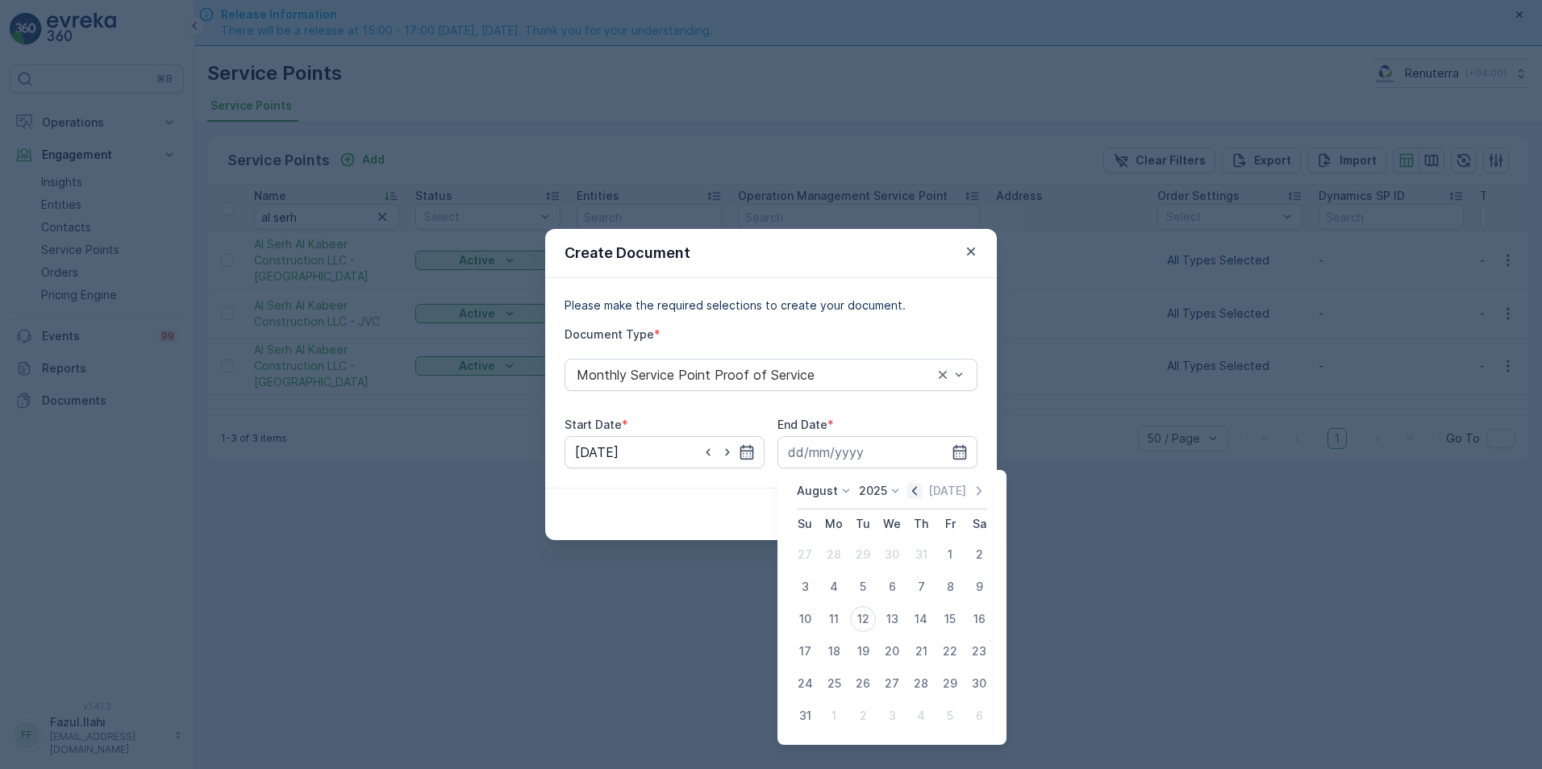
click at [916, 493] on icon "button" at bounding box center [915, 491] width 16 height 16
click at [982, 682] on div "31" at bounding box center [979, 684] width 26 height 26
type input "31.05.2025"
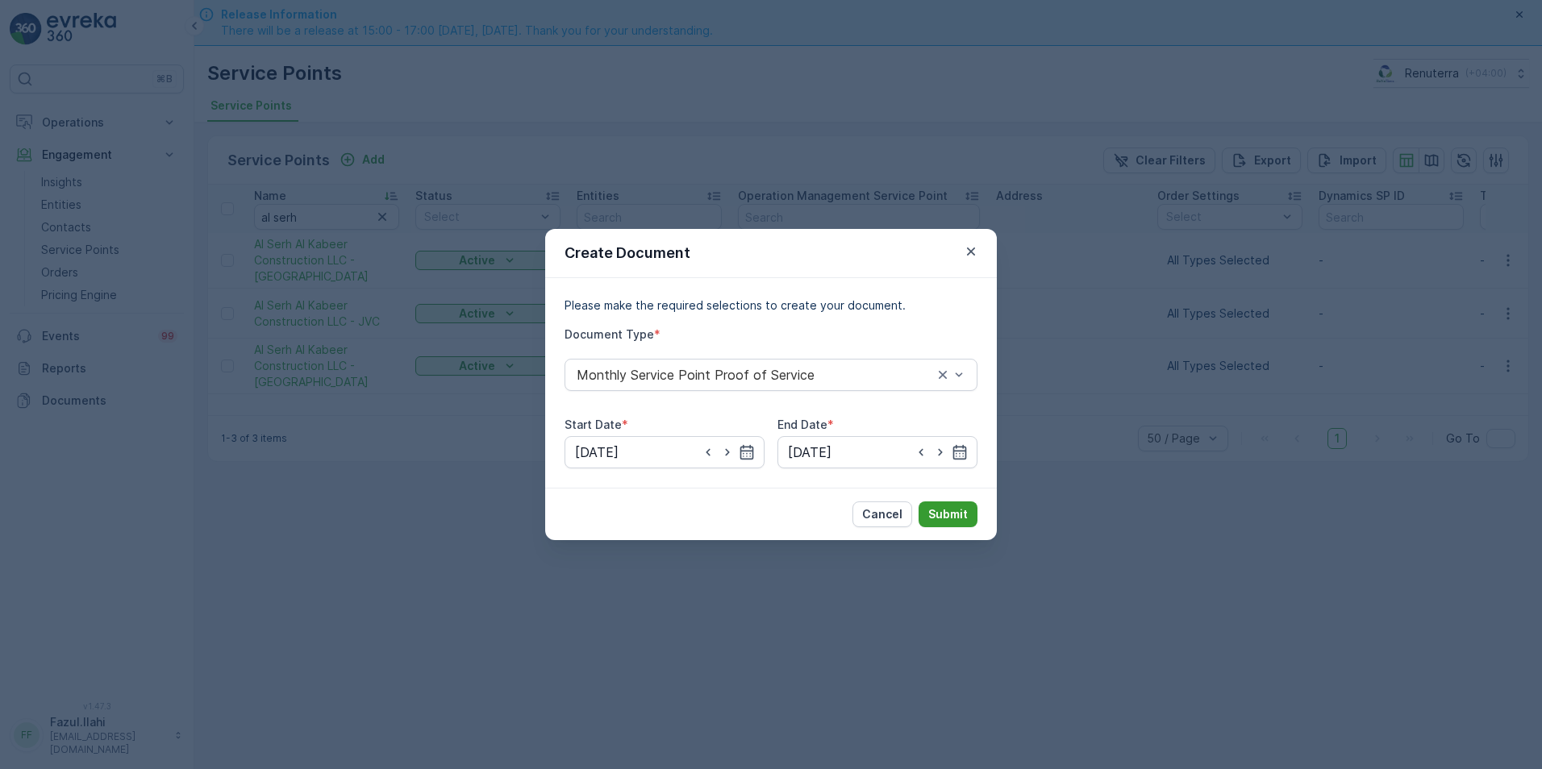
click at [945, 523] on button "Submit" at bounding box center [948, 515] width 59 height 26
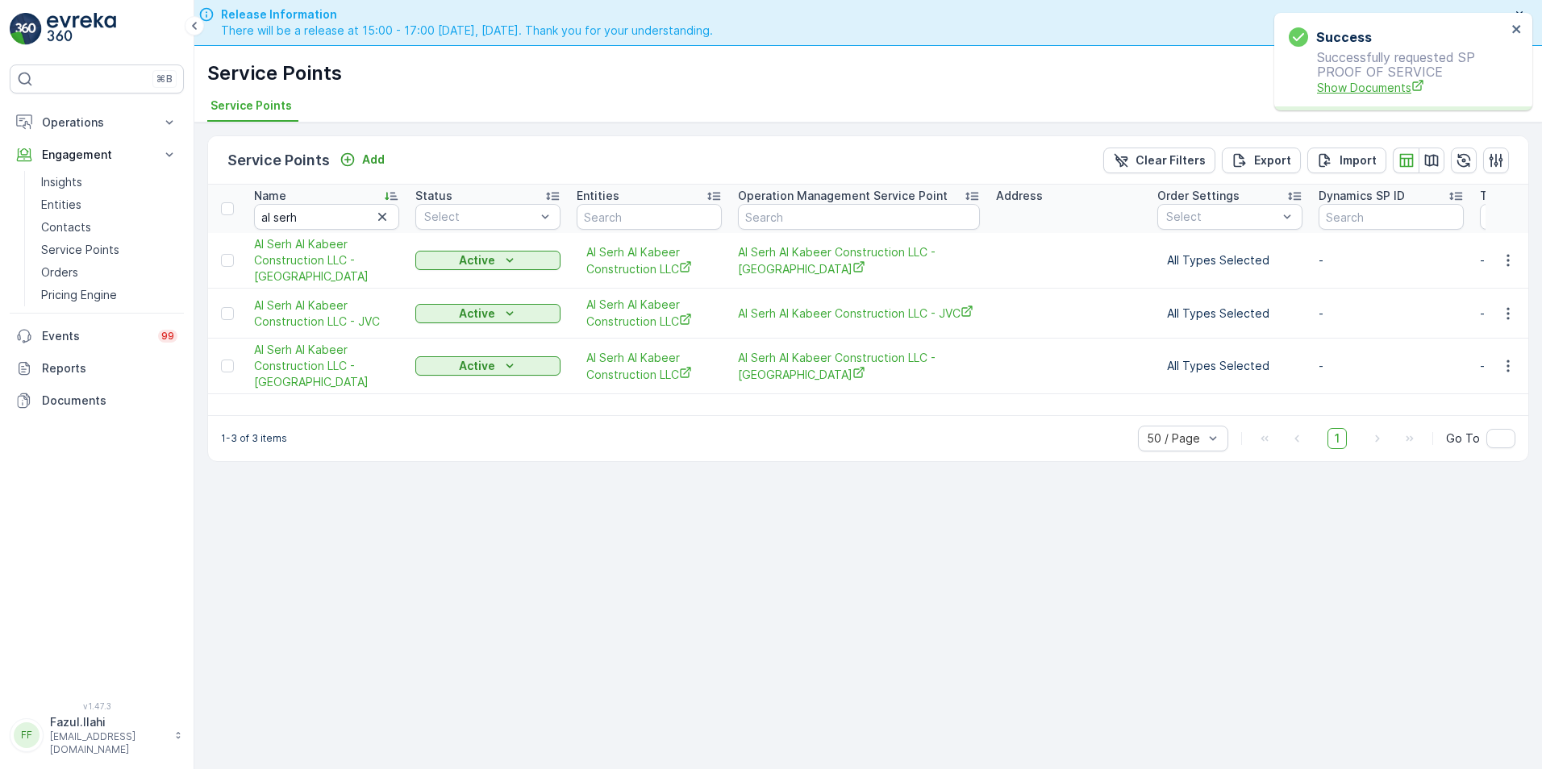
click at [1362, 93] on span "Show Documents" at bounding box center [1412, 87] width 190 height 17
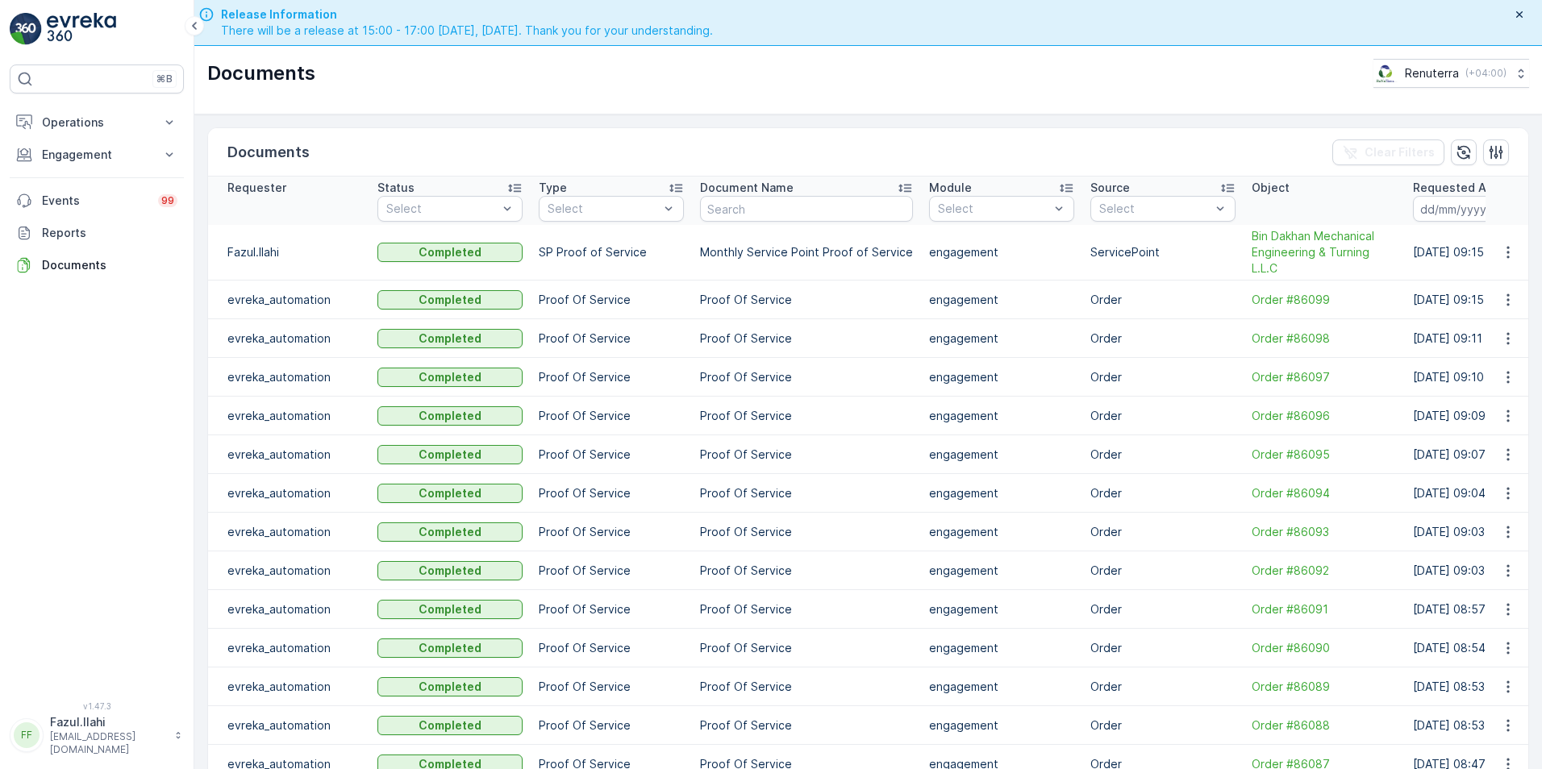
click at [1506, 248] on icon "button" at bounding box center [1508, 252] width 16 height 16
click at [1499, 269] on span "See Details" at bounding box center [1504, 277] width 62 height 16
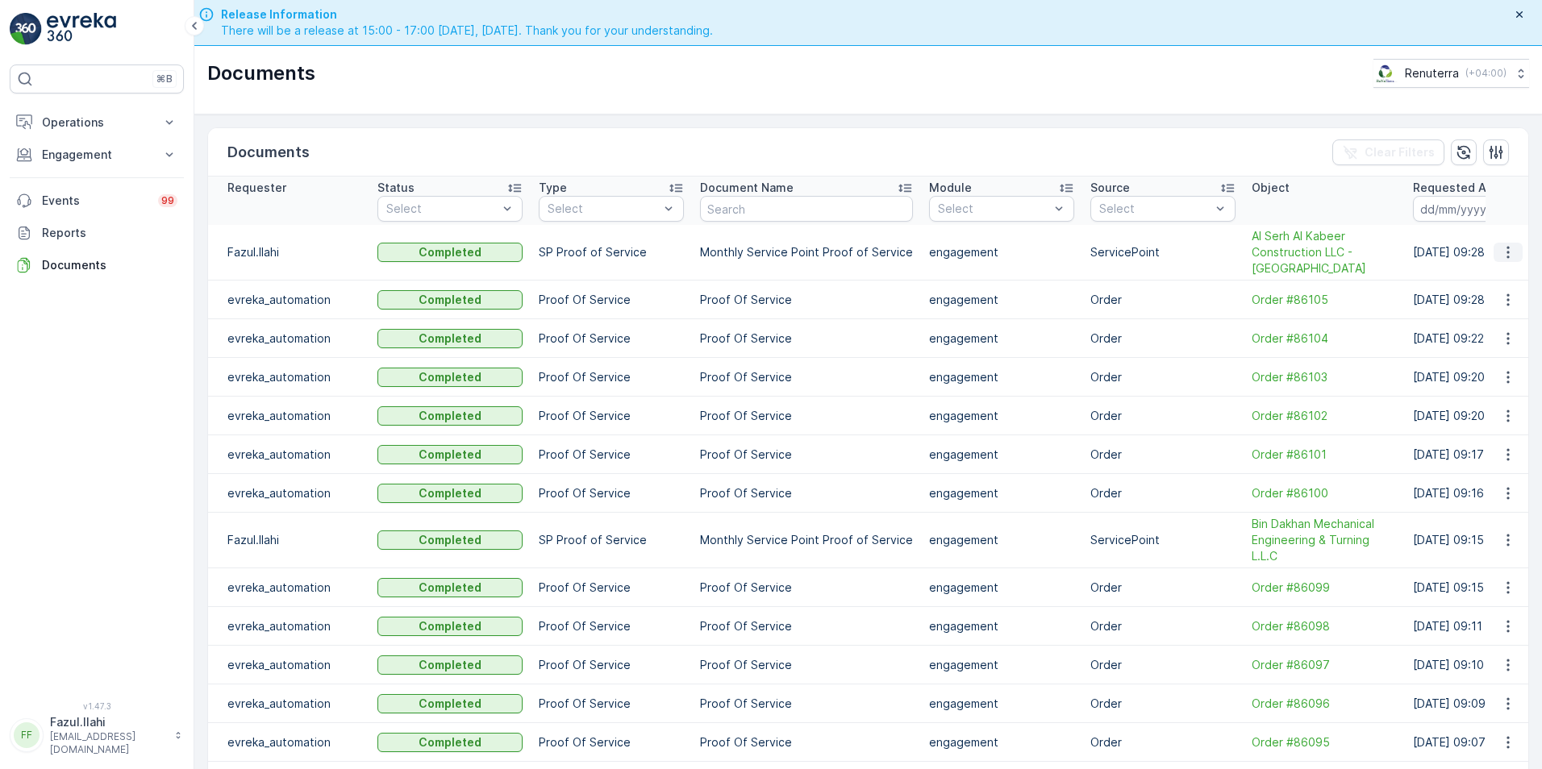
click at [1500, 248] on icon "button" at bounding box center [1508, 252] width 16 height 16
click at [1505, 280] on span "See Details" at bounding box center [1504, 277] width 62 height 16
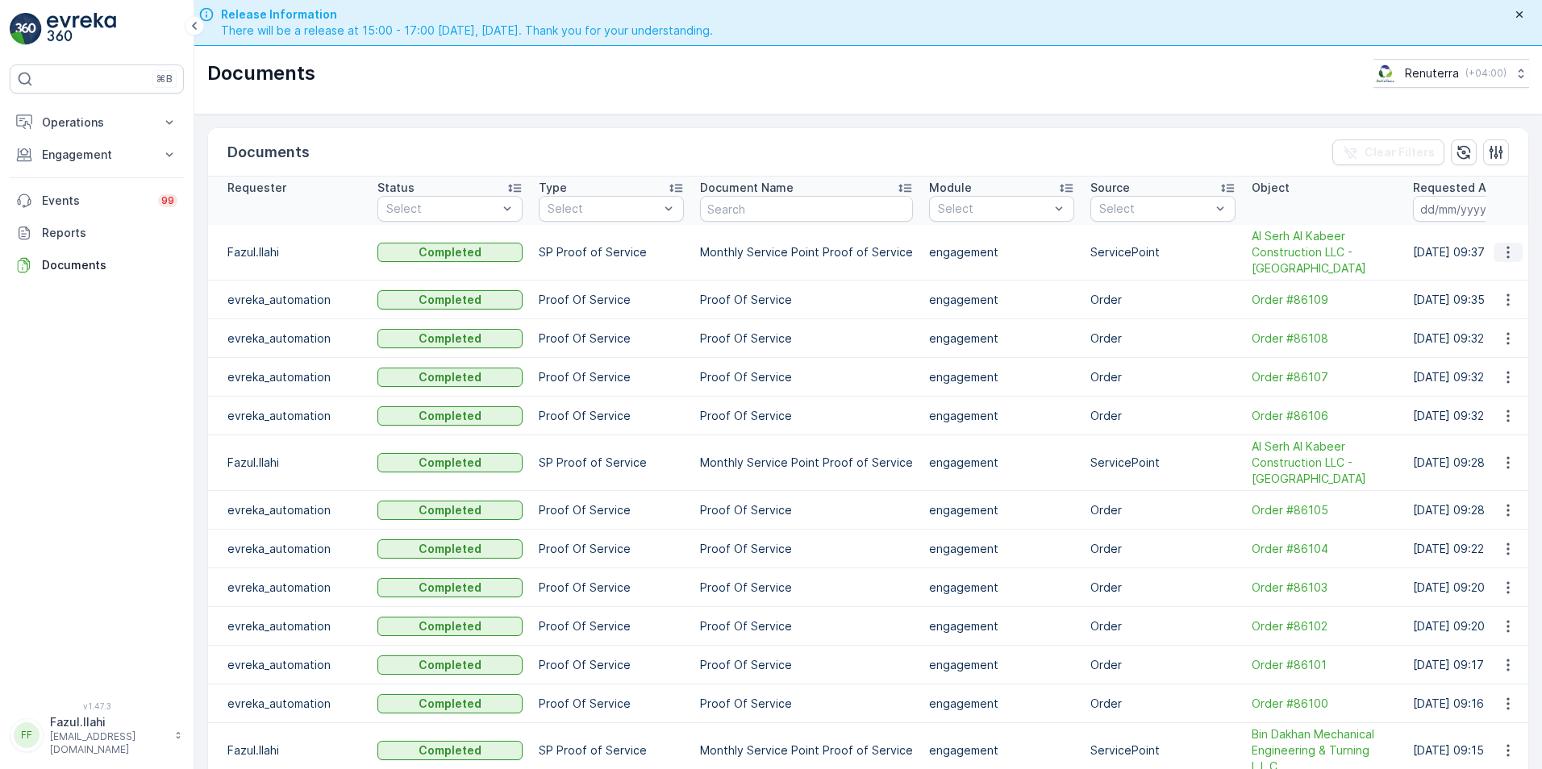
click at [1506, 255] on icon "button" at bounding box center [1508, 252] width 16 height 16
click at [1494, 282] on span "See Details" at bounding box center [1504, 277] width 62 height 16
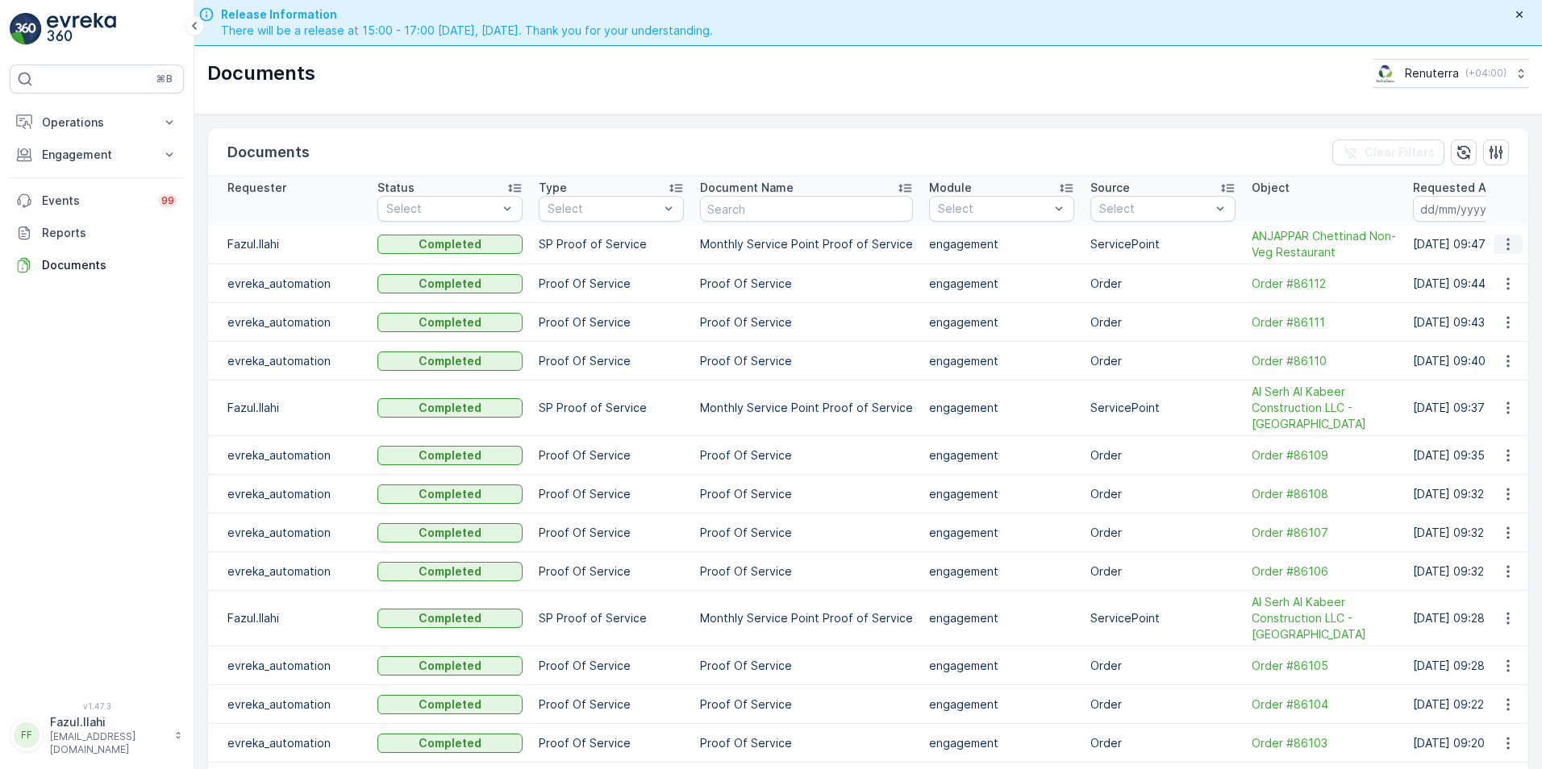
click at [1500, 244] on icon "button" at bounding box center [1508, 244] width 16 height 16
click at [1491, 270] on span "See Details" at bounding box center [1514, 270] width 62 height 16
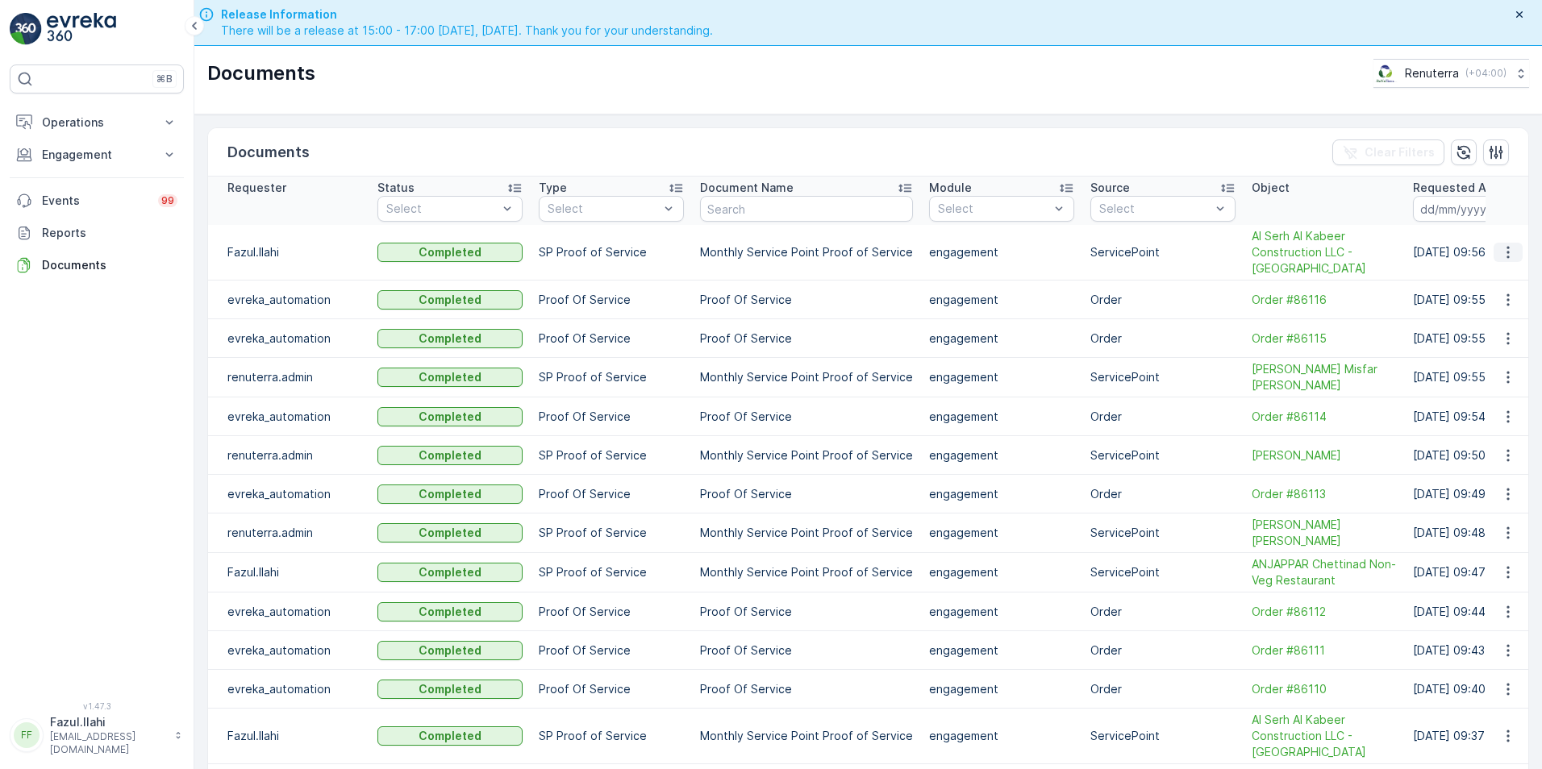
click at [1507, 252] on icon "button" at bounding box center [1508, 253] width 2 height 12
click at [1489, 276] on span "See Details" at bounding box center [1504, 277] width 62 height 16
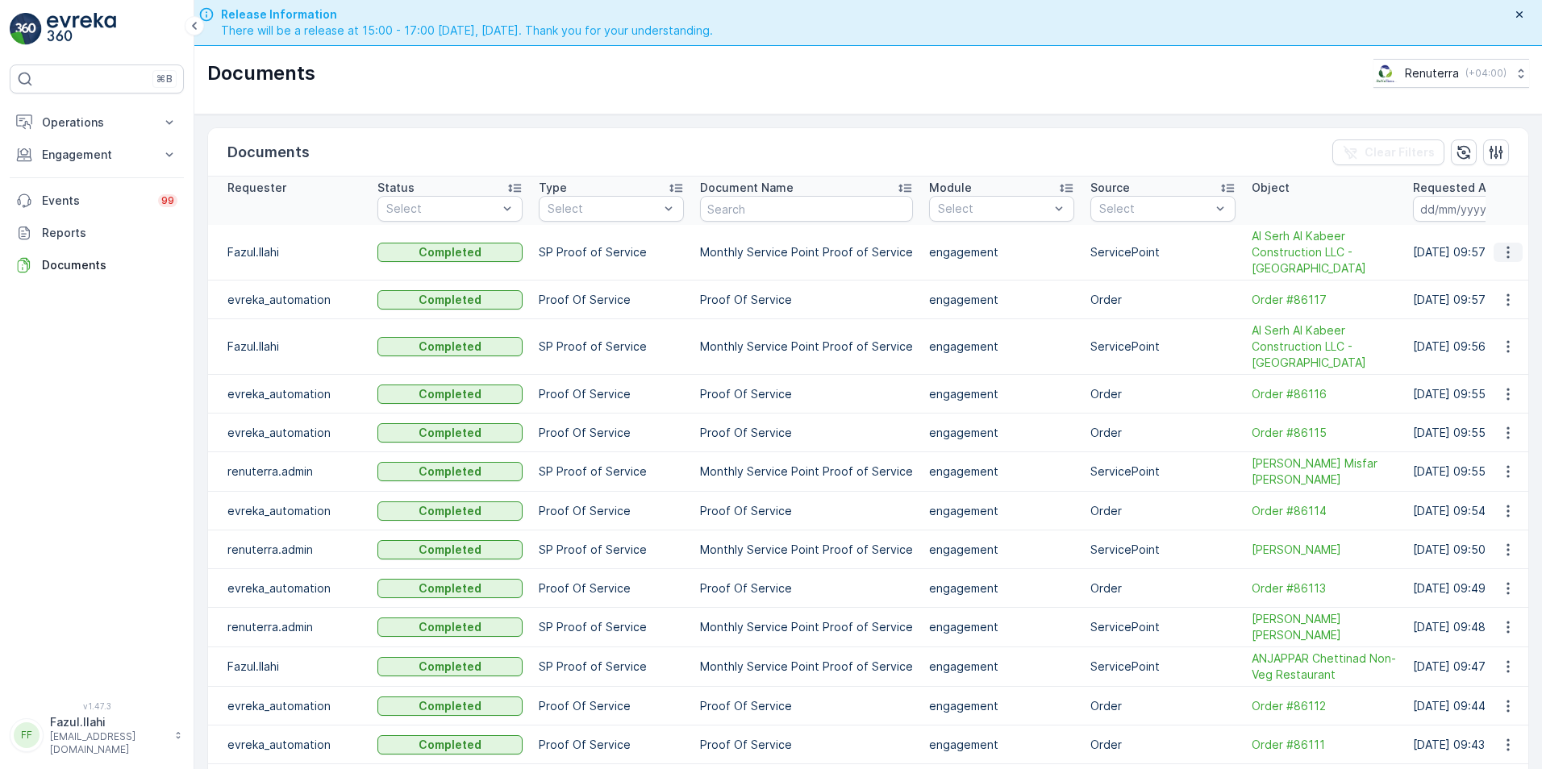
click at [1505, 254] on icon "button" at bounding box center [1508, 252] width 16 height 16
click at [1486, 279] on span "See Details" at bounding box center [1504, 277] width 62 height 16
